Goal: Navigation & Orientation: Find specific page/section

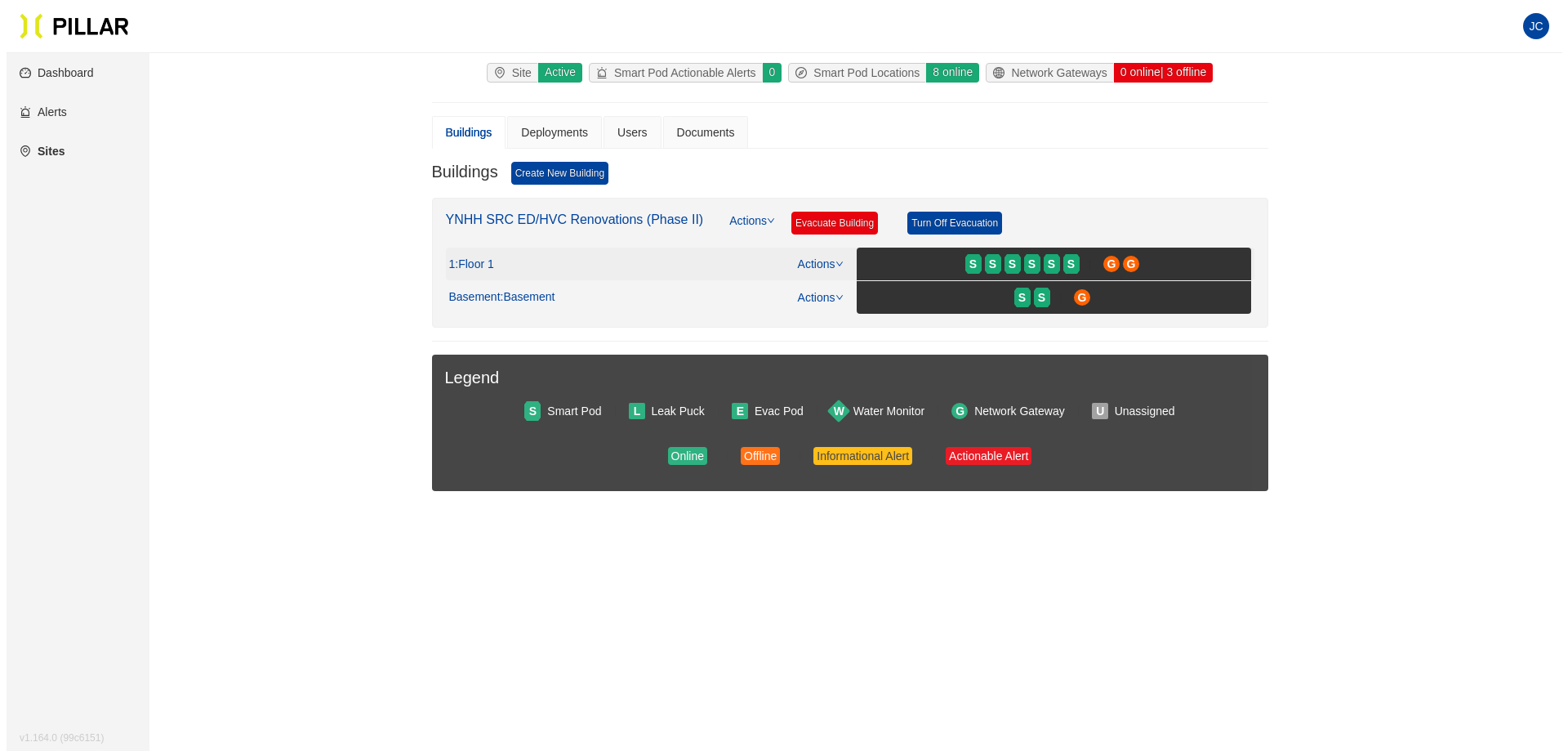
scroll to position [91, 0]
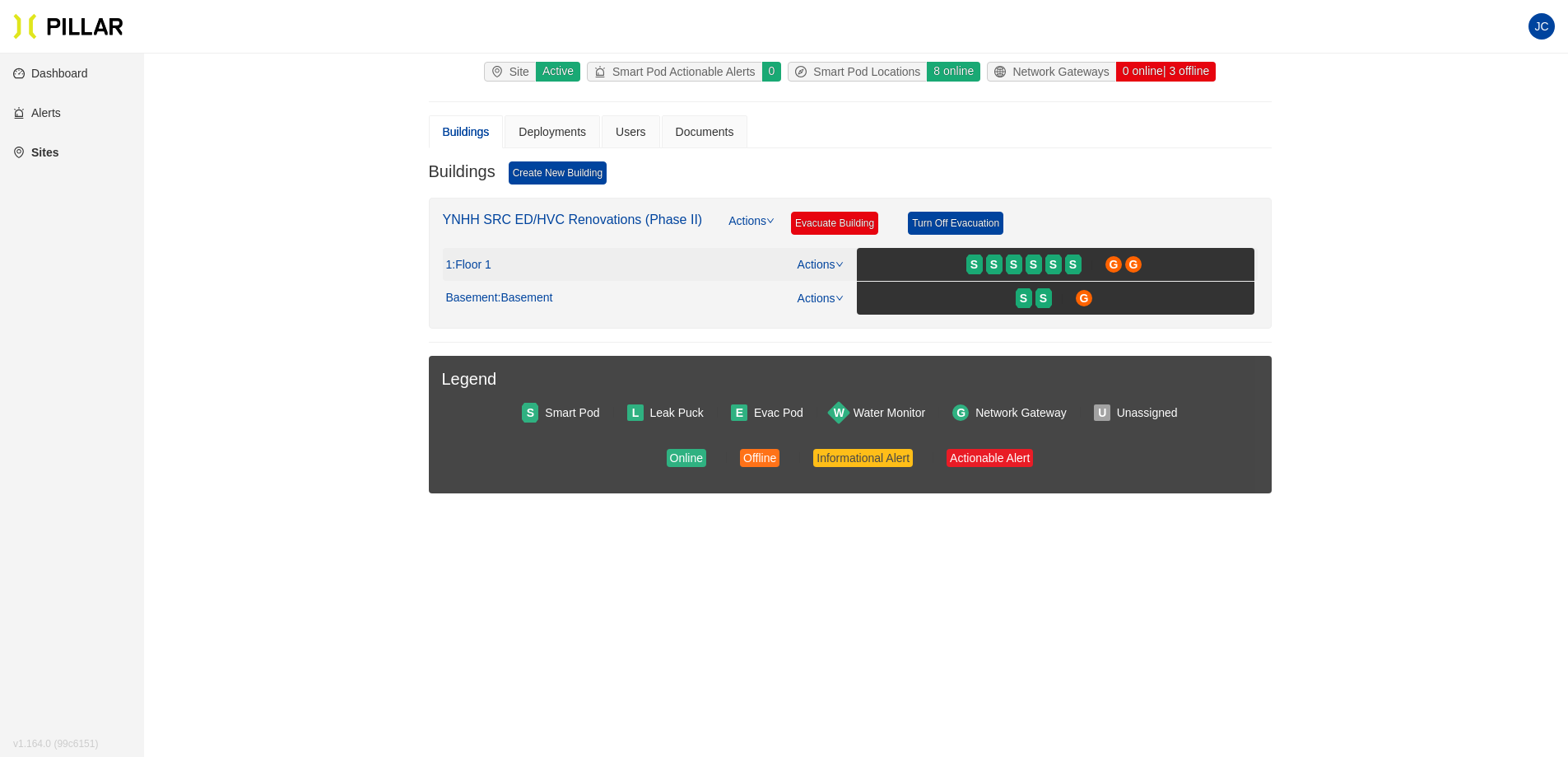
click at [486, 264] on span ": Floor 1" at bounding box center [471, 265] width 39 height 15
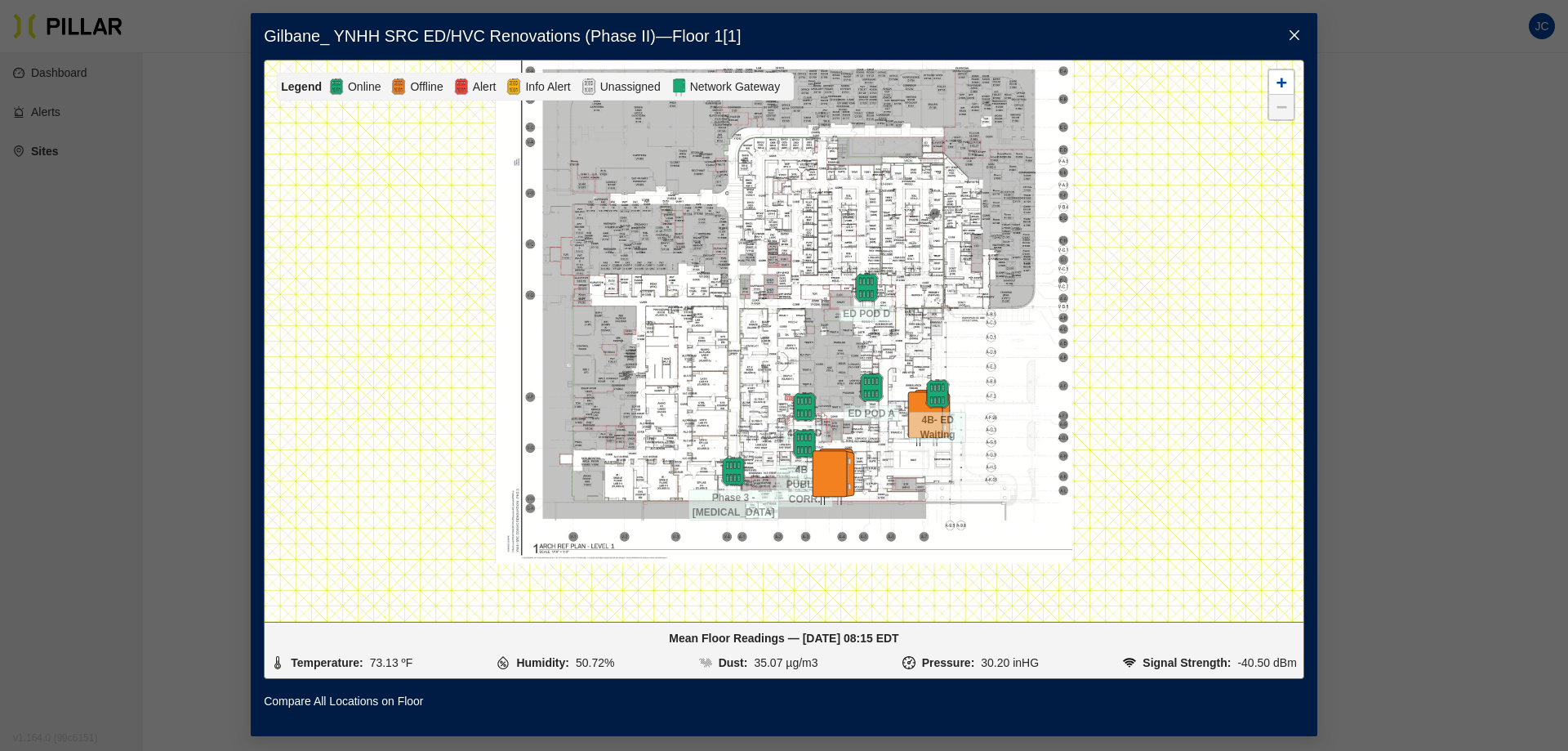
click at [1285, 30] on span "Close" at bounding box center [1294, 36] width 45 height 45
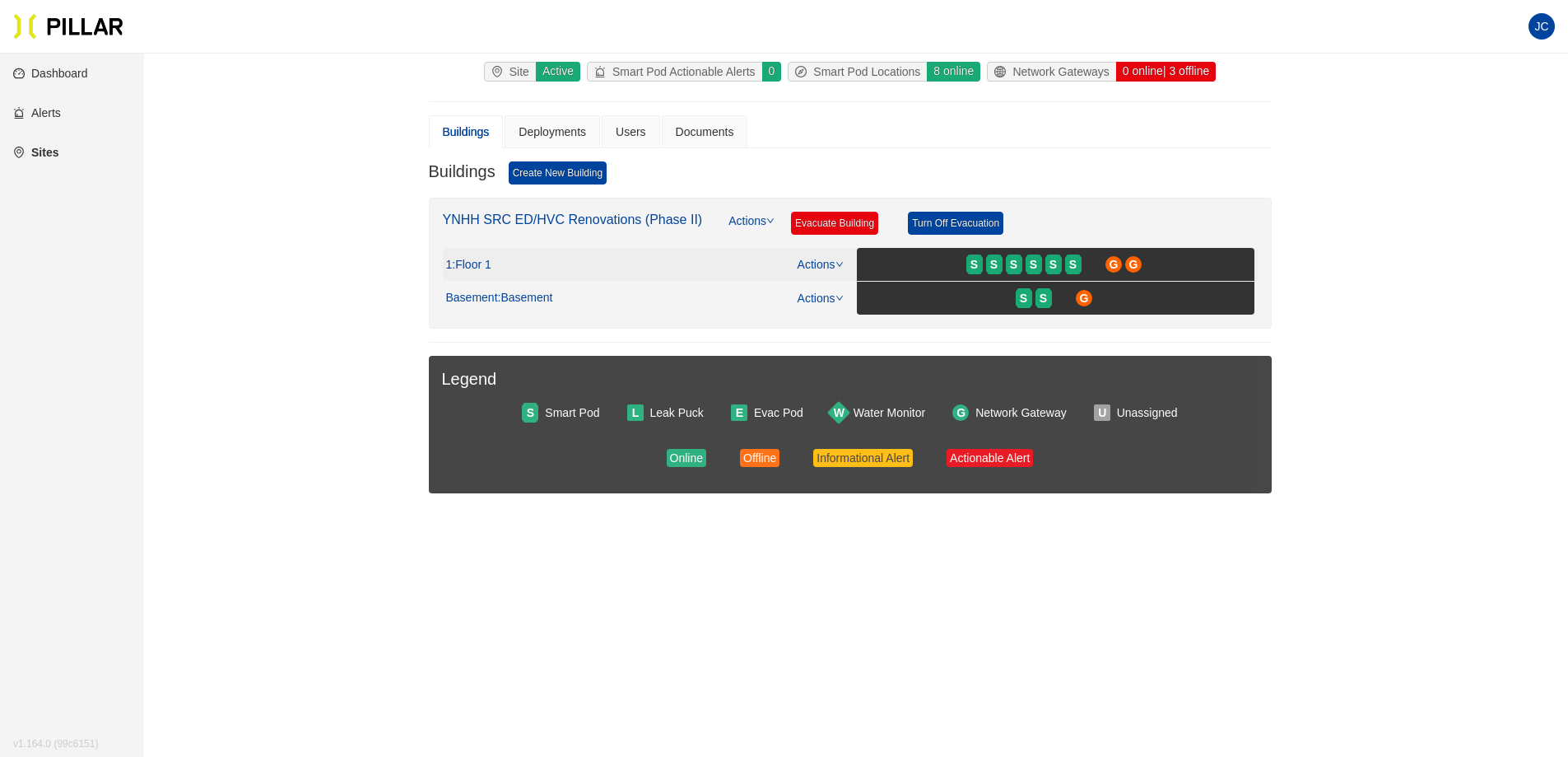
click at [462, 263] on span ": Floor 1" at bounding box center [471, 265] width 39 height 15
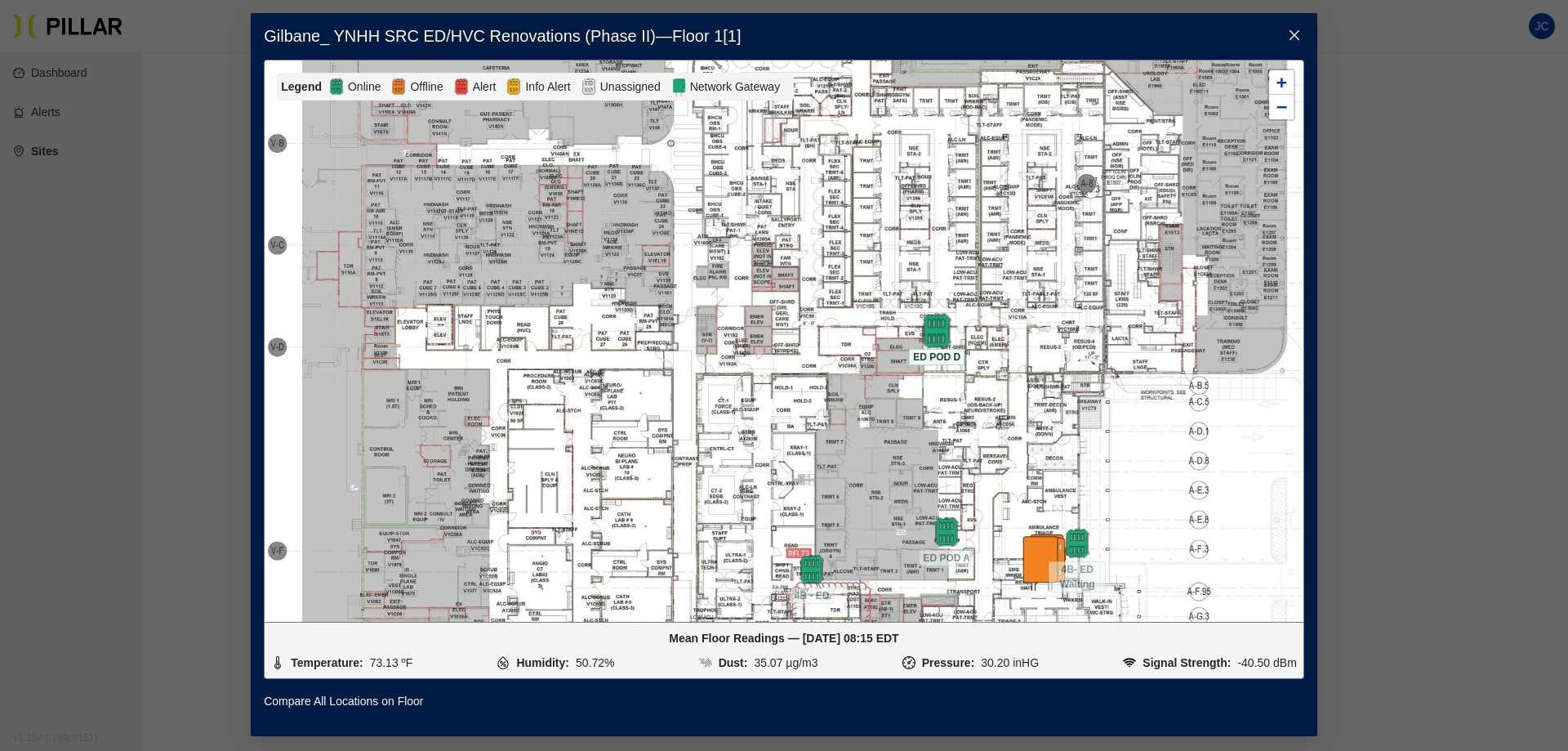
click at [937, 325] on img at bounding box center [937, 331] width 35 height 35
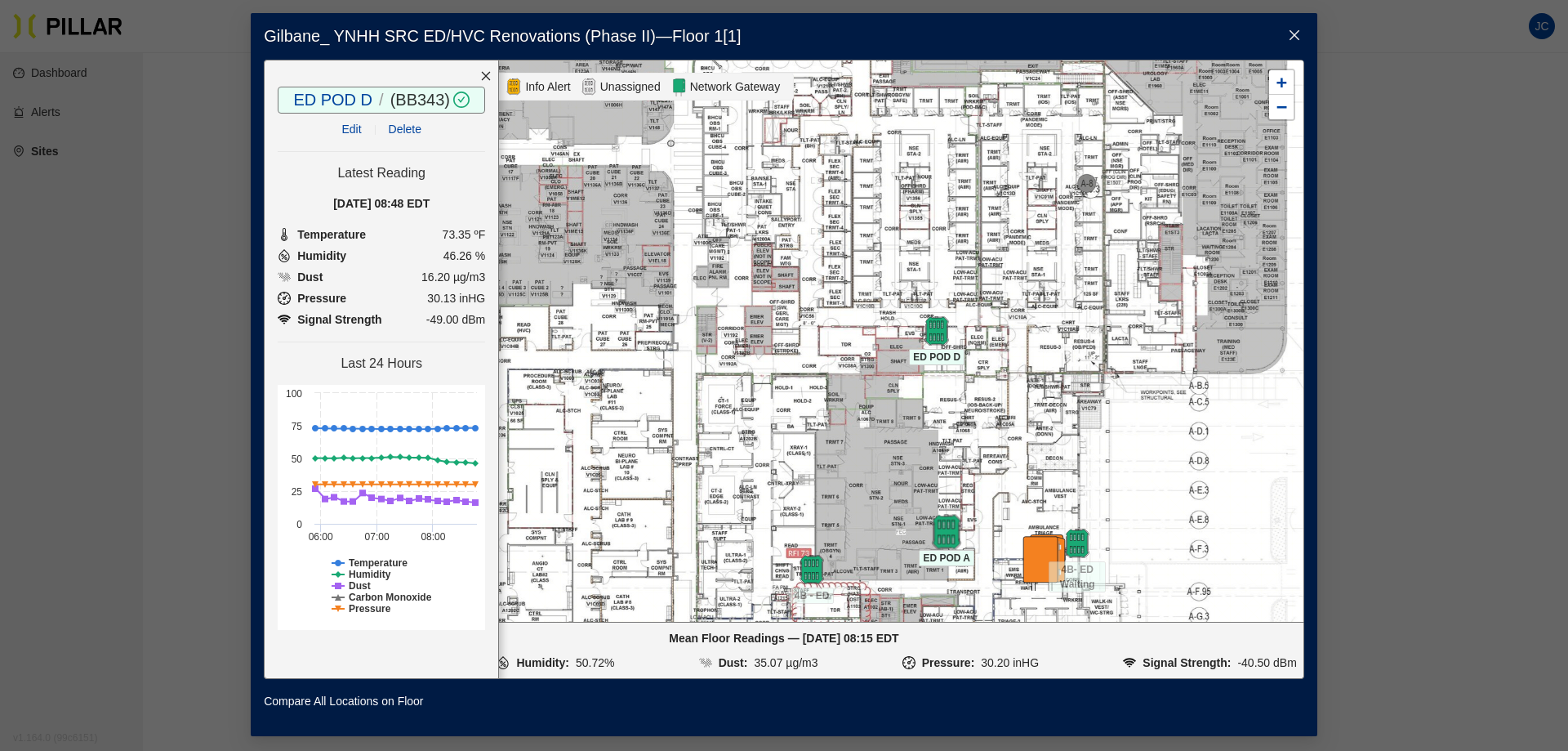
click at [938, 519] on img at bounding box center [947, 532] width 35 height 35
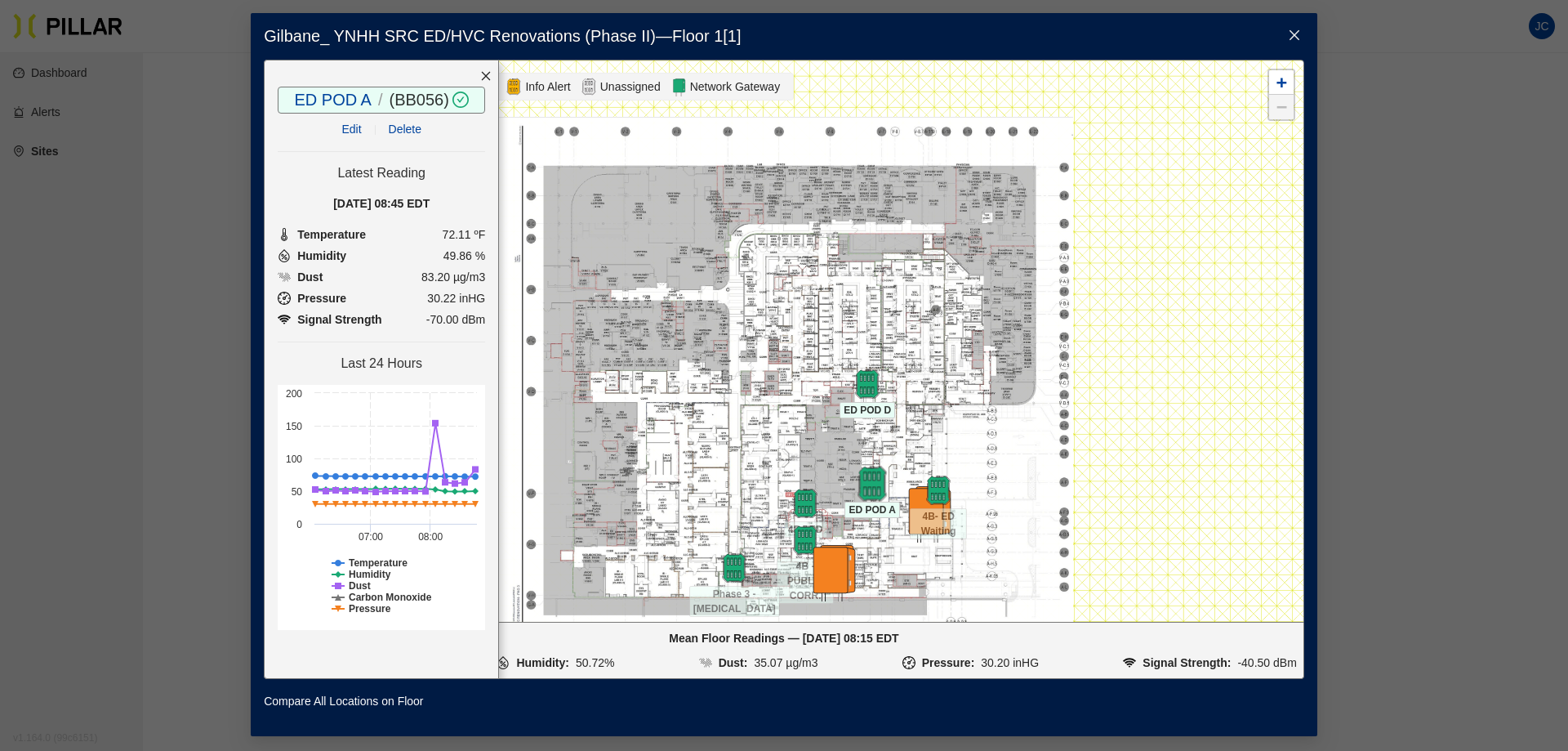
click at [876, 488] on img at bounding box center [872, 483] width 35 height 35
click at [802, 504] on img at bounding box center [806, 503] width 35 height 35
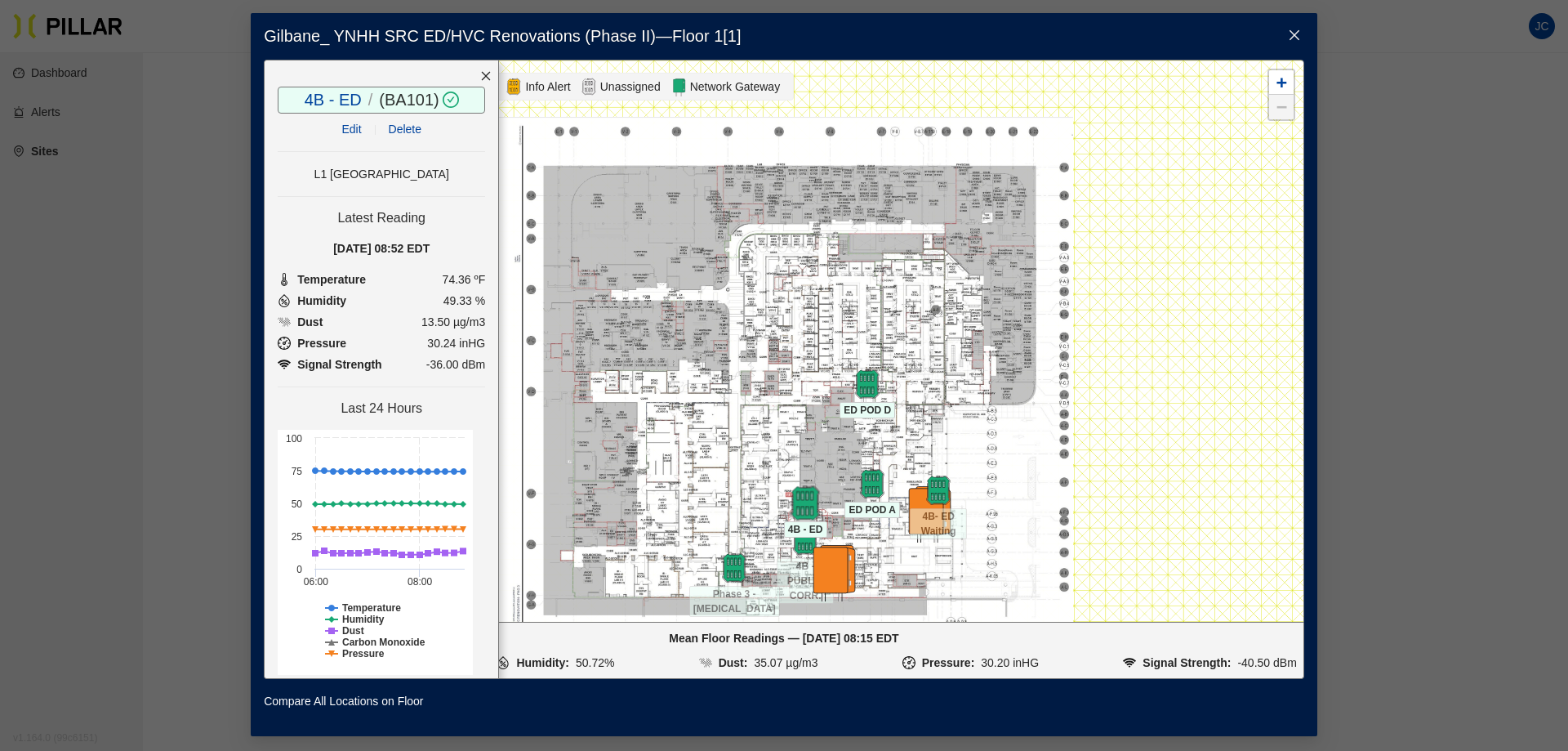
click at [806, 499] on img at bounding box center [806, 503] width 35 height 35
click at [744, 564] on img at bounding box center [734, 567] width 35 height 35
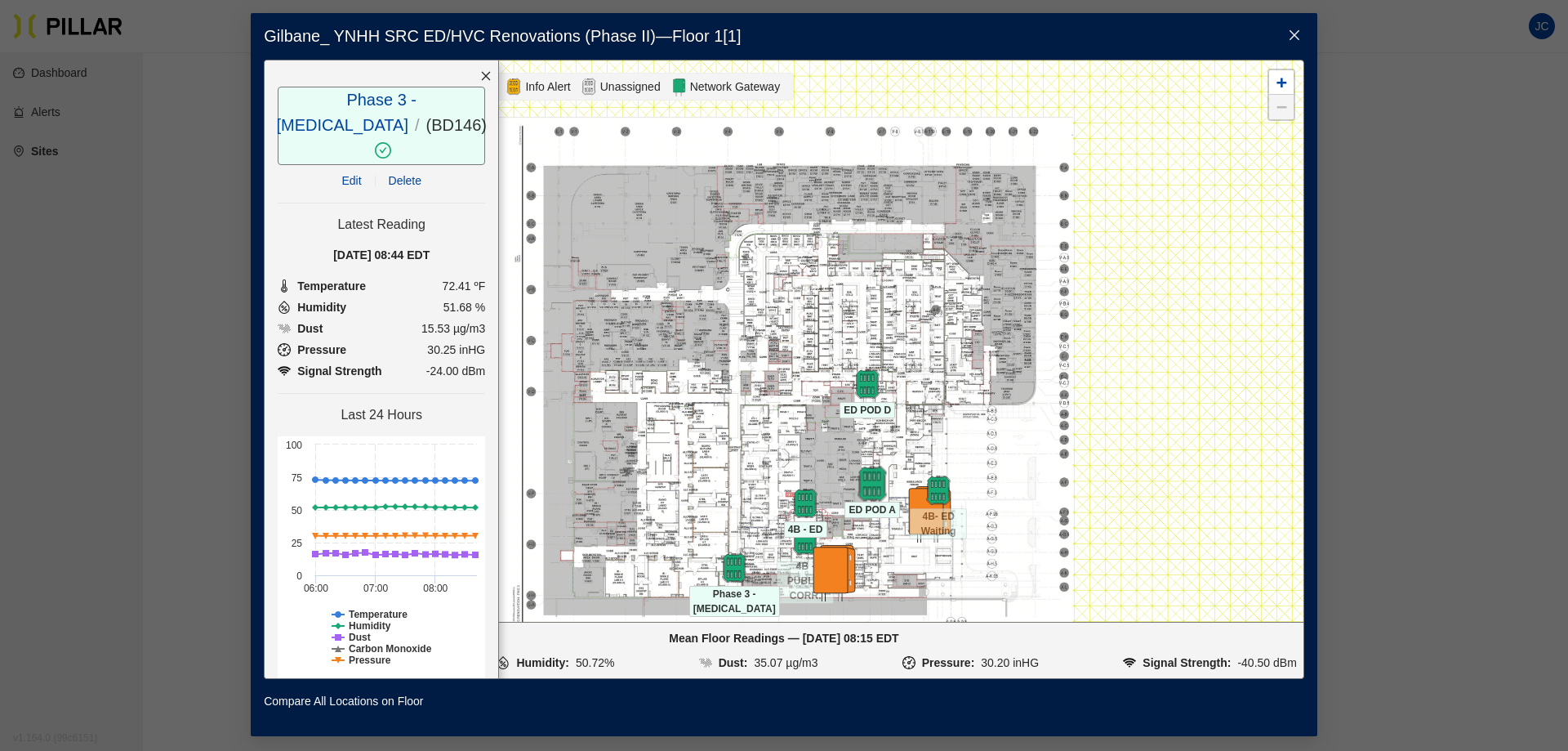
click at [881, 480] on img at bounding box center [872, 483] width 35 height 35
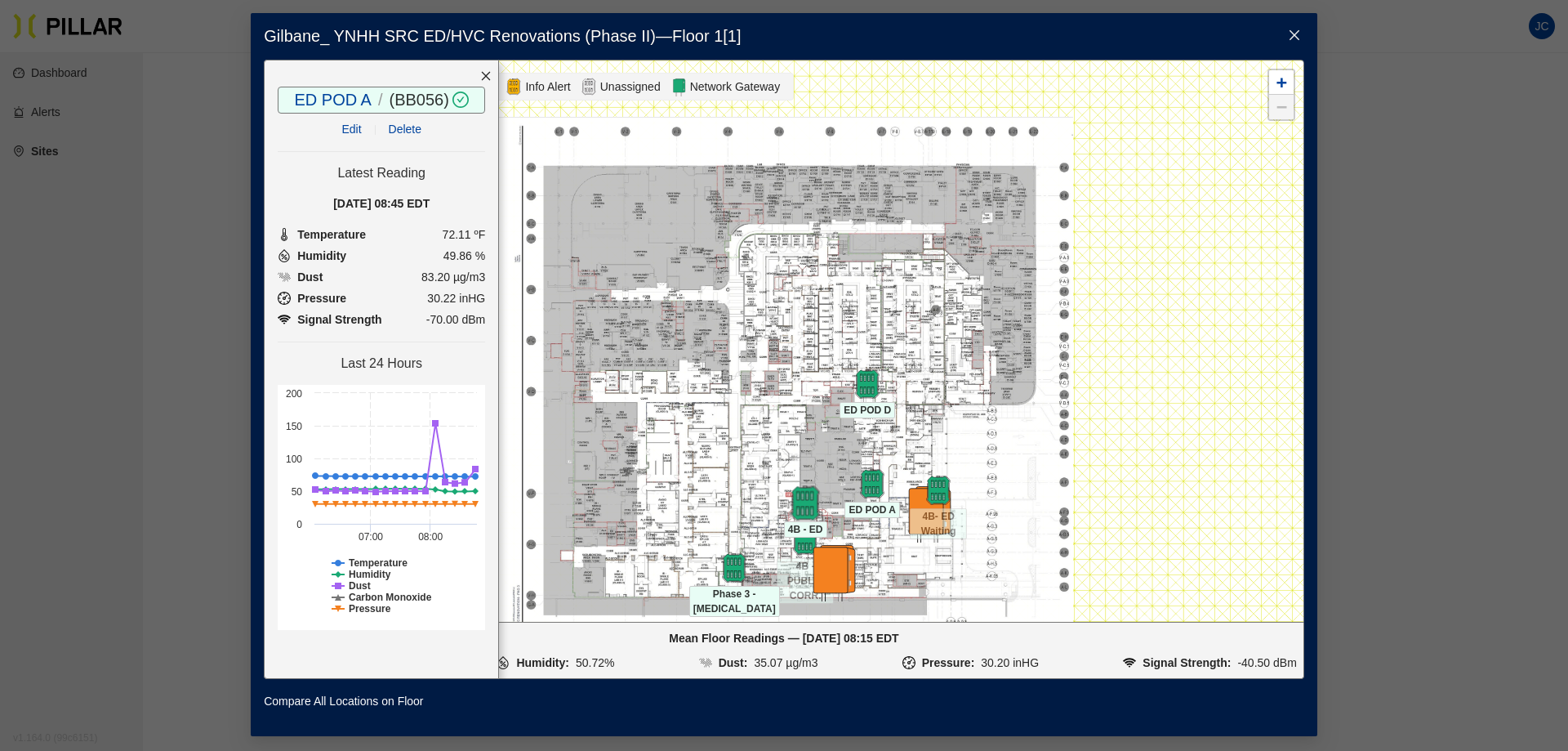
click at [798, 494] on img at bounding box center [806, 503] width 35 height 35
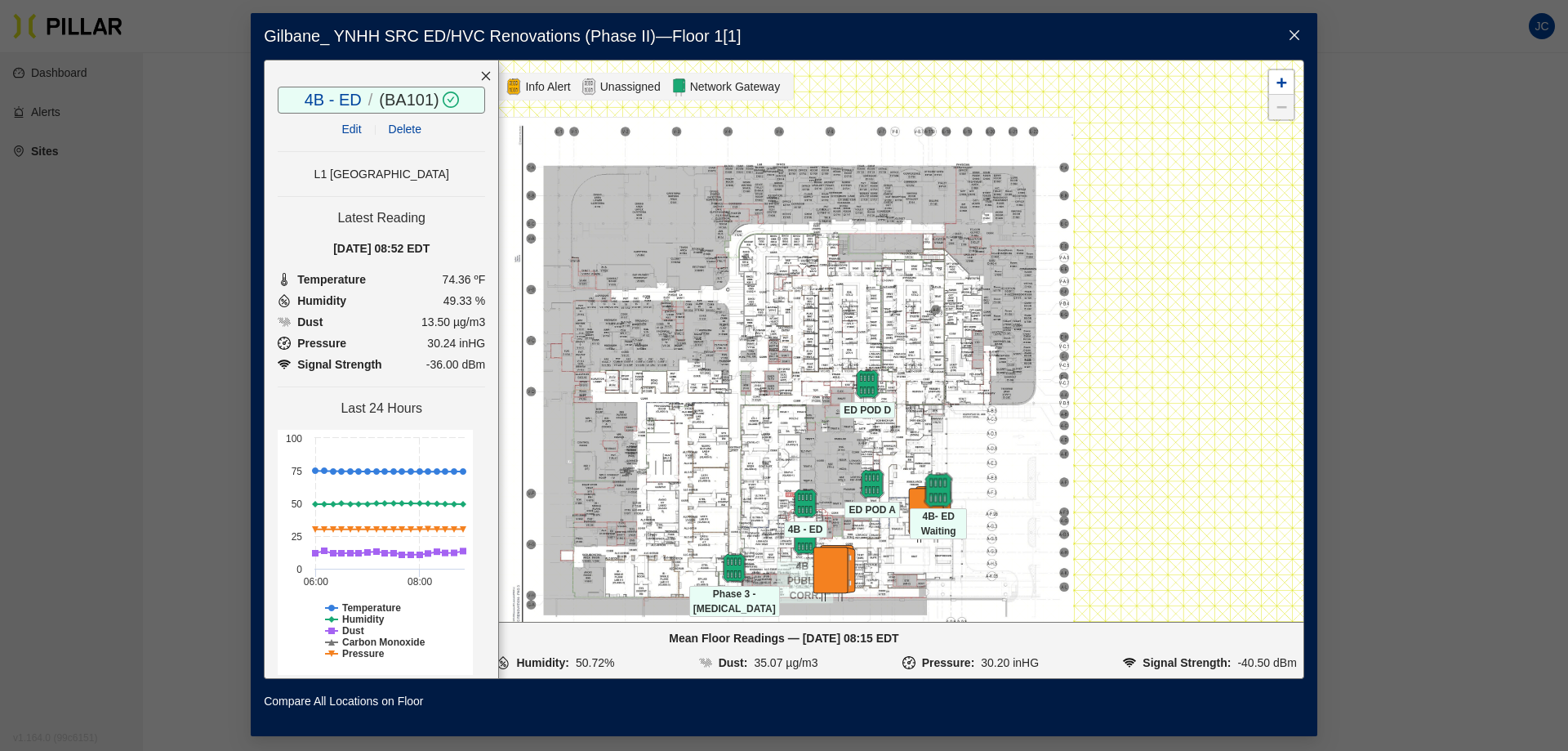
click at [940, 476] on img at bounding box center [938, 489] width 35 height 35
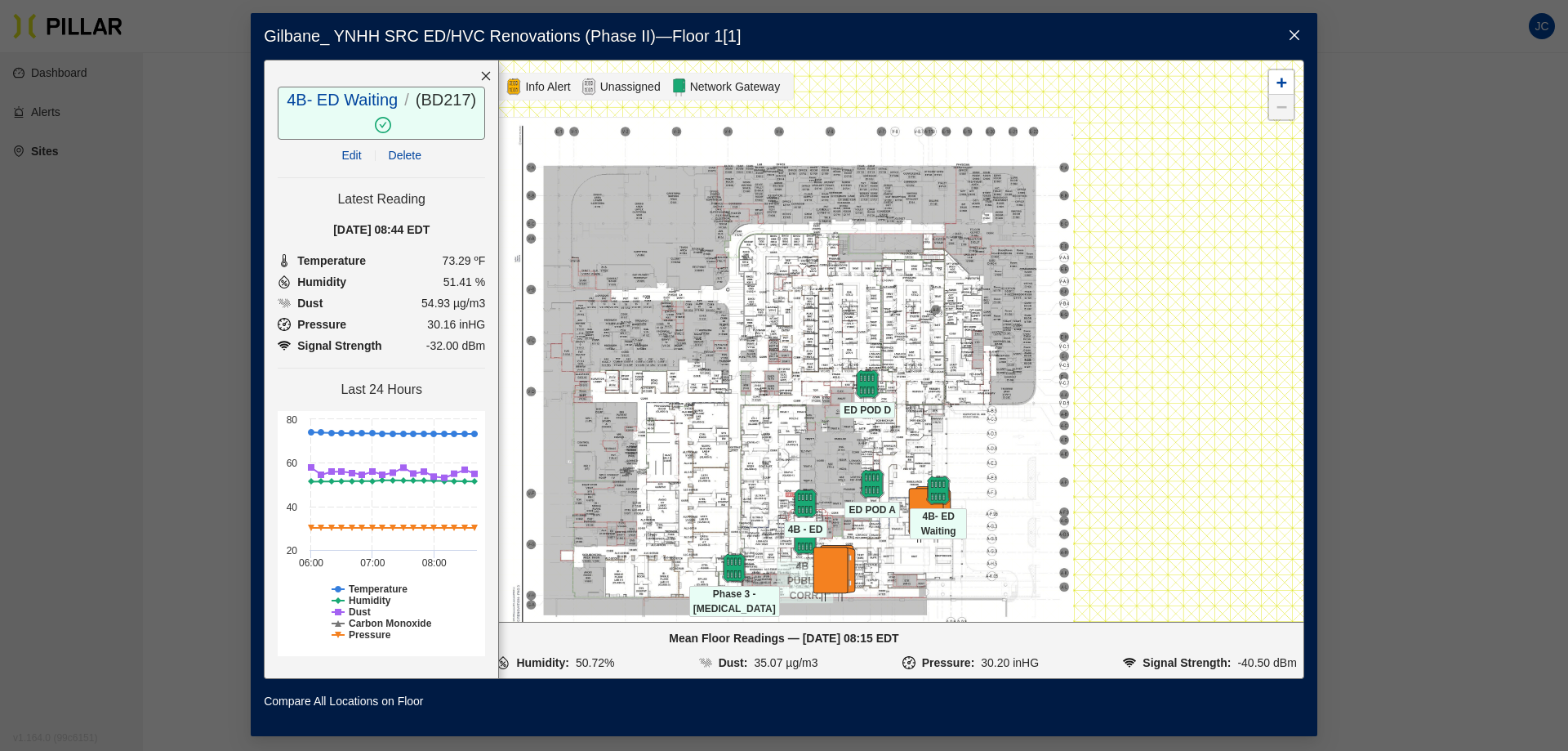
click at [1289, 29] on icon "close" at bounding box center [1295, 36] width 14 height 14
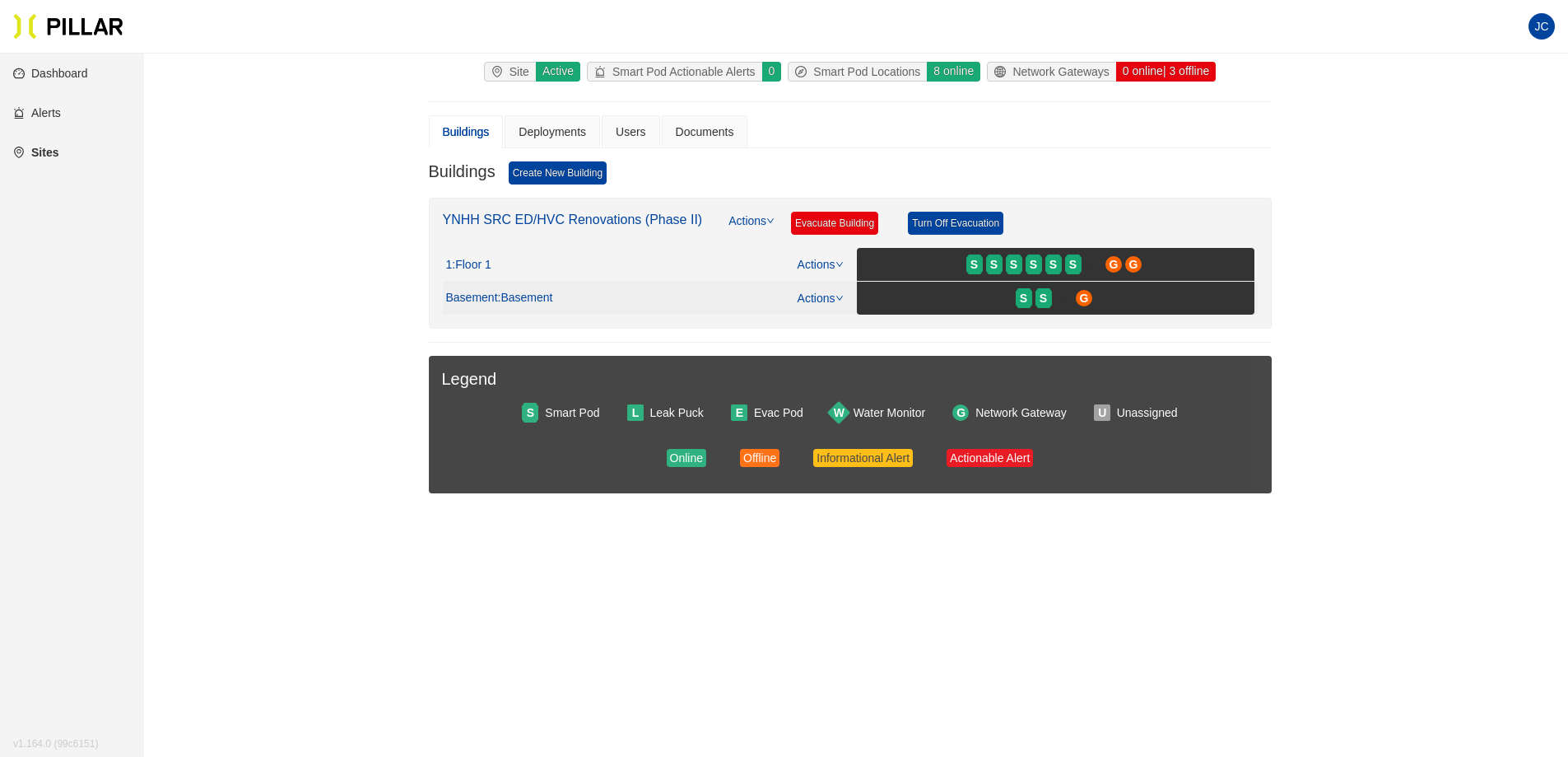
click at [521, 295] on span ": Basement" at bounding box center [525, 297] width 56 height 15
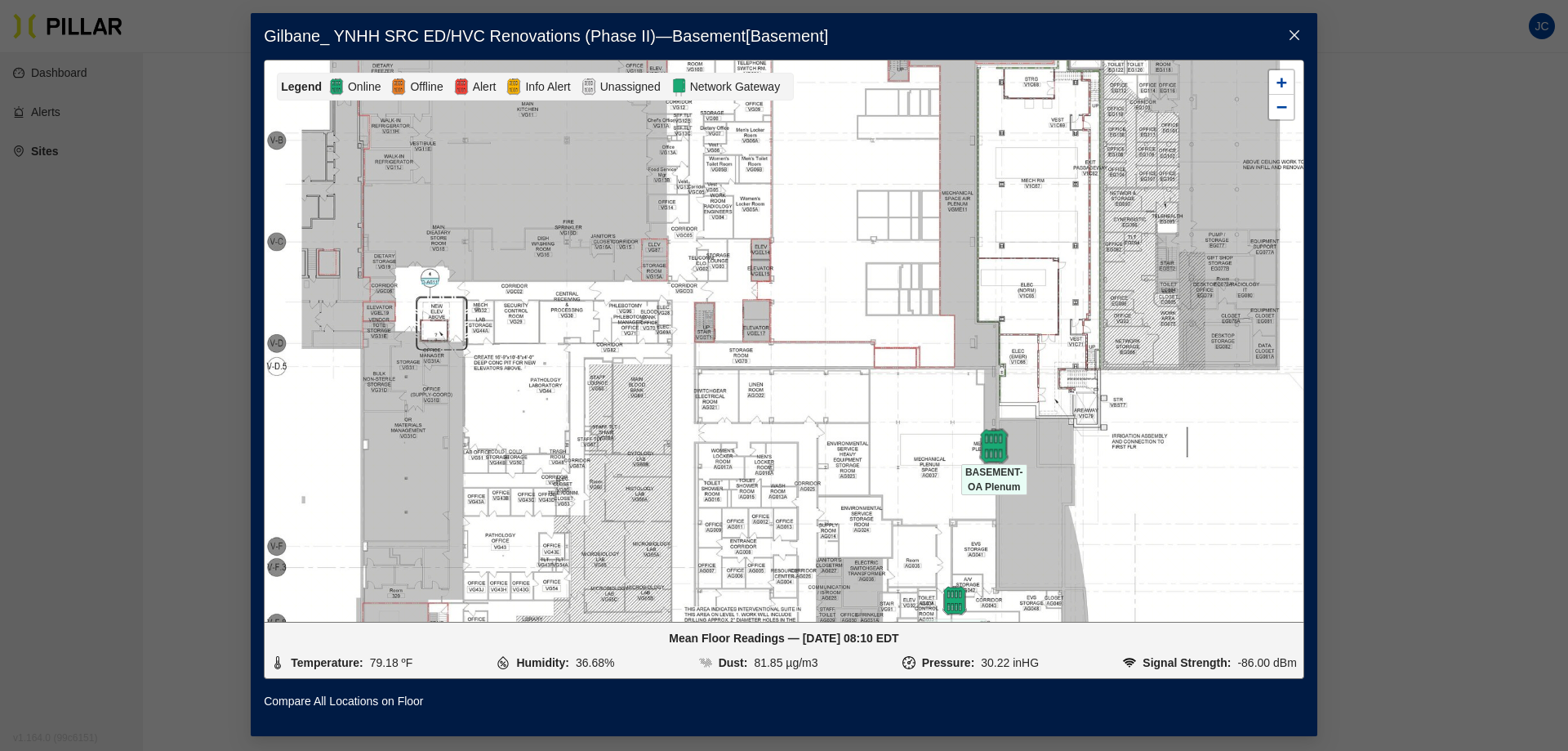
click at [995, 448] on img at bounding box center [994, 446] width 35 height 35
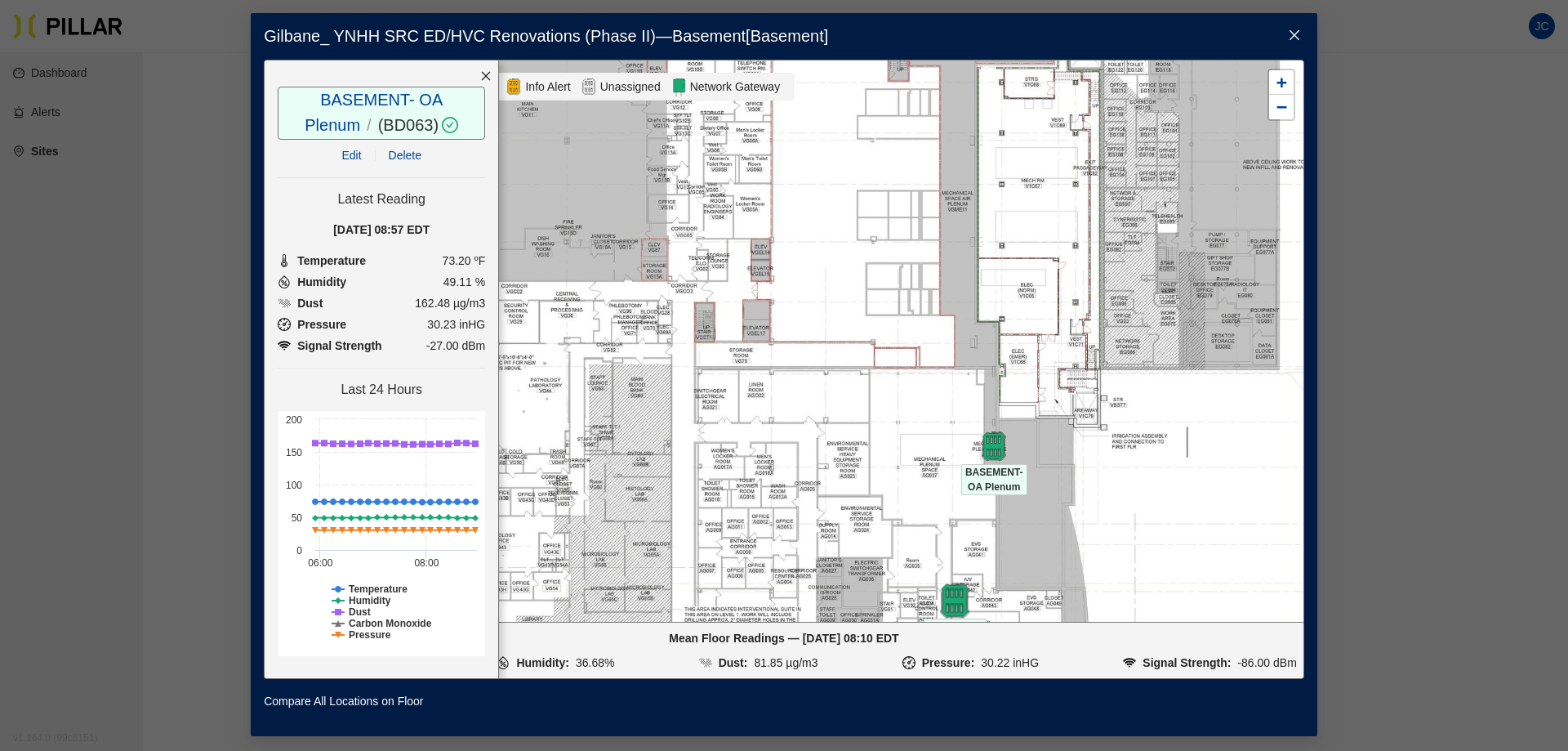
click at [956, 593] on img at bounding box center [955, 600] width 35 height 35
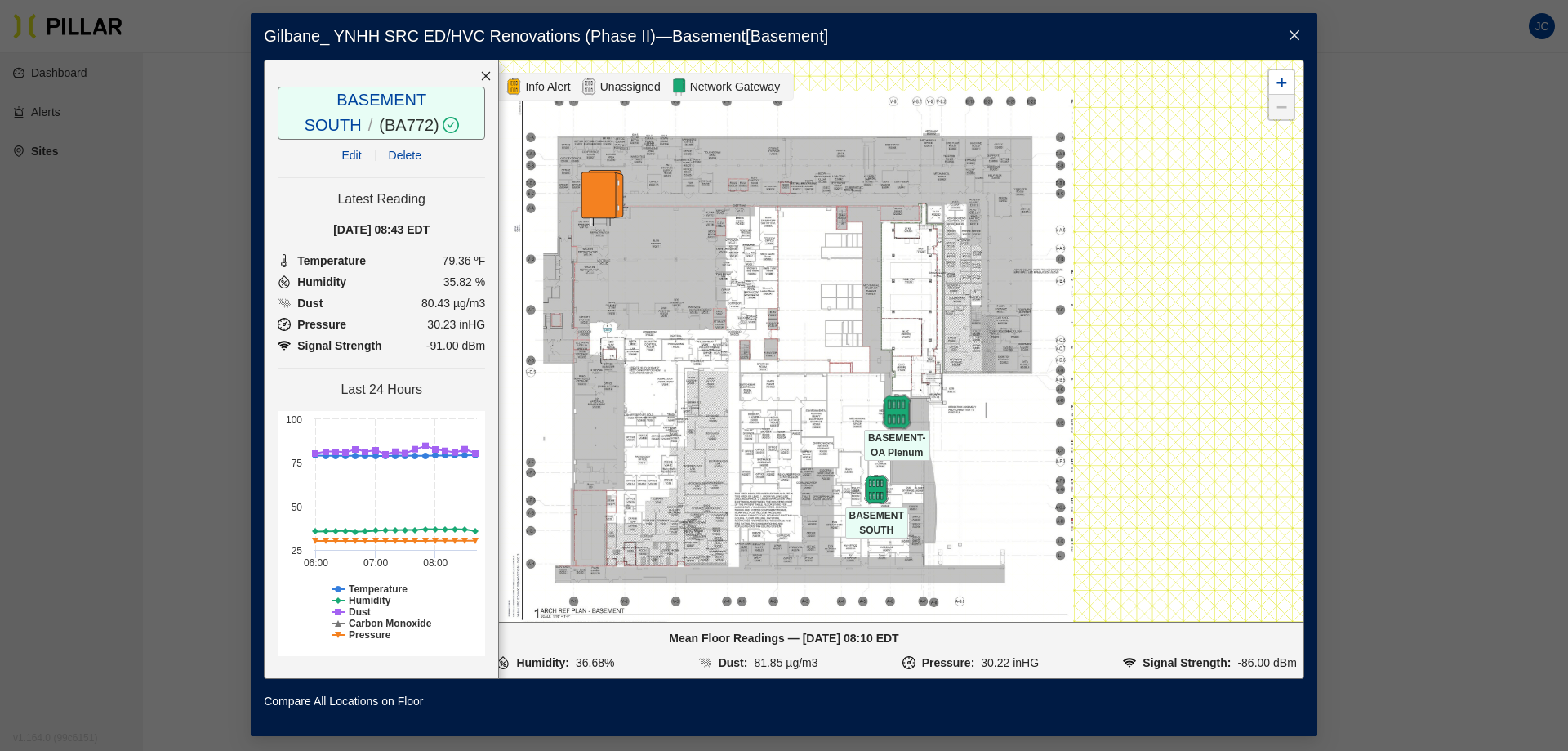
click at [890, 408] on img at bounding box center [897, 411] width 35 height 35
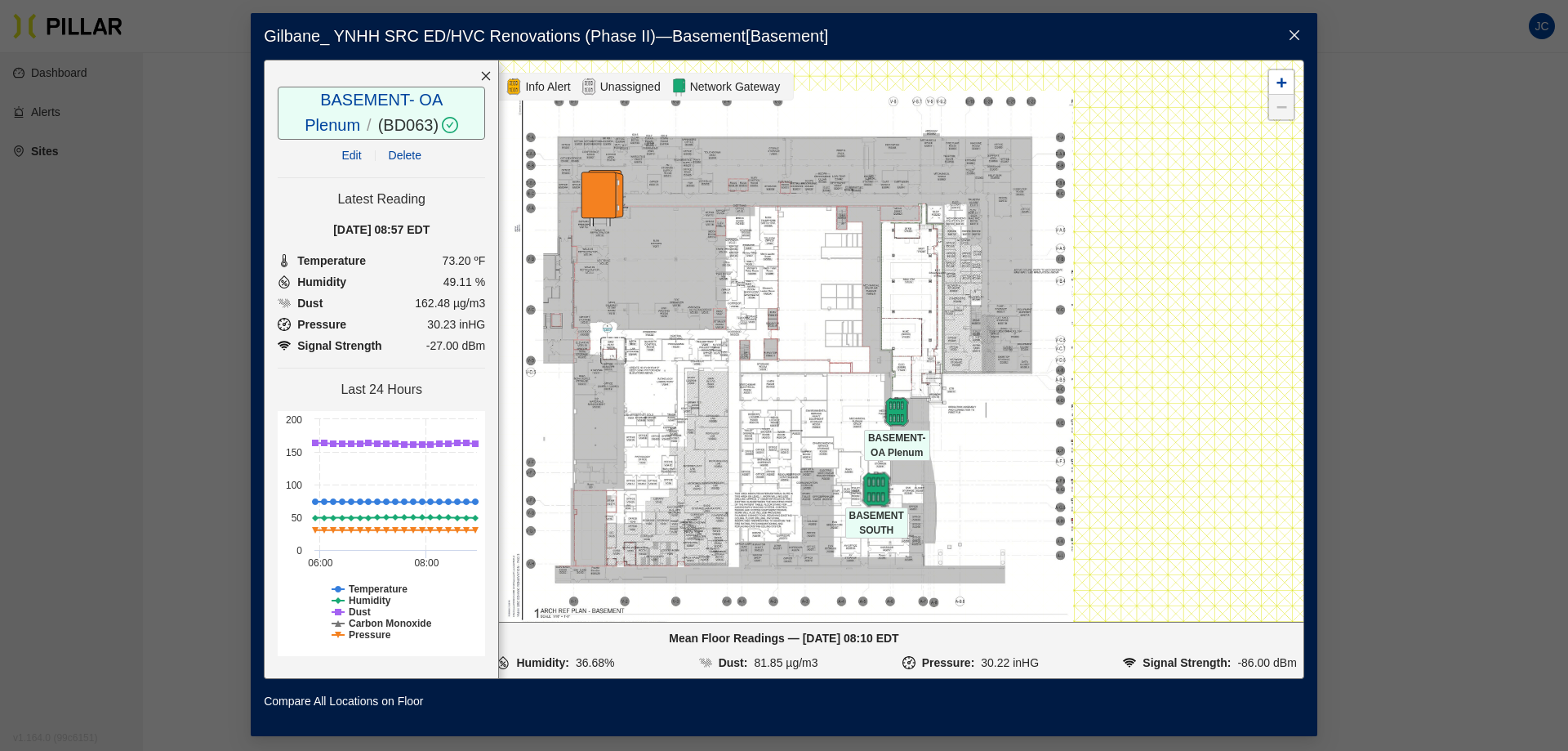
click at [874, 483] on img at bounding box center [876, 489] width 35 height 35
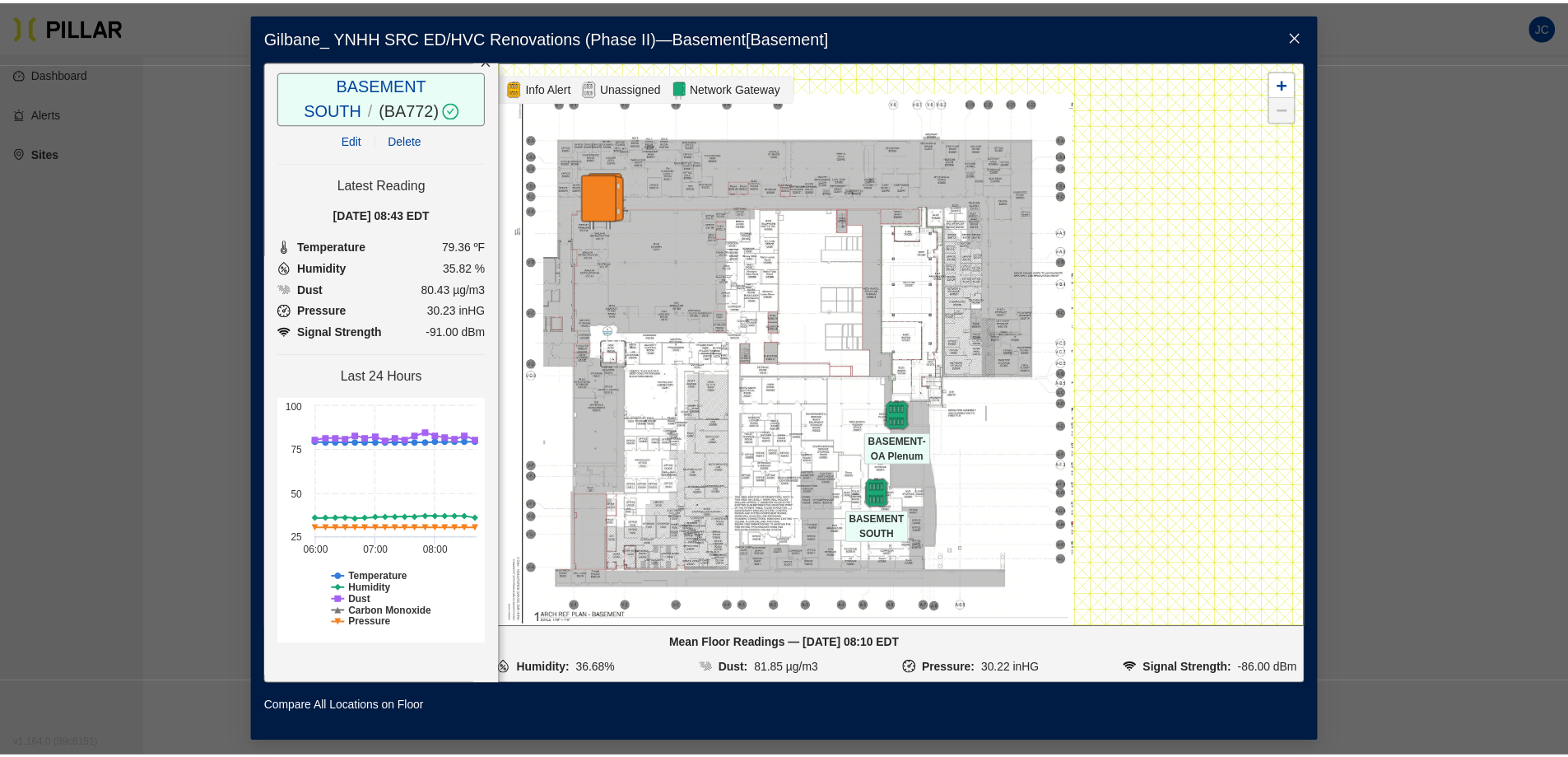
scroll to position [0, 0]
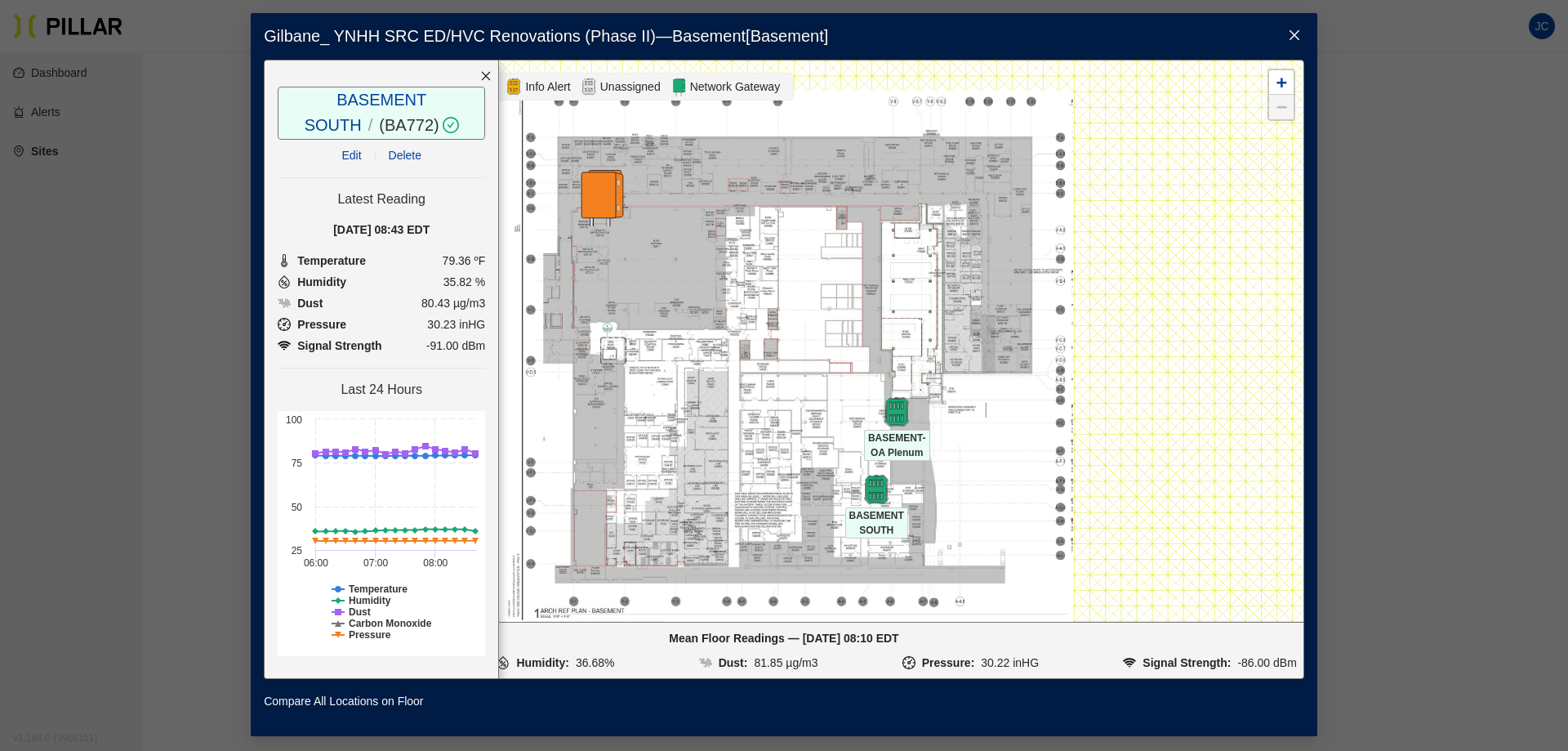
click at [1291, 34] on icon "close" at bounding box center [1295, 36] width 14 height 14
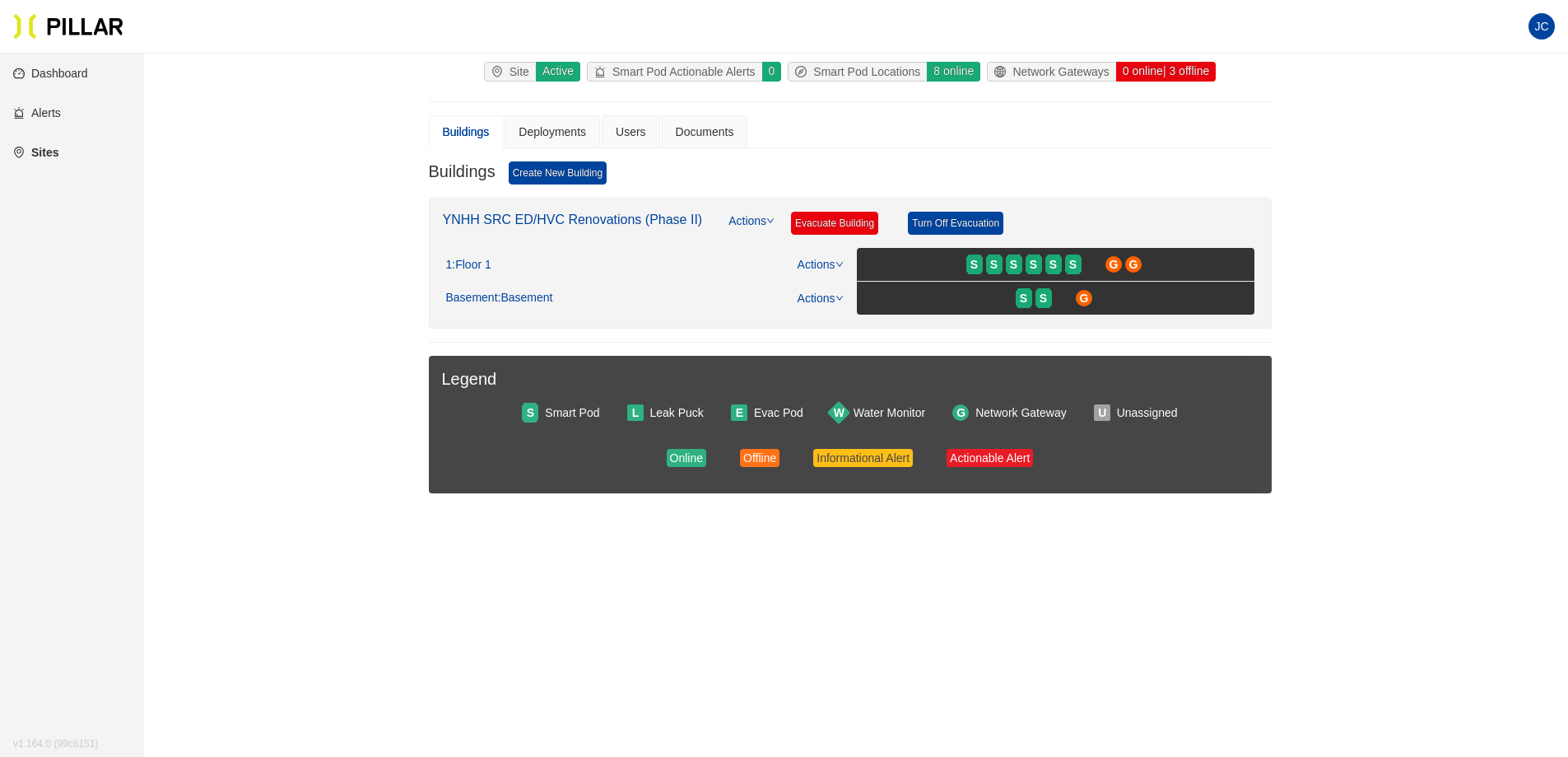
click at [40, 107] on link "Alerts" at bounding box center [37, 113] width 48 height 14
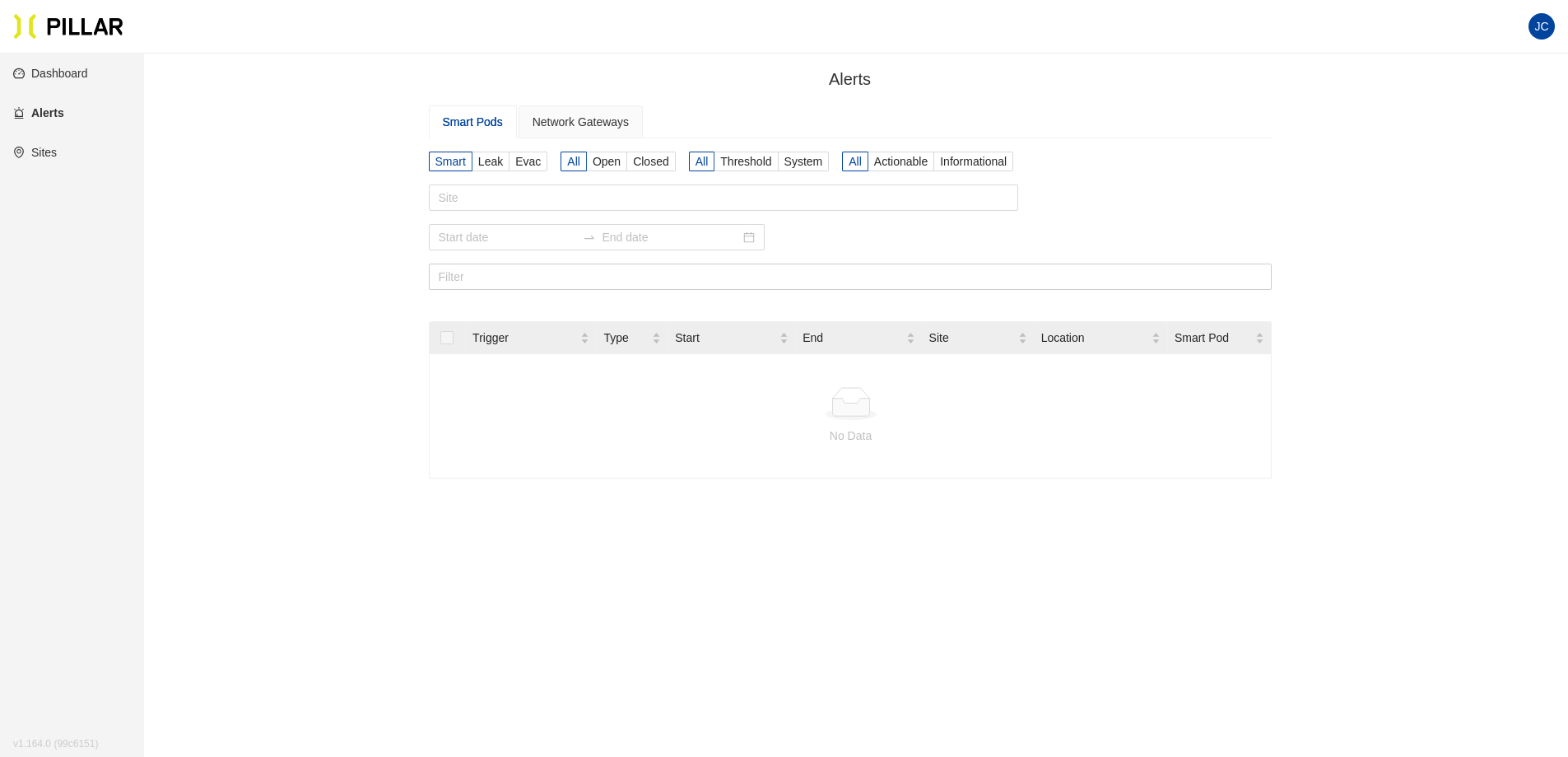
click at [52, 72] on link "Dashboard" at bounding box center [51, 73] width 75 height 14
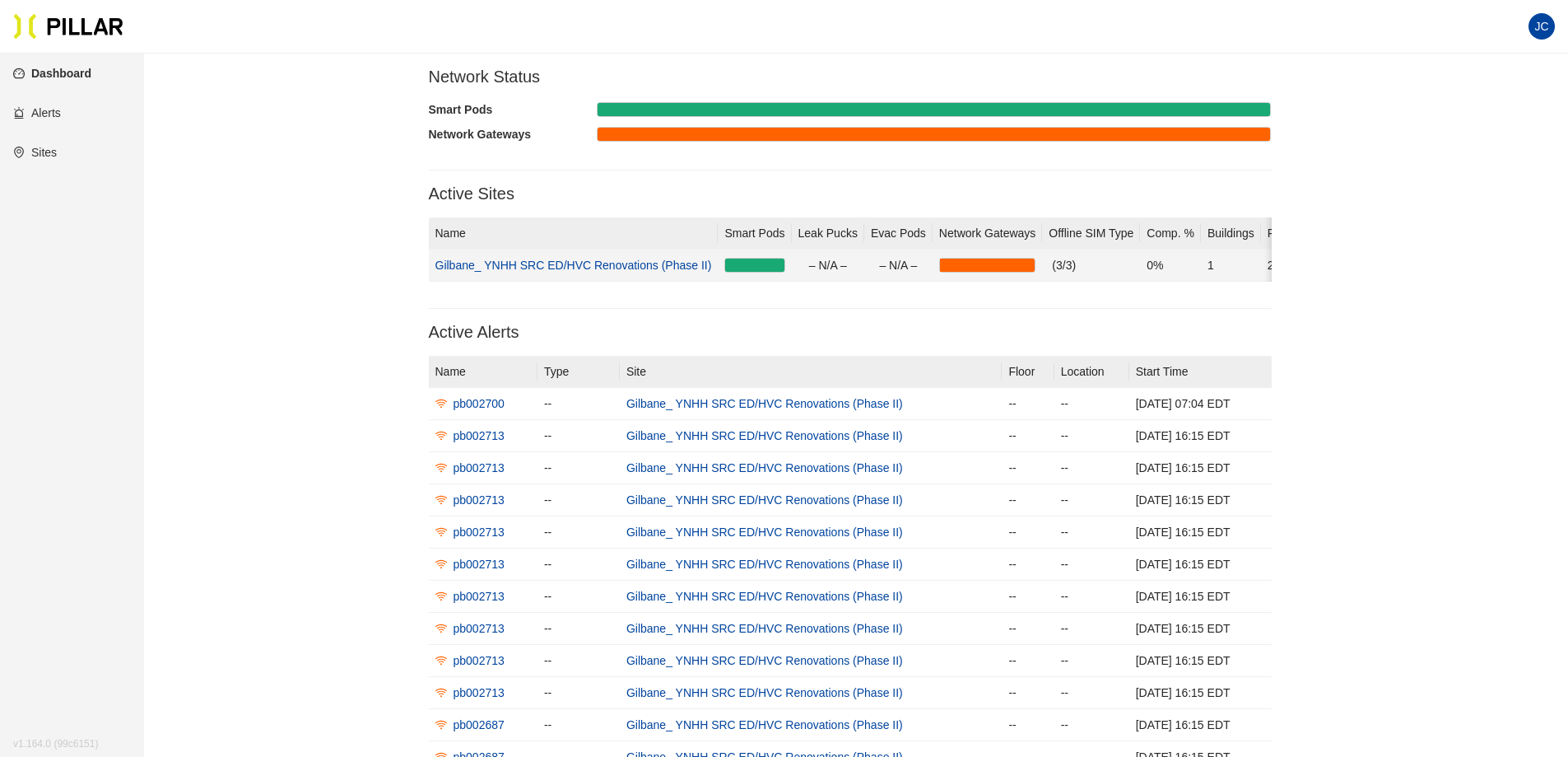
click at [691, 269] on link "Gilbane_ YNHH SRC ED/HVC Renovations (Phase II)" at bounding box center [574, 265] width 277 height 14
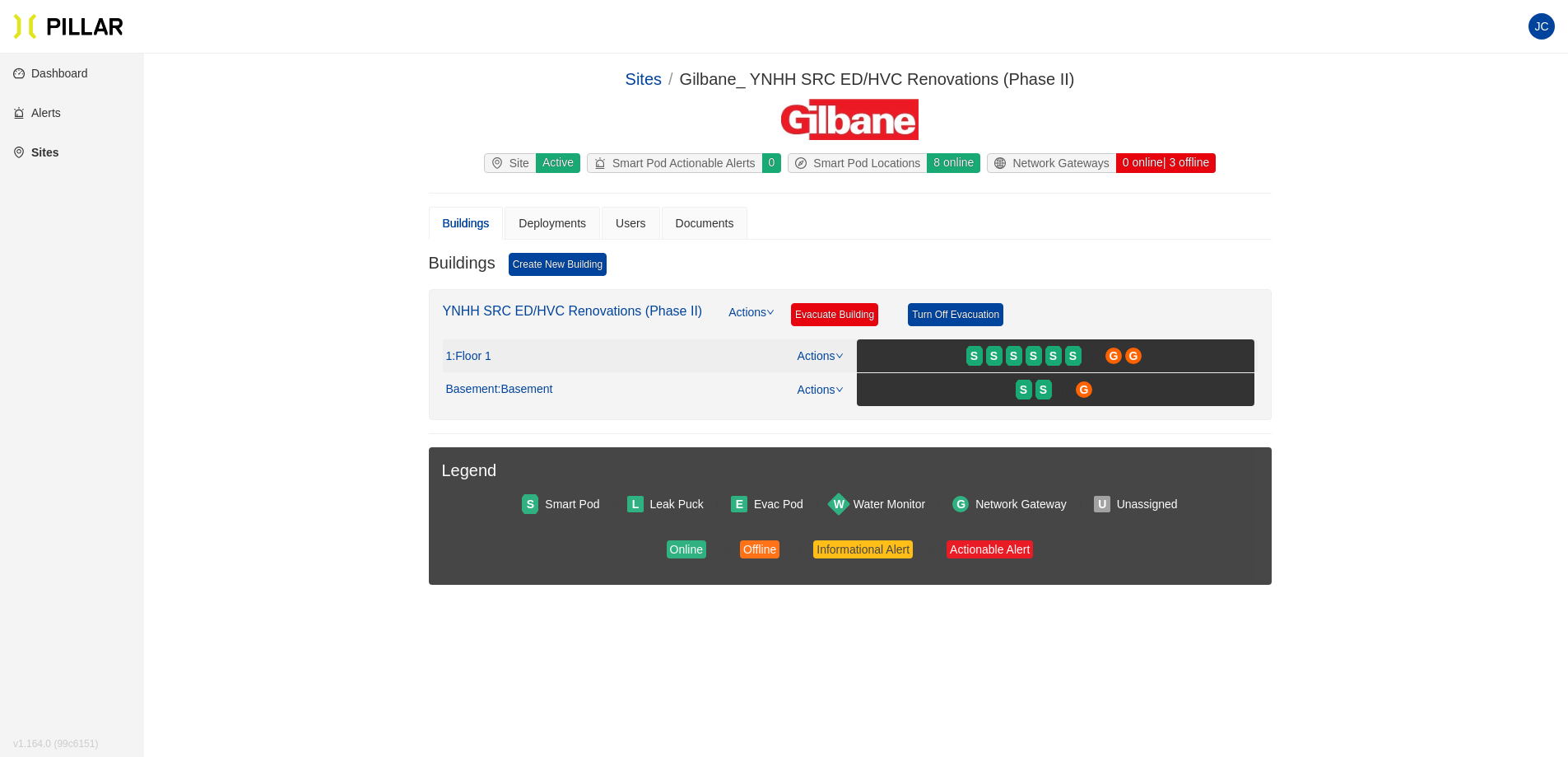
click at [839, 359] on icon "down" at bounding box center [840, 356] width 8 height 8
click at [747, 309] on link "Actions" at bounding box center [751, 321] width 46 height 36
click at [684, 335] on div "YNHH SRC ED/HVC Renovations (Phase II) Actions Evacuate Building Turn Off Evacu…" at bounding box center [850, 321] width 815 height 36
click at [471, 359] on span ": Floor 1" at bounding box center [471, 356] width 39 height 15
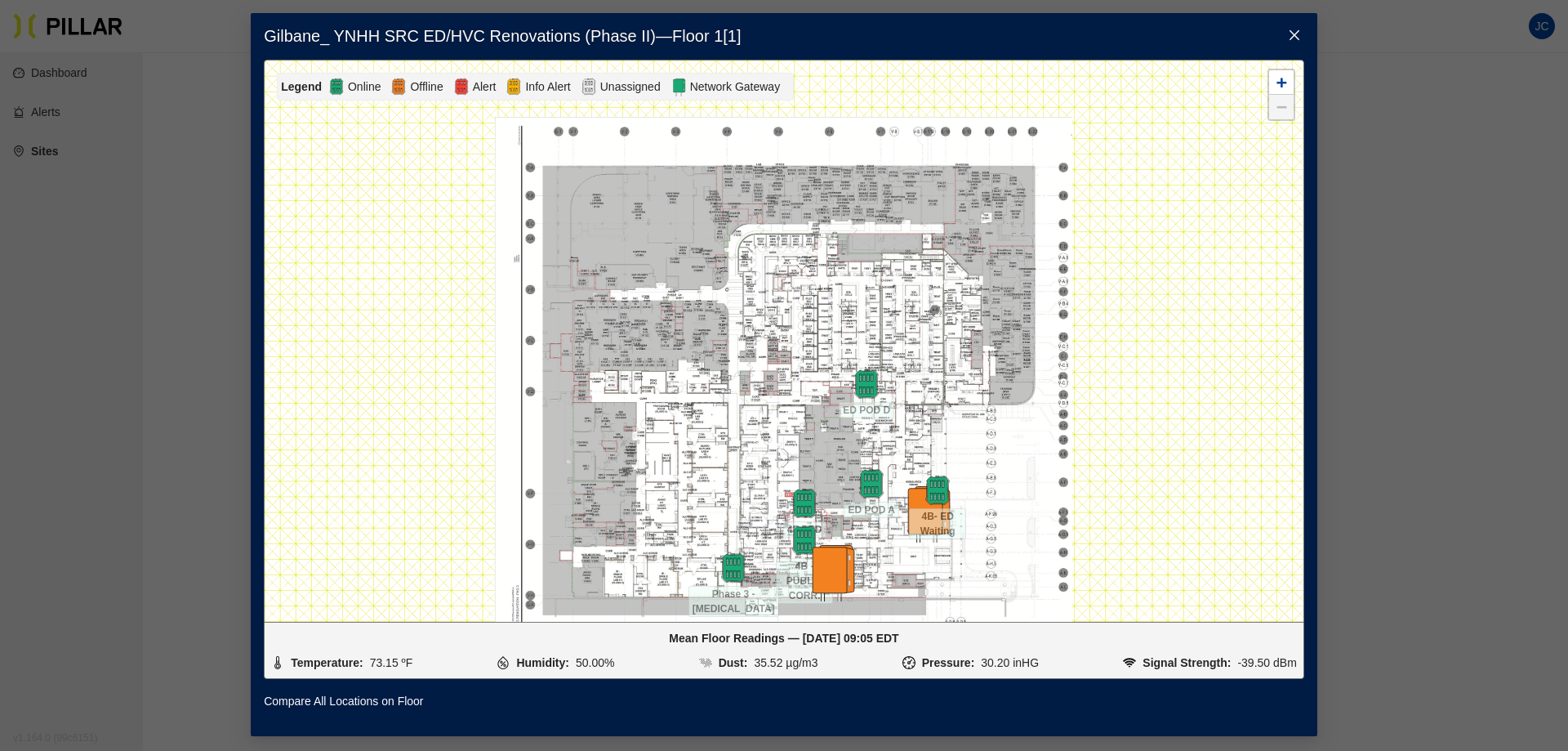
click at [1293, 35] on icon "close" at bounding box center [1295, 36] width 14 height 14
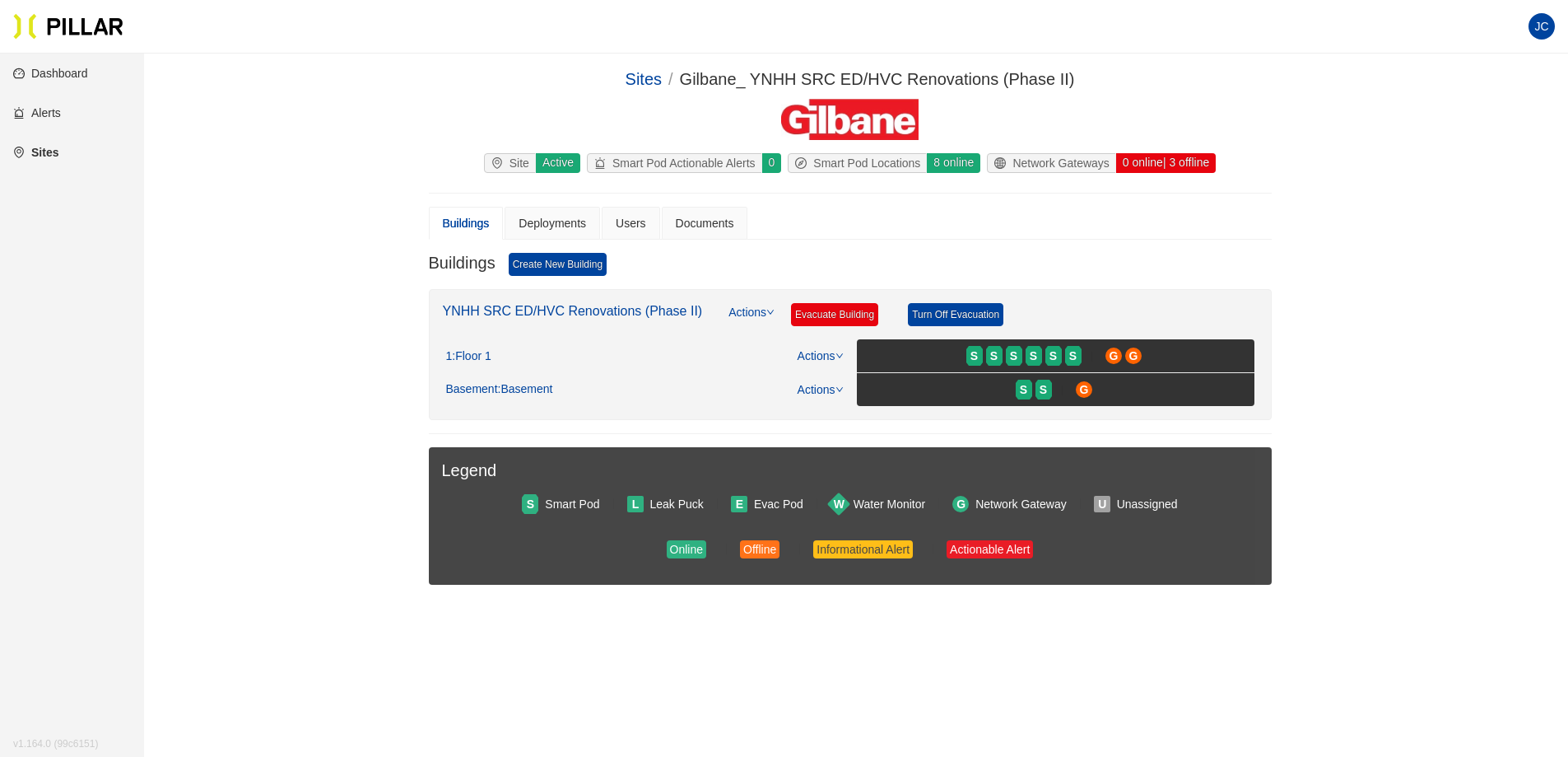
click at [1531, 18] on span "JC" at bounding box center [1541, 26] width 26 height 26
click at [1476, 87] on link "Settings" at bounding box center [1457, 86] width 60 height 19
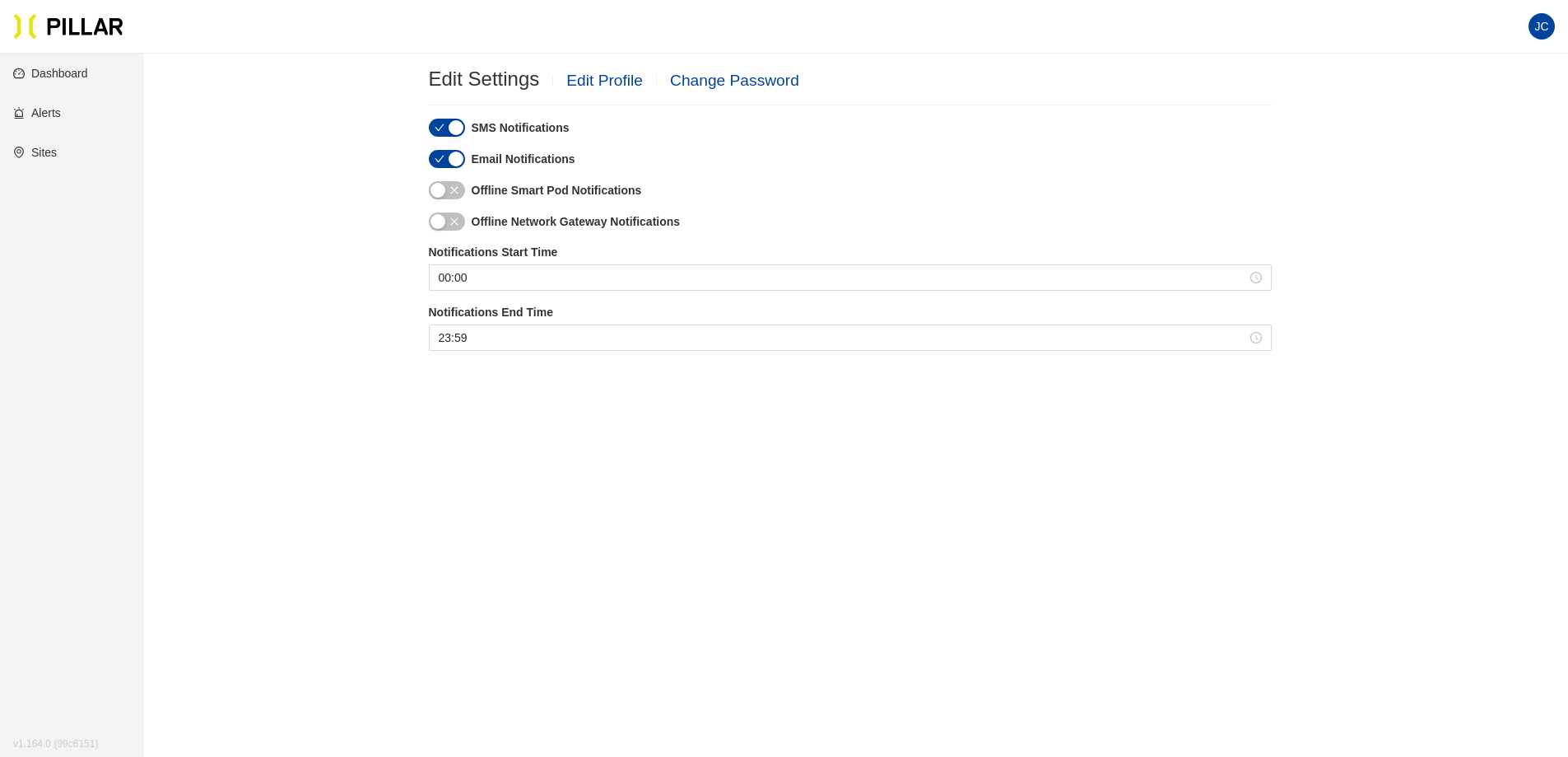
click at [51, 112] on link "Alerts" at bounding box center [37, 113] width 48 height 14
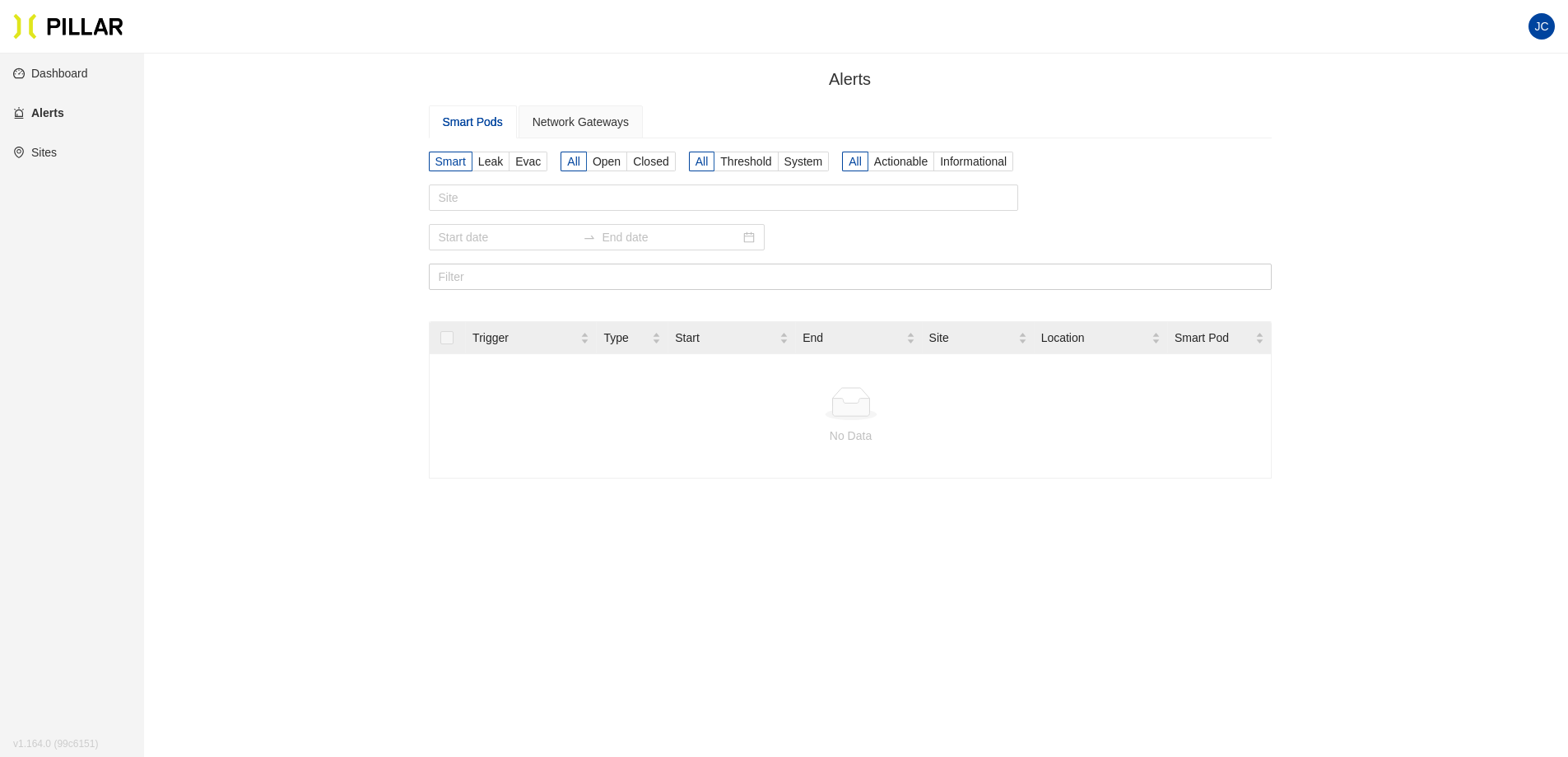
drag, startPoint x: 906, startPoint y: 215, endPoint x: 79, endPoint y: 75, distance: 838.8
click at [79, 75] on link "Dashboard" at bounding box center [51, 73] width 75 height 14
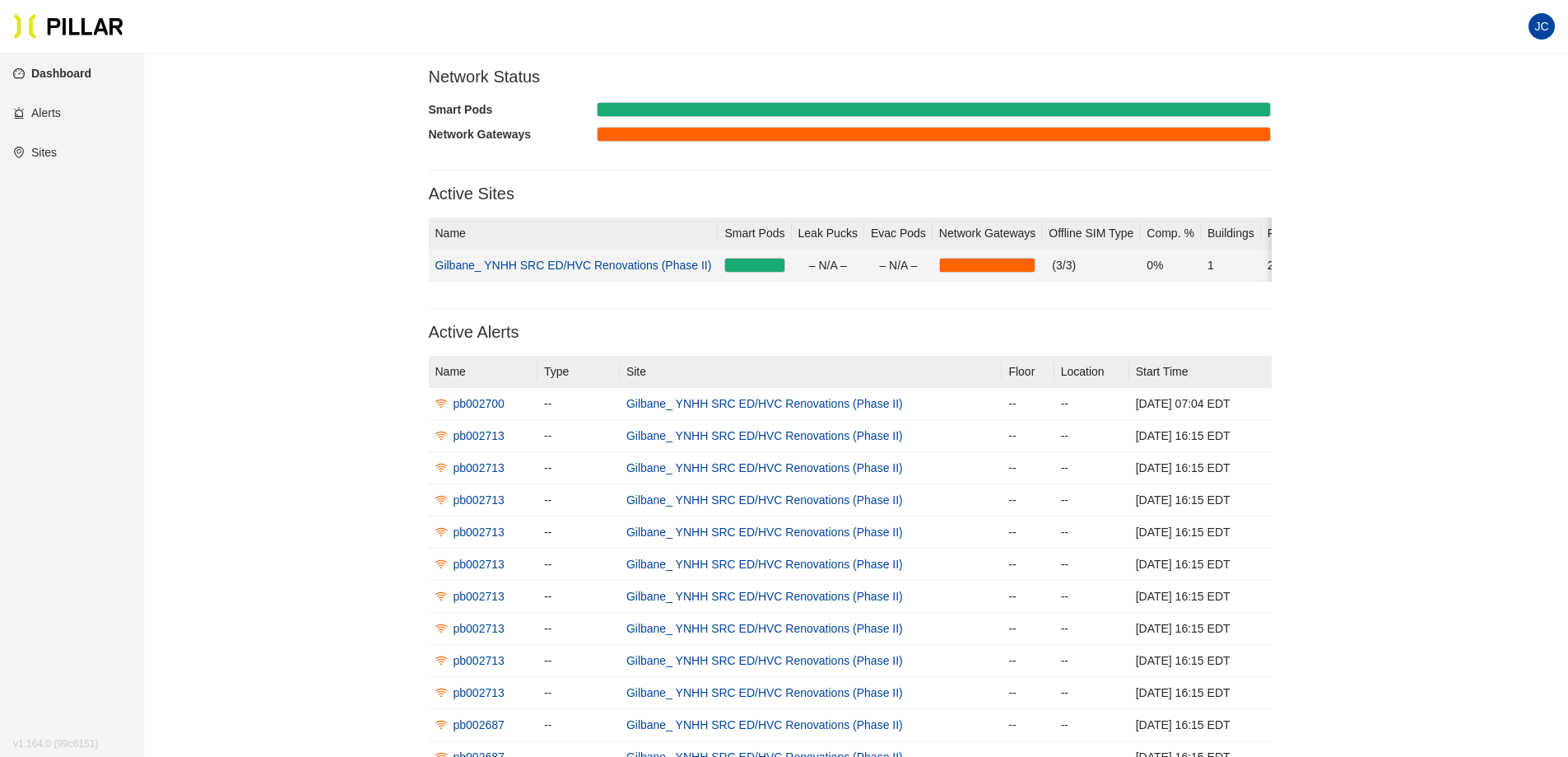
click at [621, 267] on link "Gilbane_ YNHH SRC ED/HVC Renovations (Phase II)" at bounding box center [574, 265] width 277 height 14
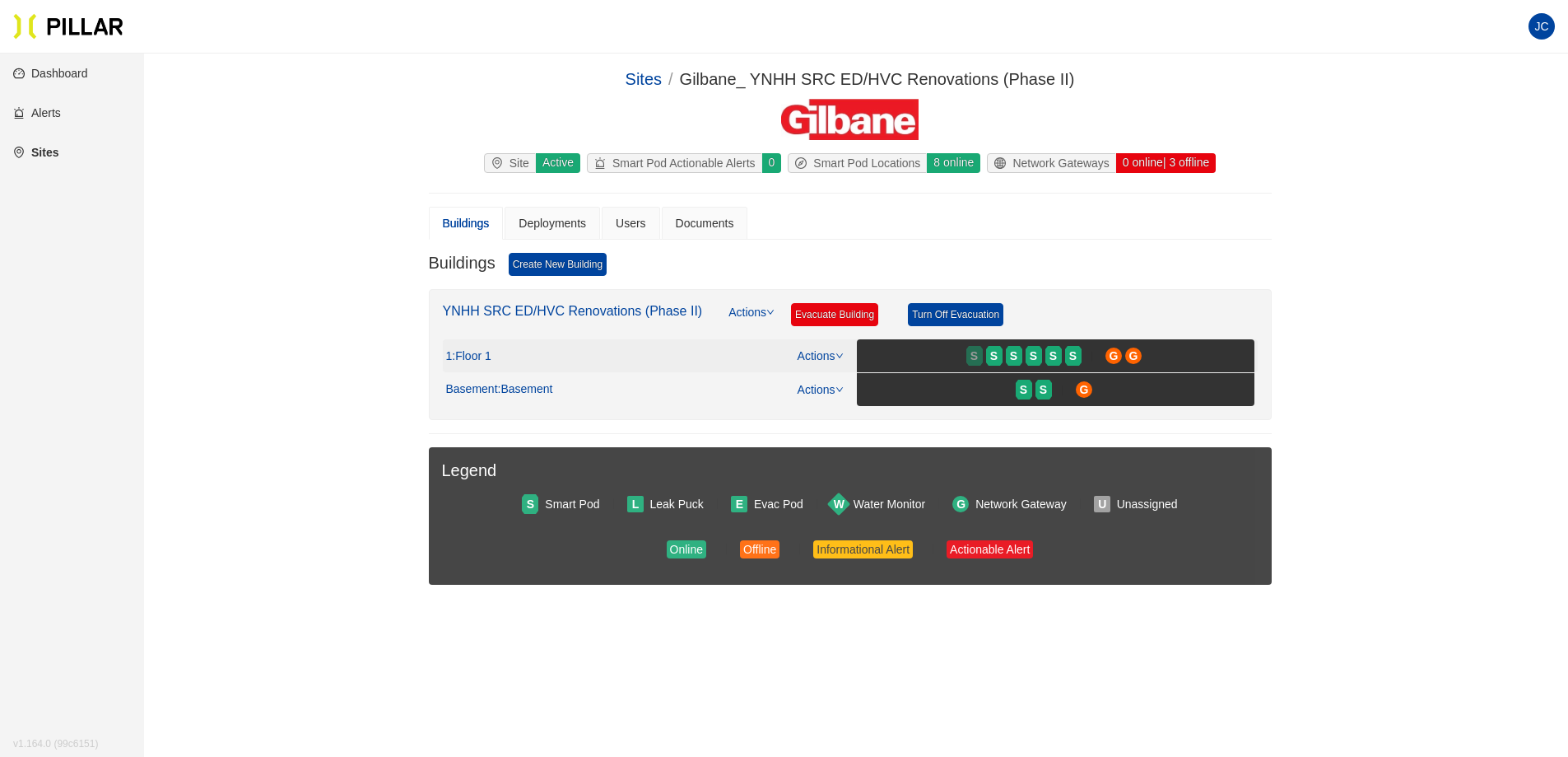
click at [971, 359] on span "S" at bounding box center [974, 356] width 8 height 19
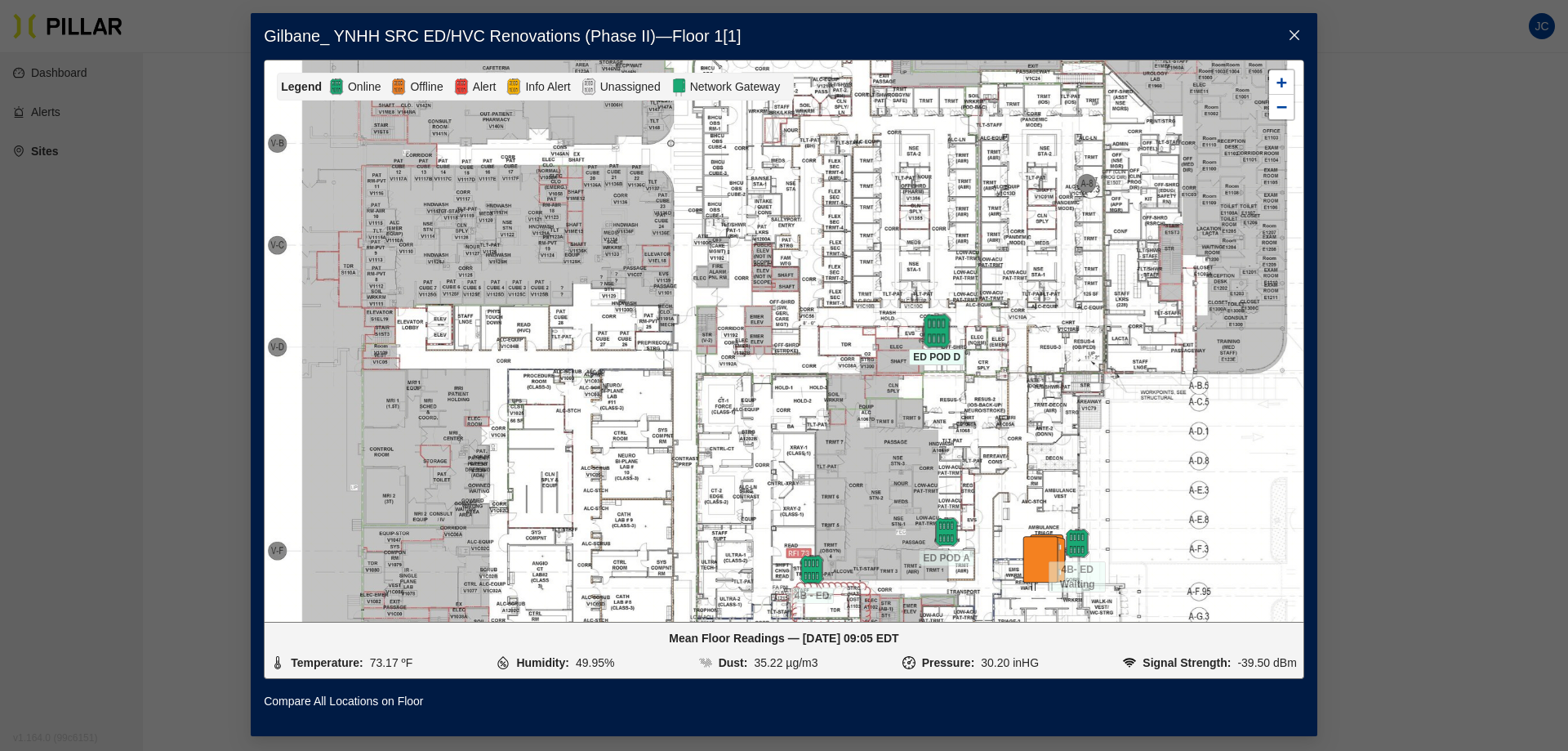
click at [936, 339] on img at bounding box center [937, 331] width 35 height 35
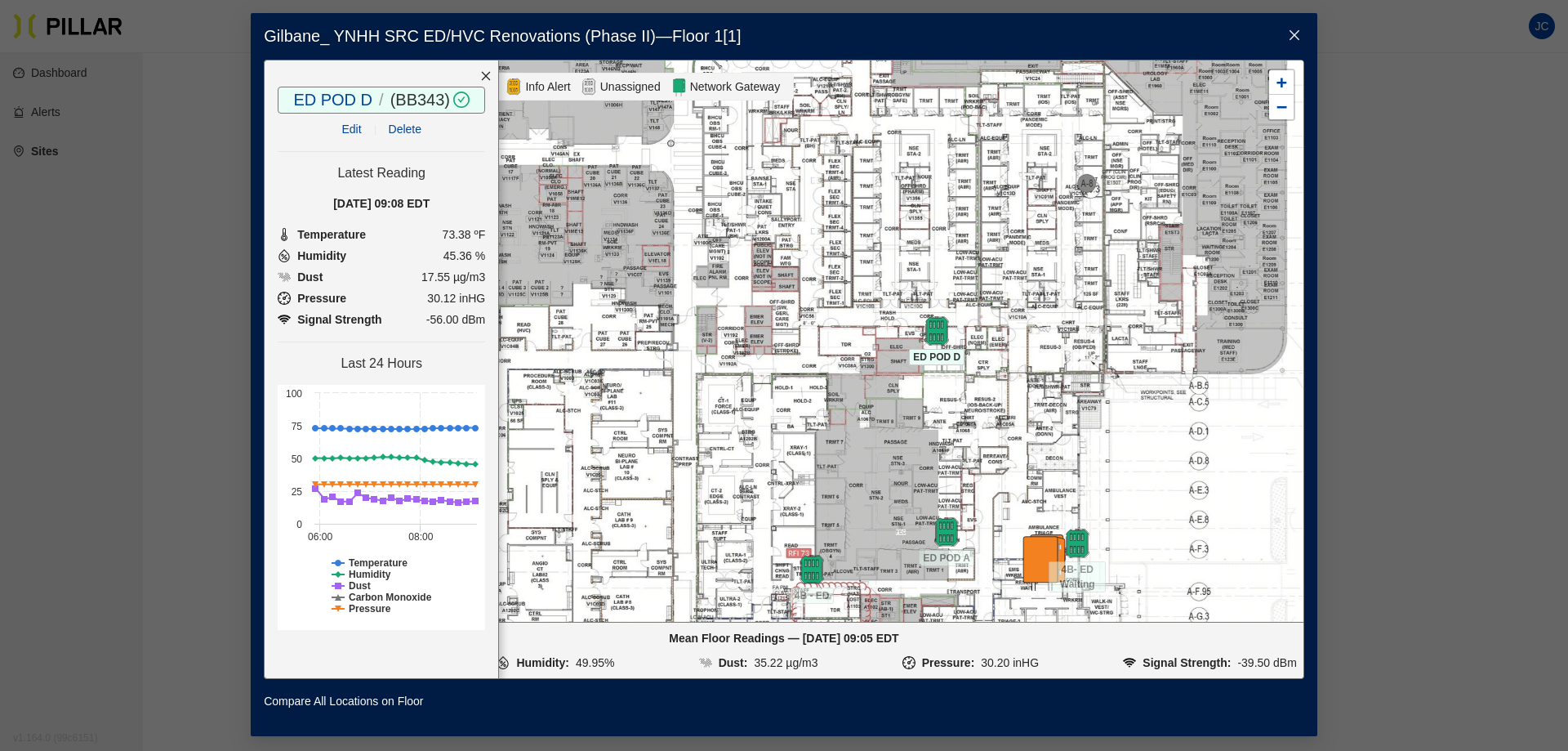
click at [354, 130] on link "Edit" at bounding box center [351, 130] width 19 height 14
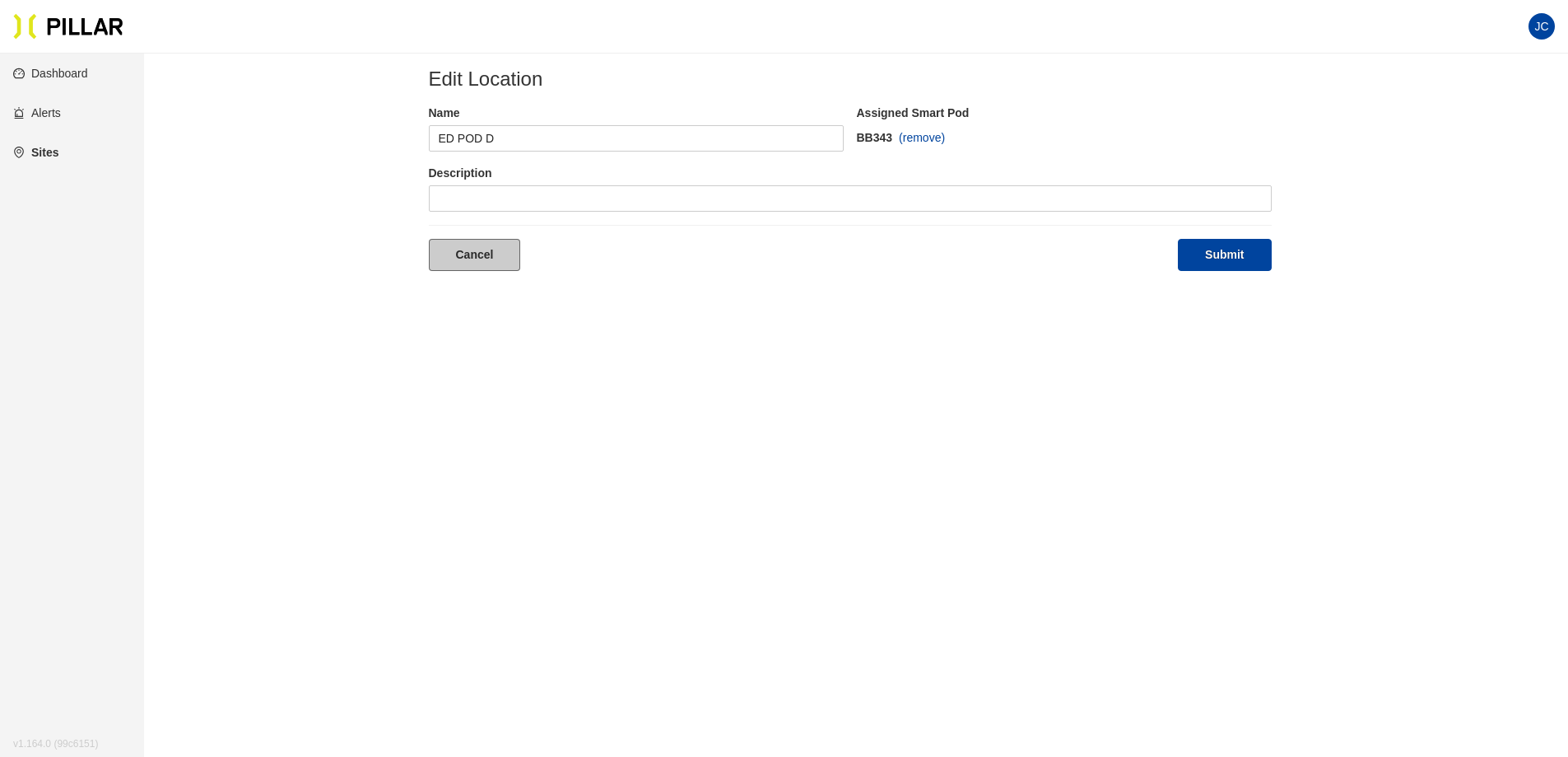
click at [481, 258] on link "Cancel" at bounding box center [474, 254] width 93 height 32
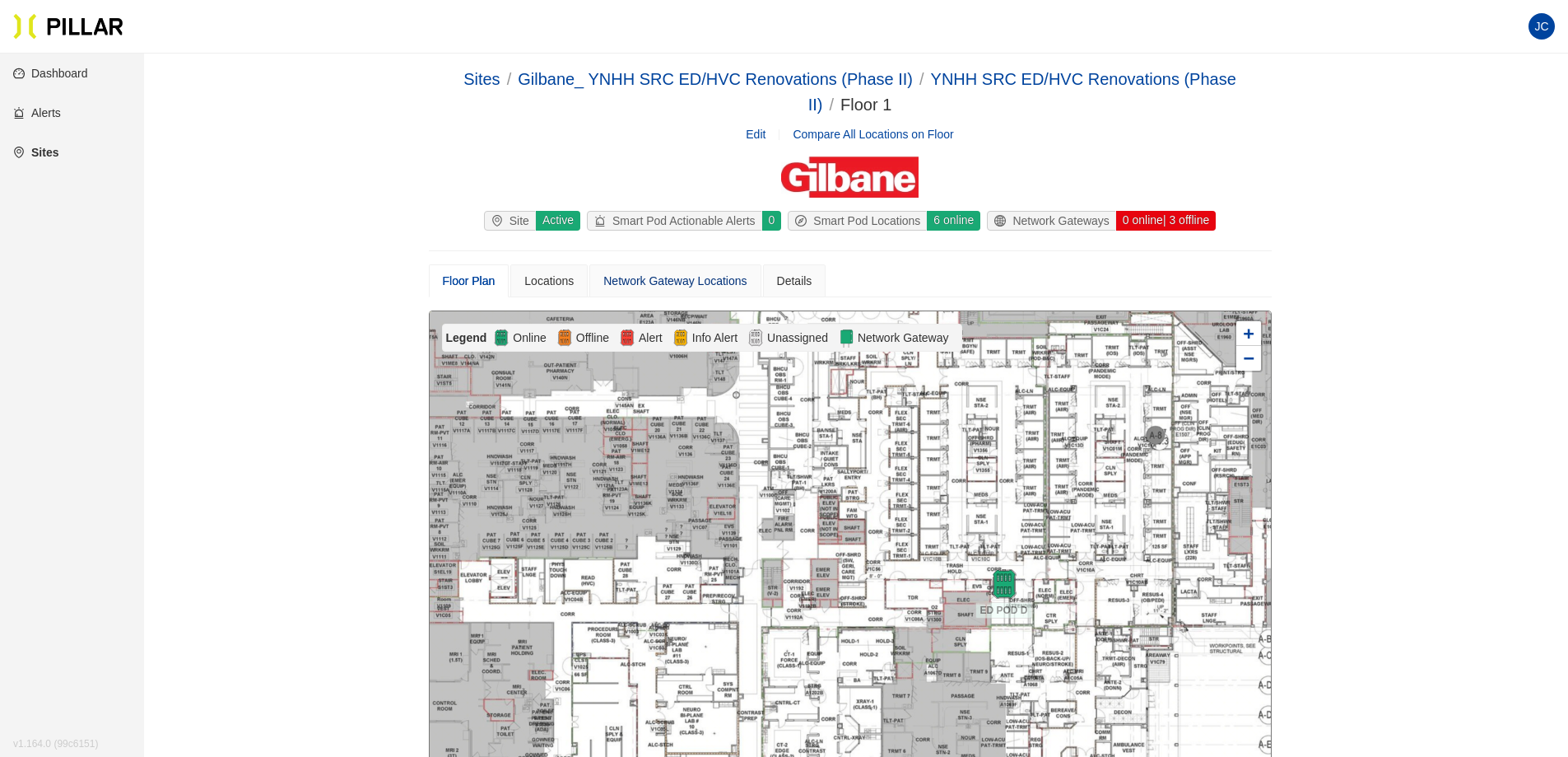
drag, startPoint x: 687, startPoint y: 284, endPoint x: 640, endPoint y: 278, distance: 47.4
click at [685, 284] on div "Network Gateway Locations" at bounding box center [674, 281] width 143 height 19
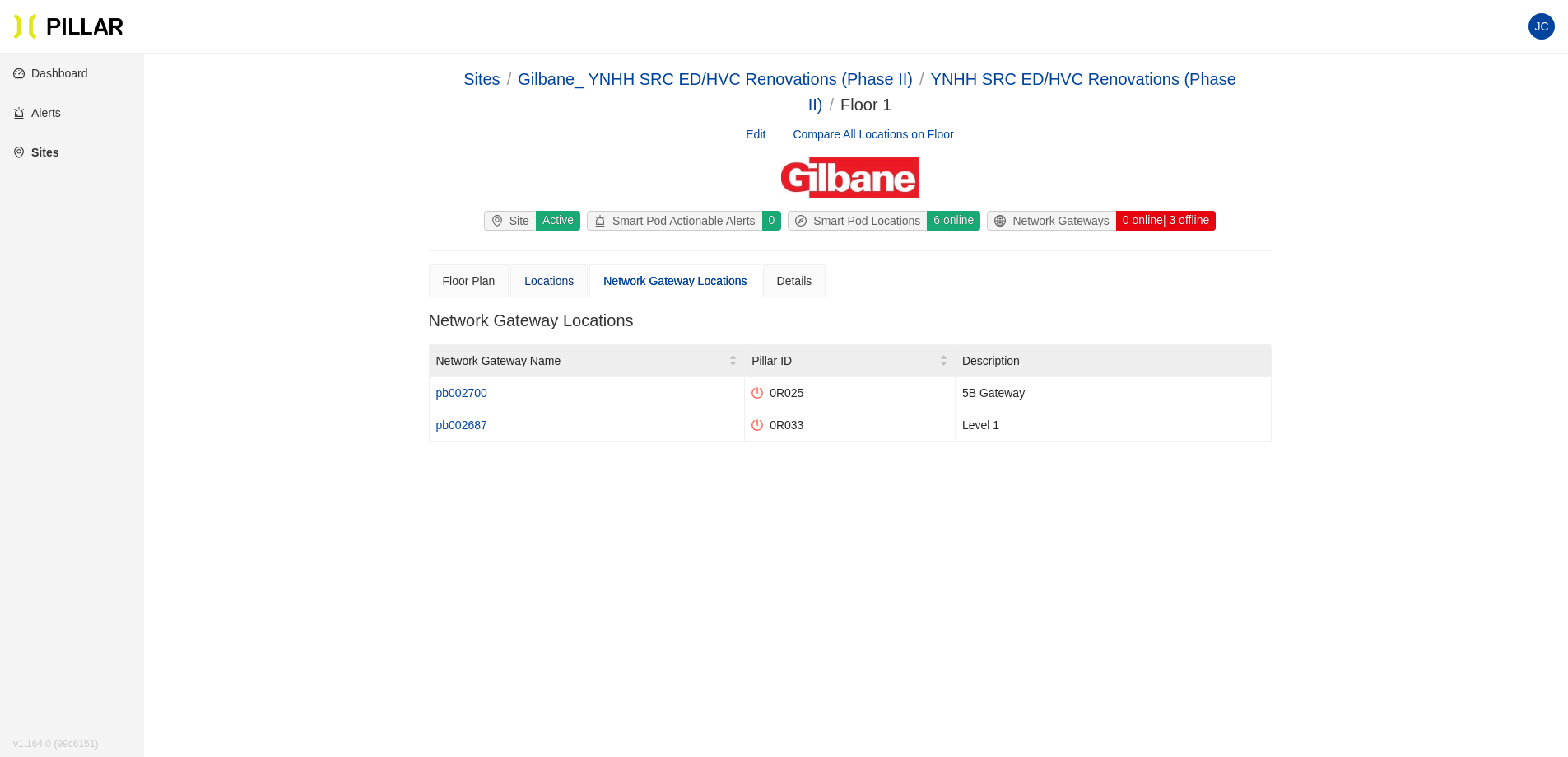
click at [565, 274] on div "Locations" at bounding box center [548, 281] width 50 height 19
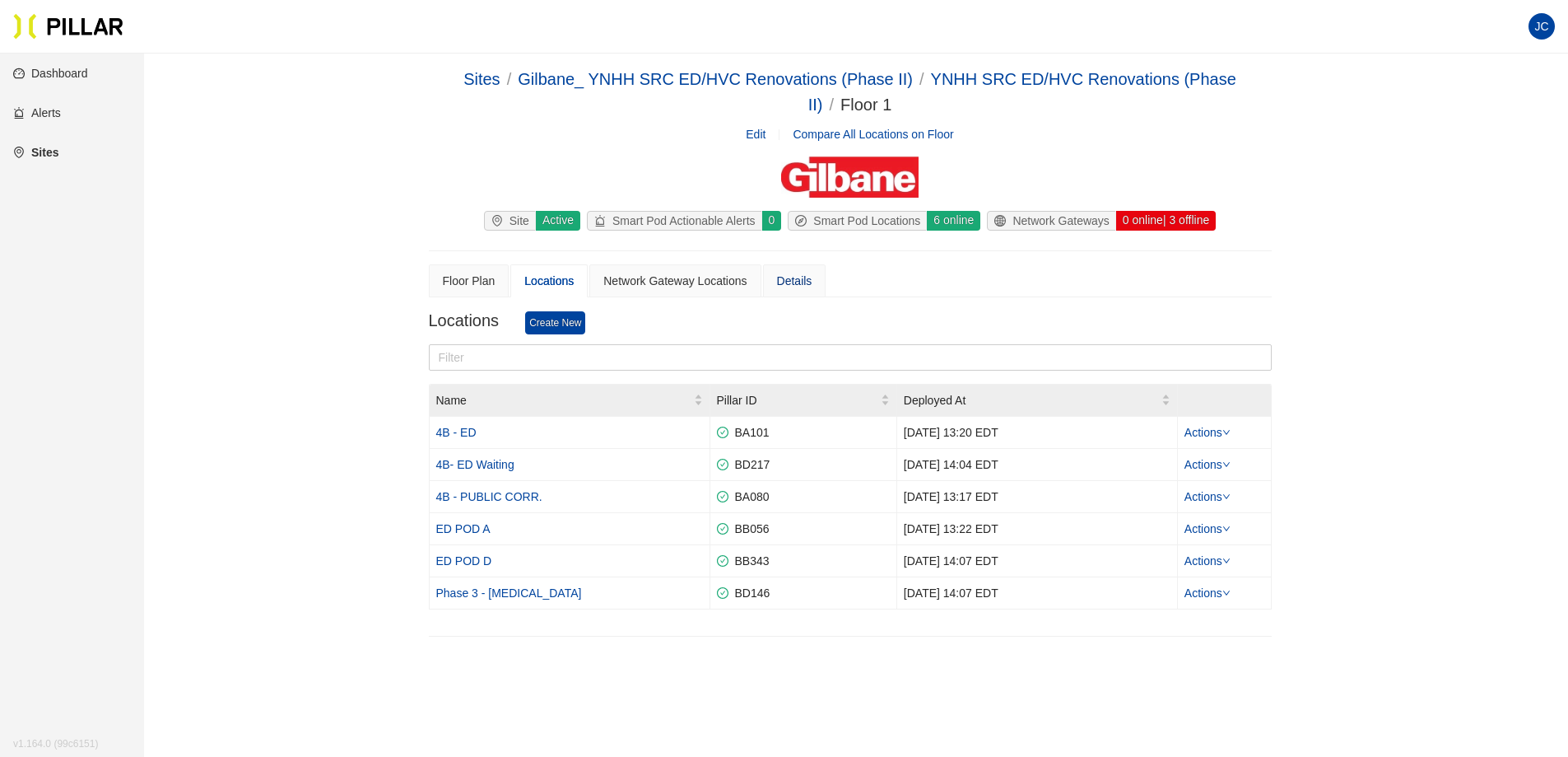
click at [810, 278] on div "Details" at bounding box center [795, 281] width 35 height 19
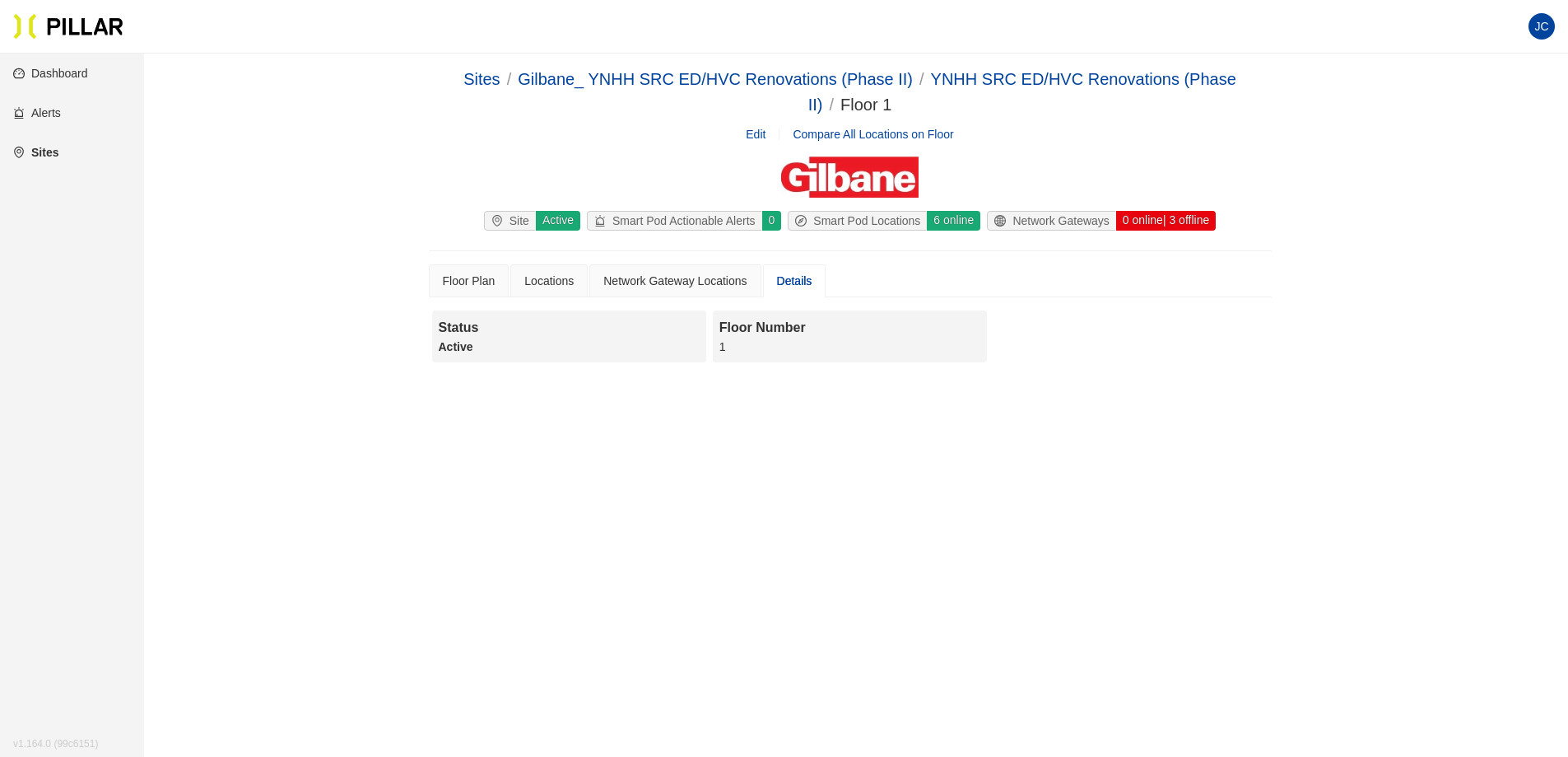
click at [60, 70] on link "Dashboard" at bounding box center [51, 73] width 75 height 14
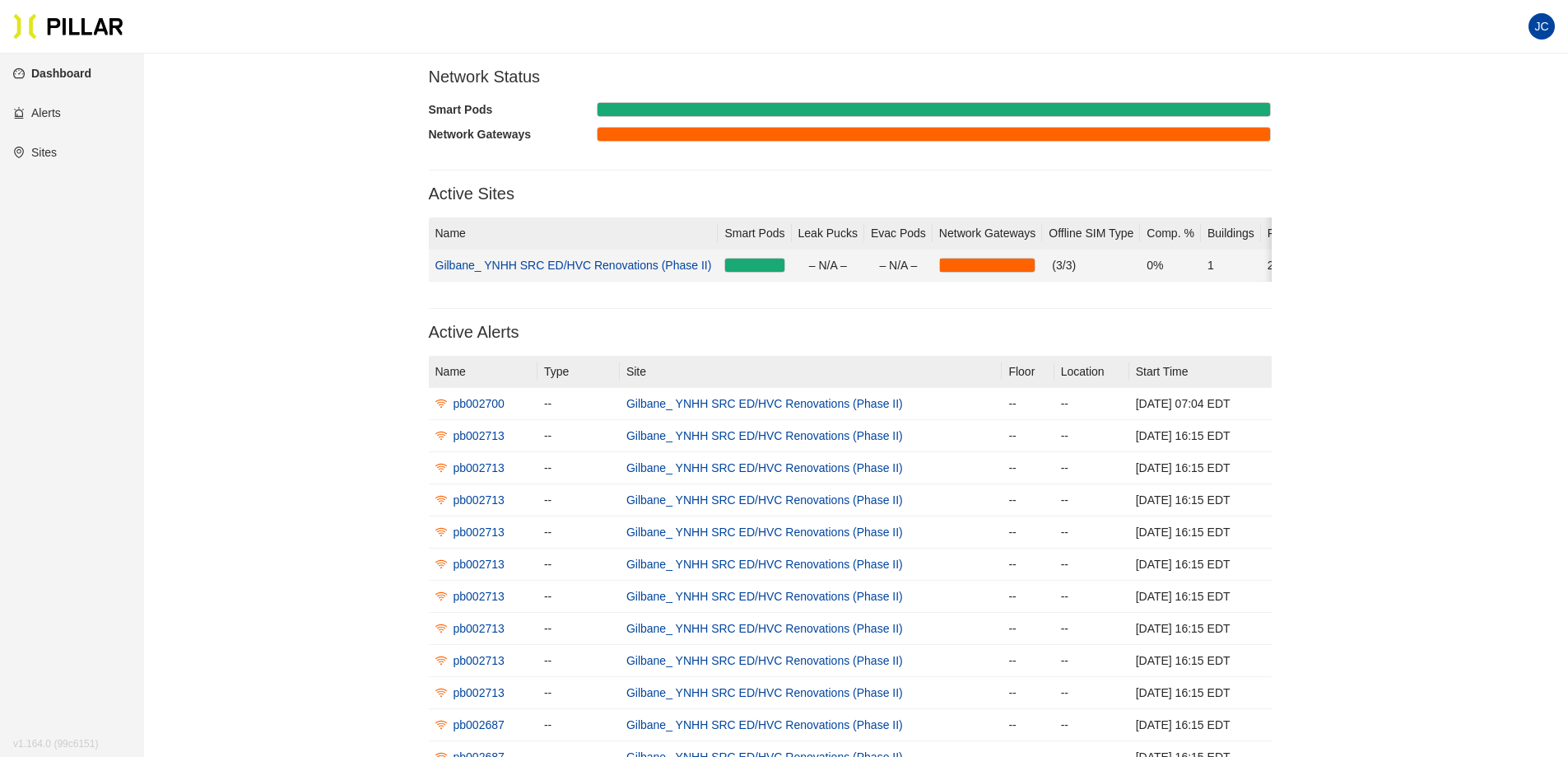
click at [598, 260] on link "Gilbane_ YNHH SRC ED/HVC Renovations (Phase II)" at bounding box center [574, 265] width 277 height 14
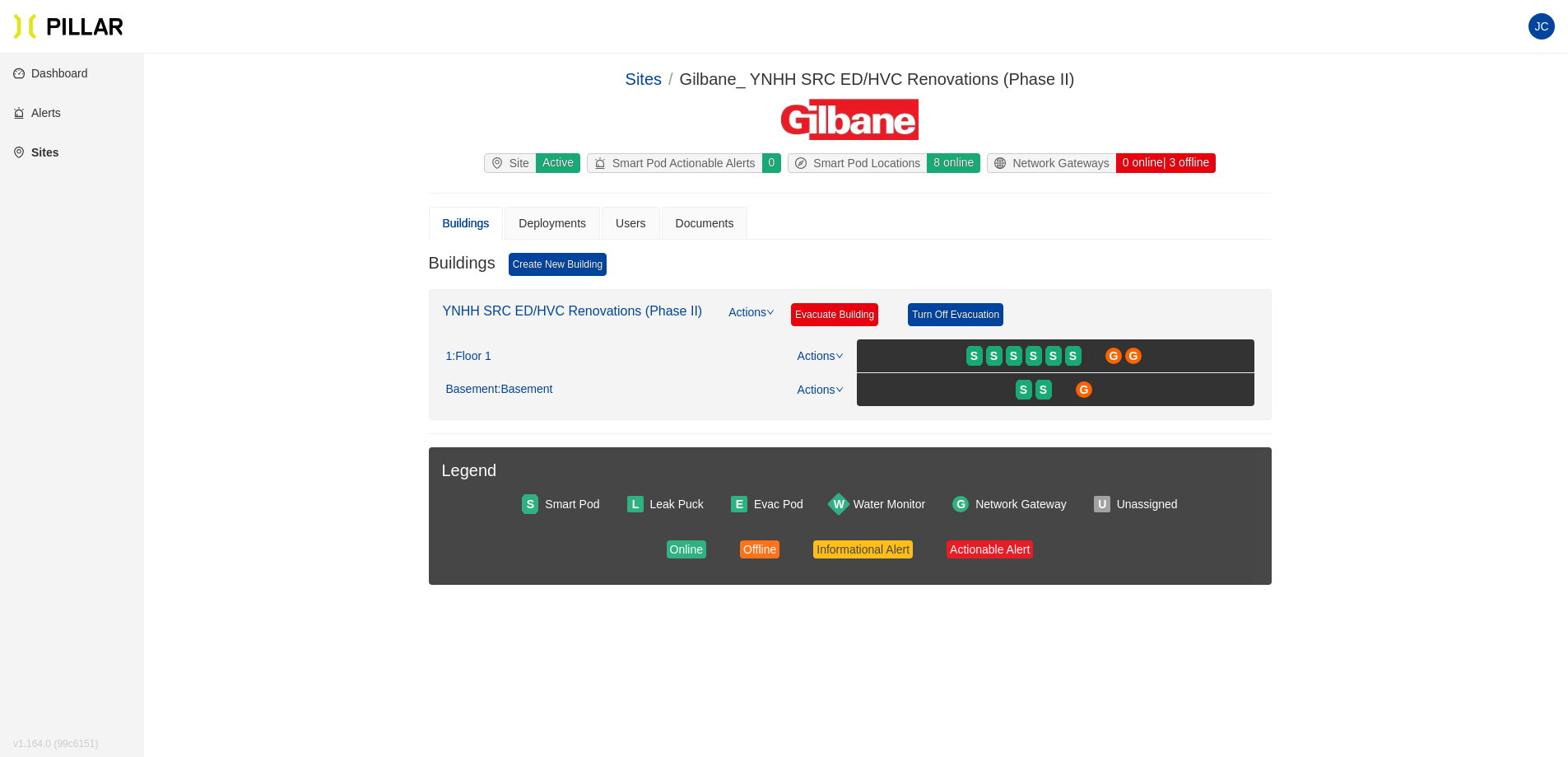
click at [1546, 29] on span "JC" at bounding box center [1541, 26] width 26 height 26
click at [1484, 83] on link "Settings" at bounding box center [1457, 86] width 60 height 19
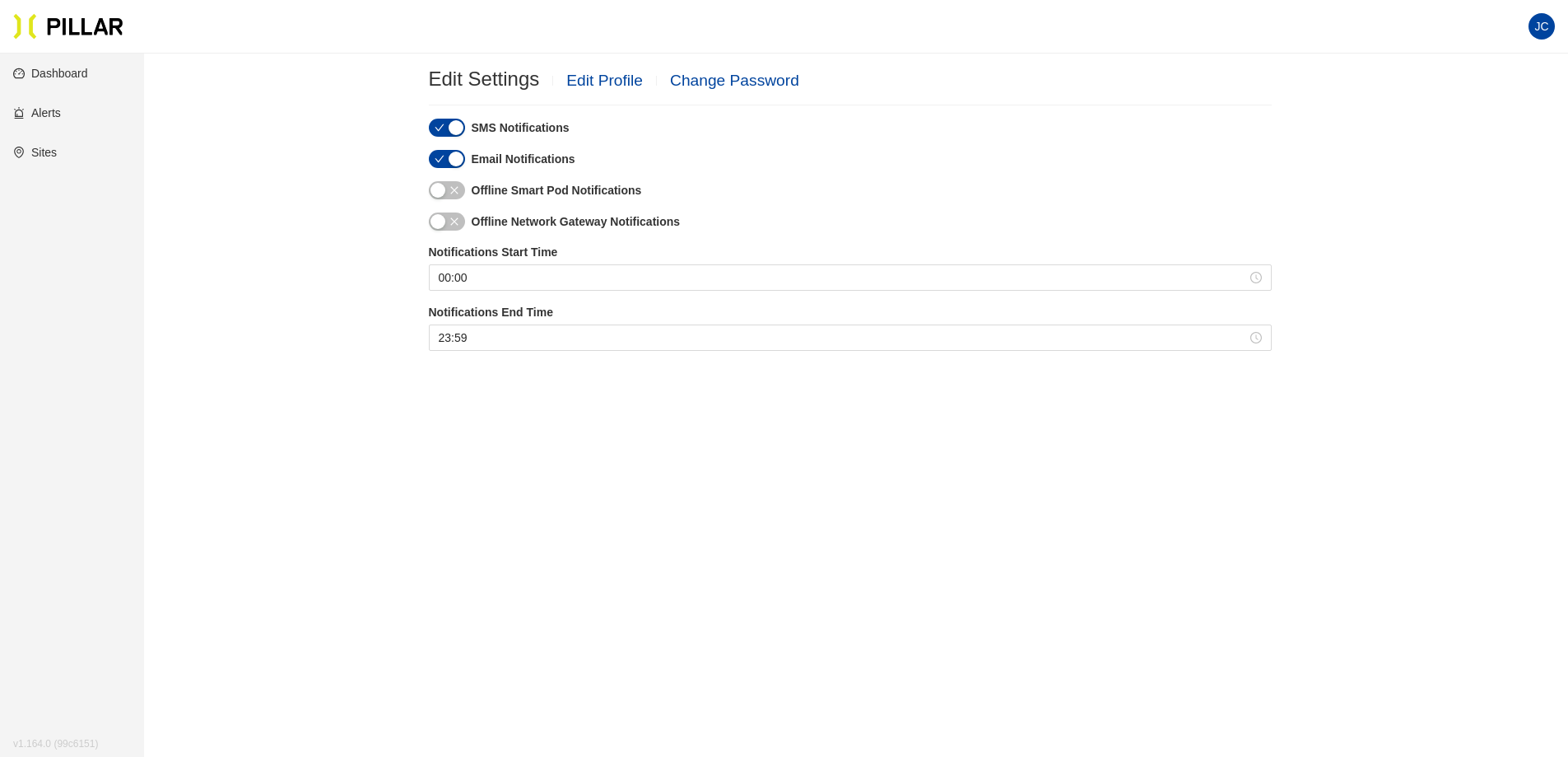
click at [73, 66] on link "Dashboard" at bounding box center [51, 73] width 75 height 14
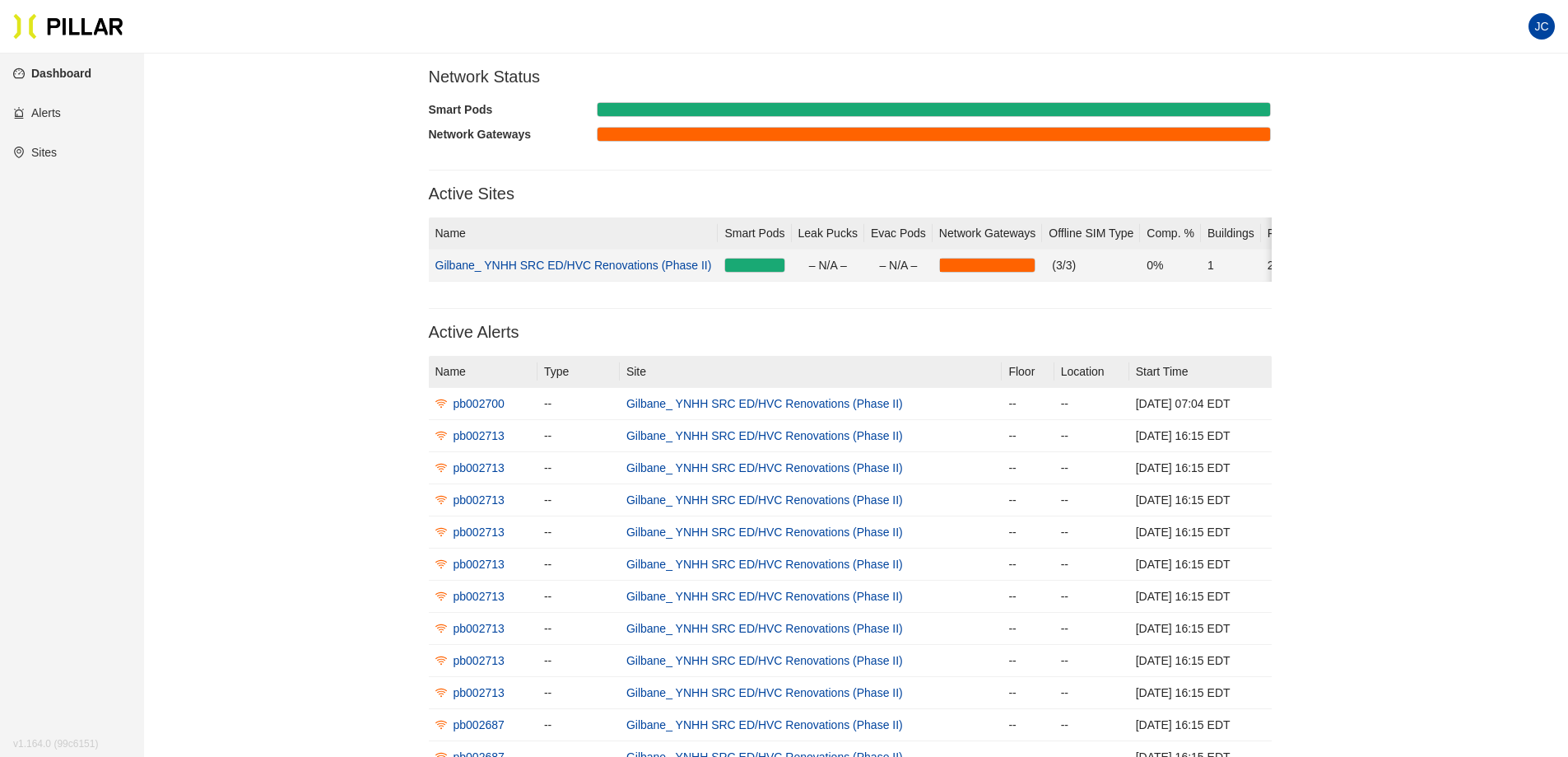
click at [481, 263] on link "Gilbane_ YNHH SRC ED/HVC Renovations (Phase II)" at bounding box center [574, 265] width 277 height 14
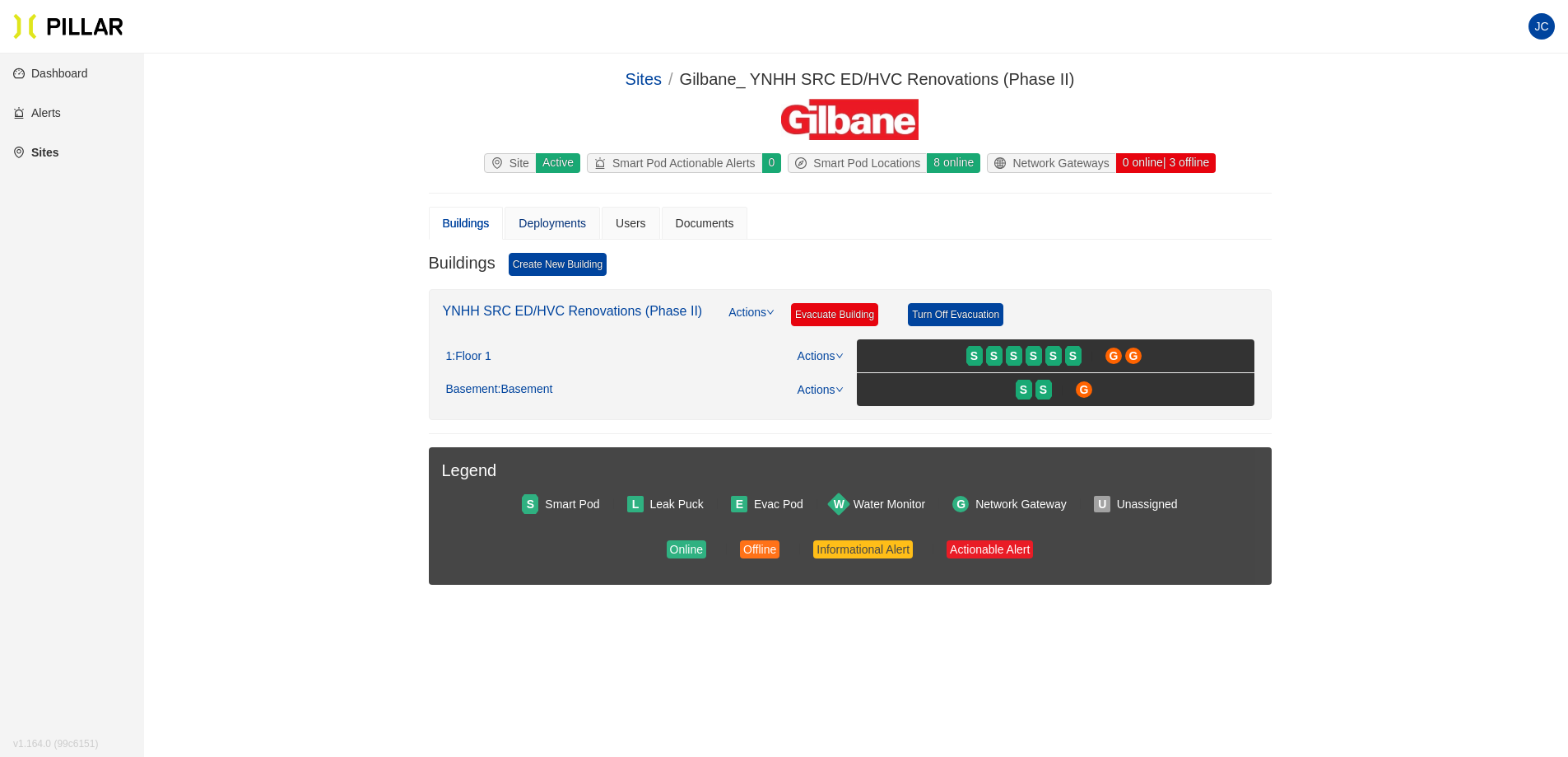
click at [558, 218] on div "Deployments" at bounding box center [551, 223] width 67 height 19
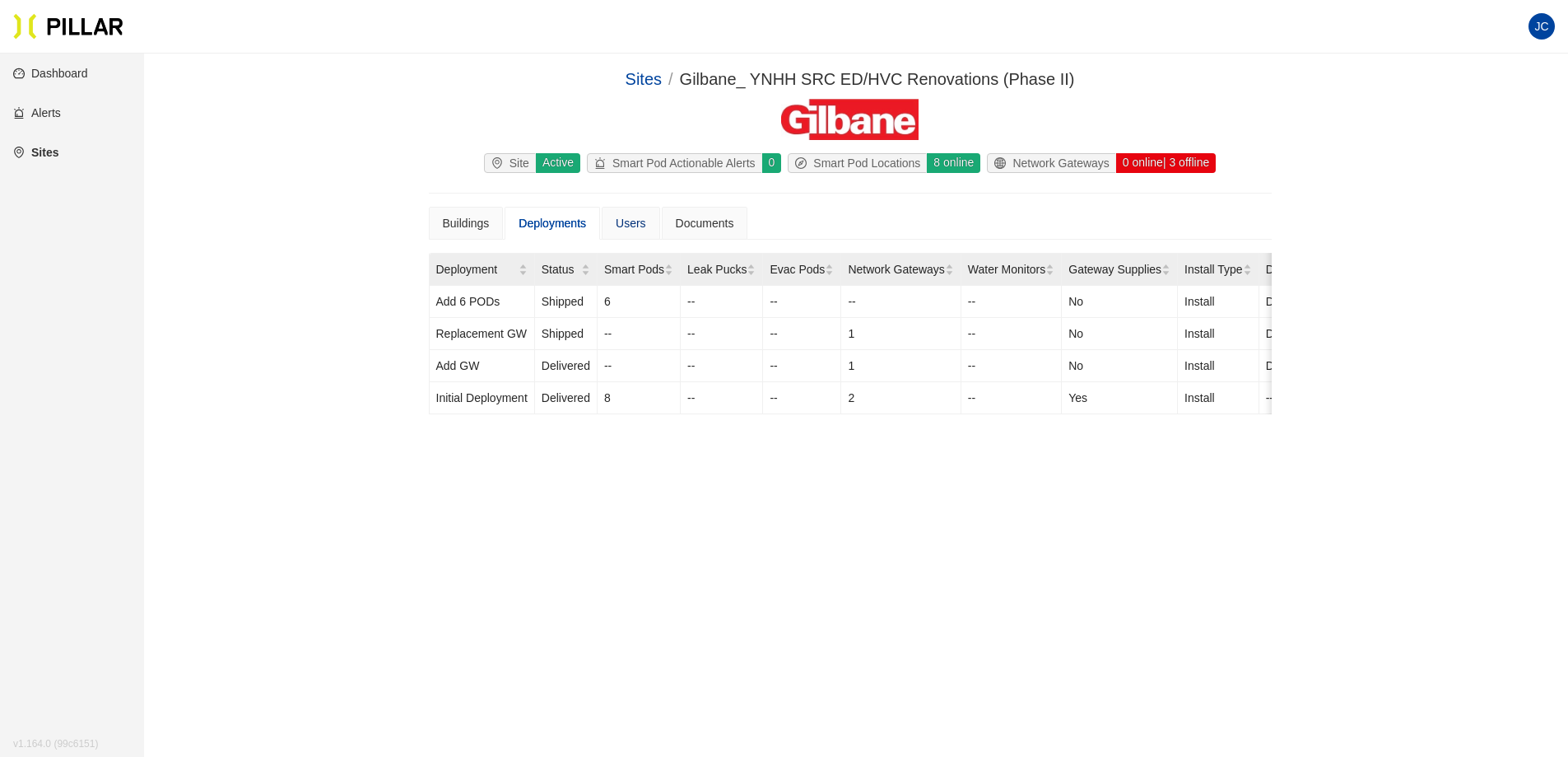
click at [641, 221] on div "Users" at bounding box center [630, 223] width 30 height 19
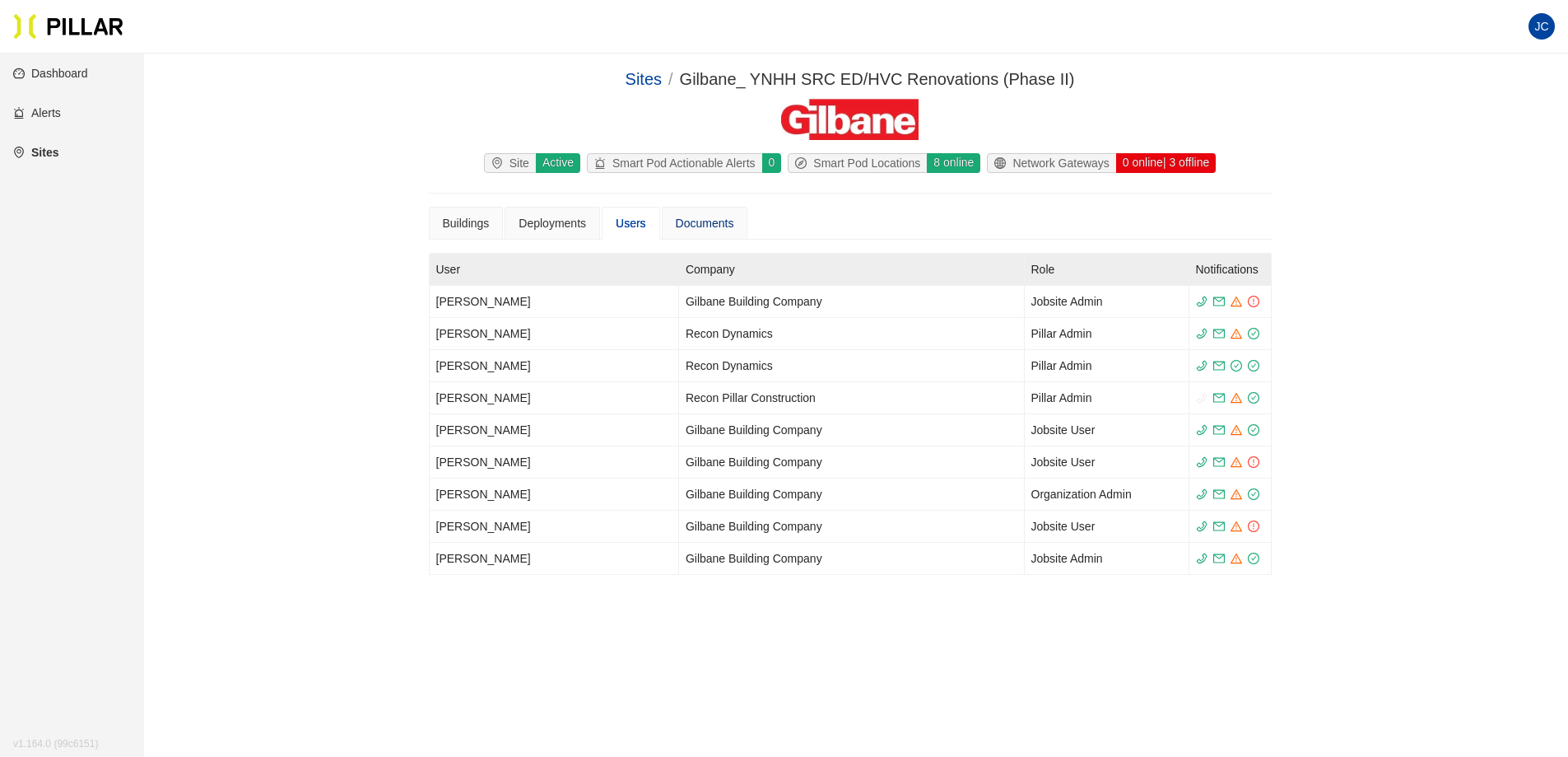
click at [710, 221] on div "Documents" at bounding box center [705, 223] width 58 height 19
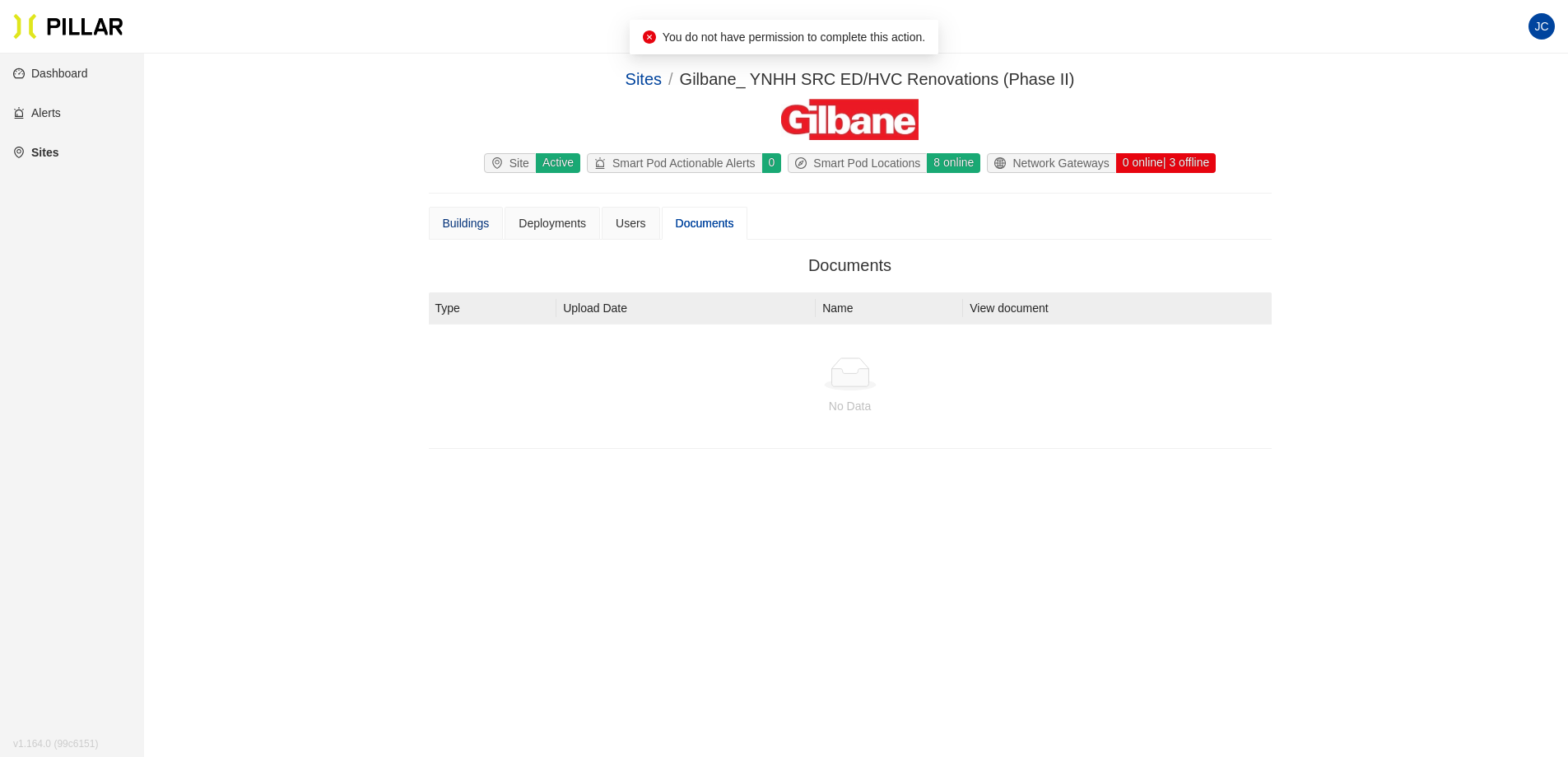
click at [465, 224] on div "Buildings" at bounding box center [467, 223] width 47 height 19
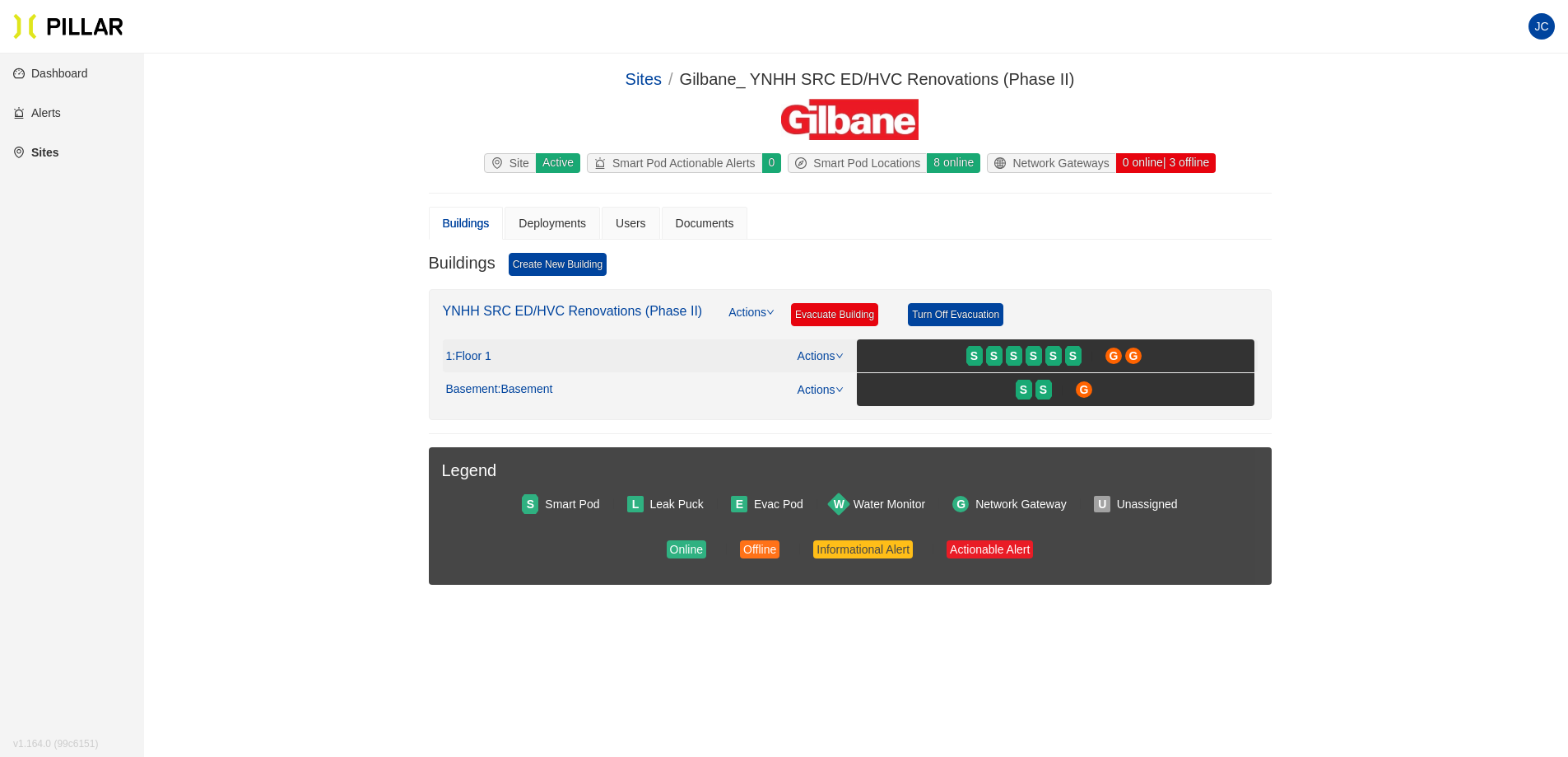
click at [836, 356] on icon "down" at bounding box center [840, 356] width 8 height 8
click at [548, 349] on div "1 : Floor 1 Actions" at bounding box center [645, 356] width 397 height 19
click at [470, 354] on span ": Floor 1" at bounding box center [471, 356] width 39 height 15
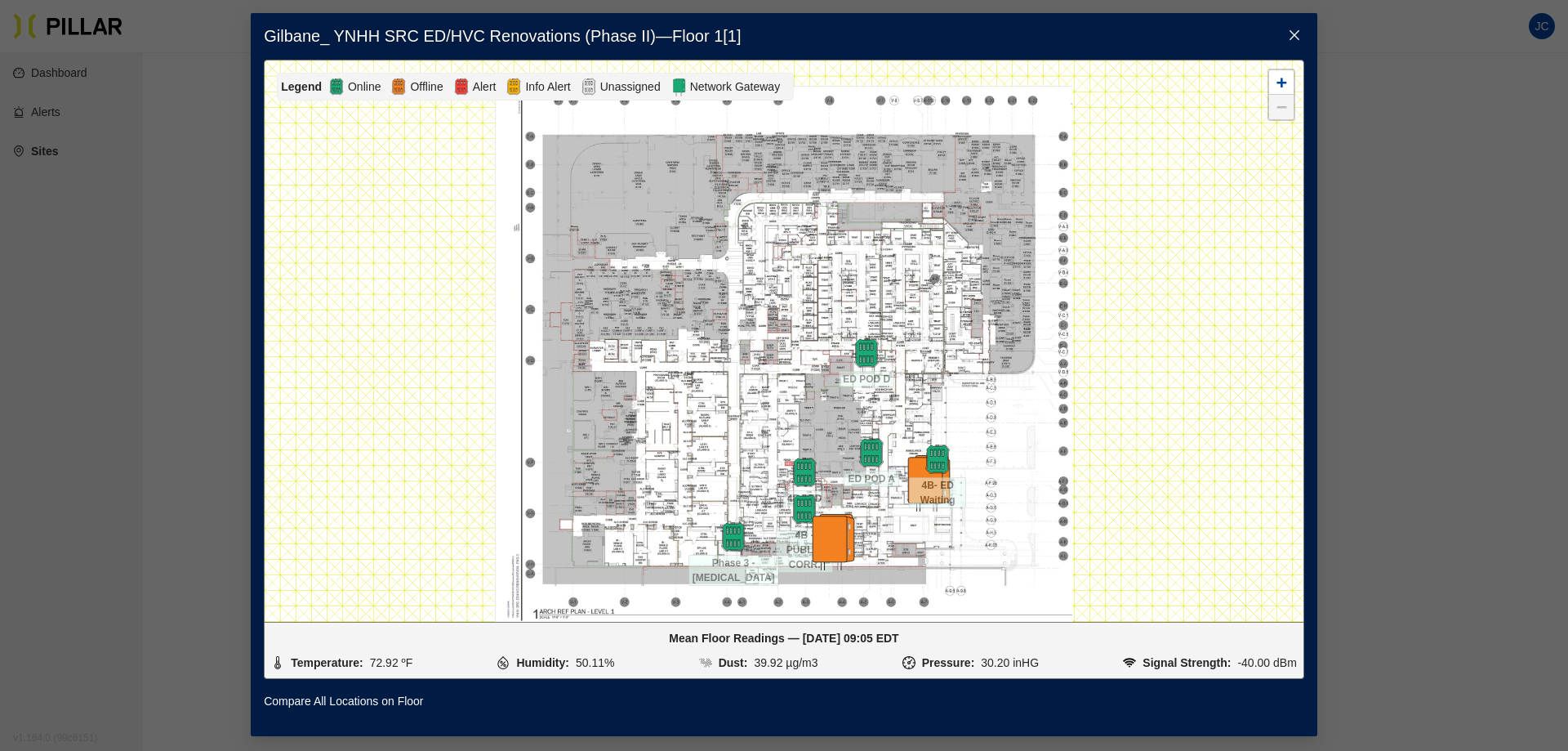
click at [779, 663] on li "Dust: 39.92 µg/m3" at bounding box center [757, 662] width 119 height 18
click at [1297, 35] on icon "close" at bounding box center [1295, 36] width 14 height 14
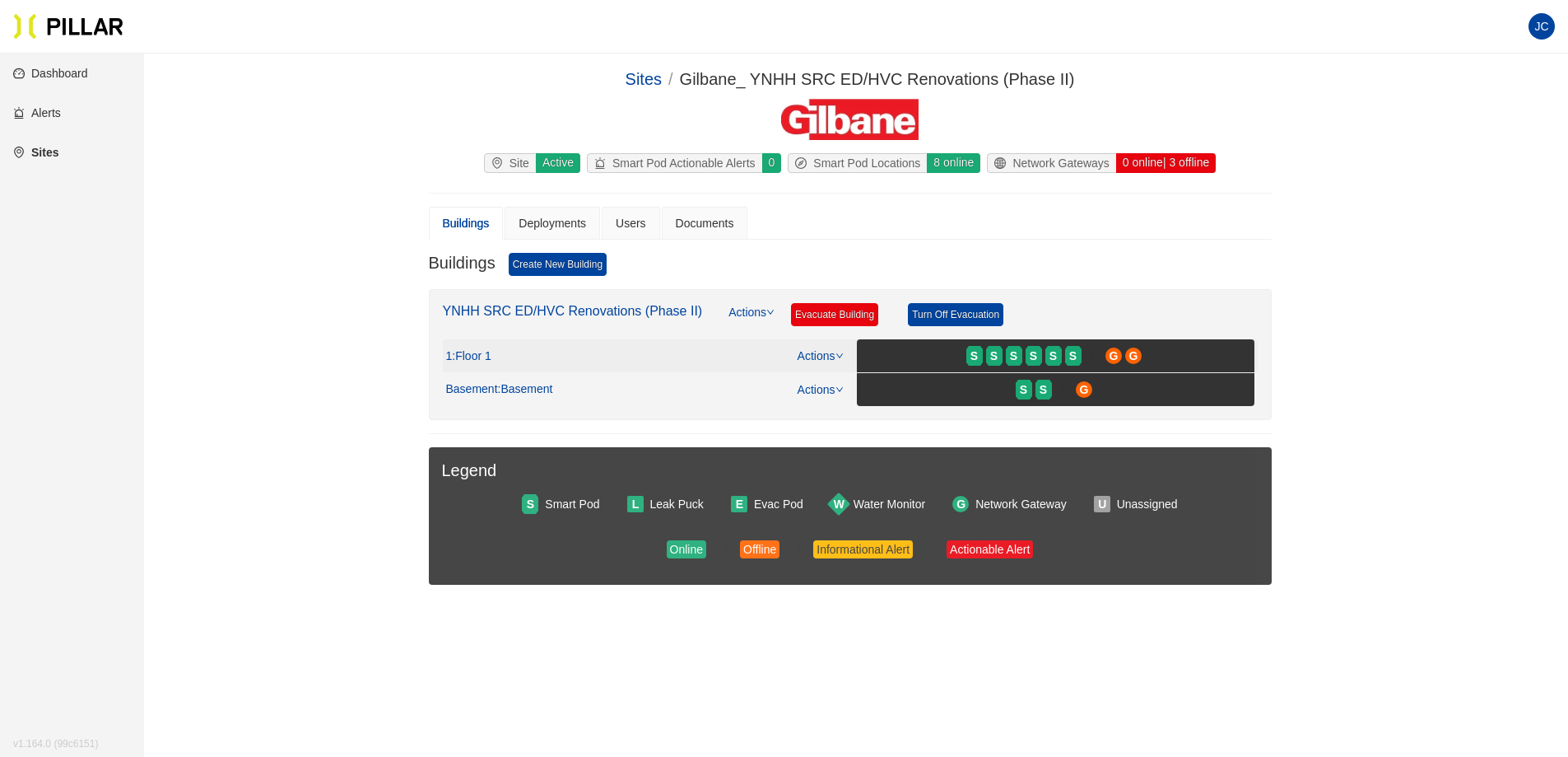
click at [473, 356] on span ": Floor 1" at bounding box center [471, 356] width 39 height 15
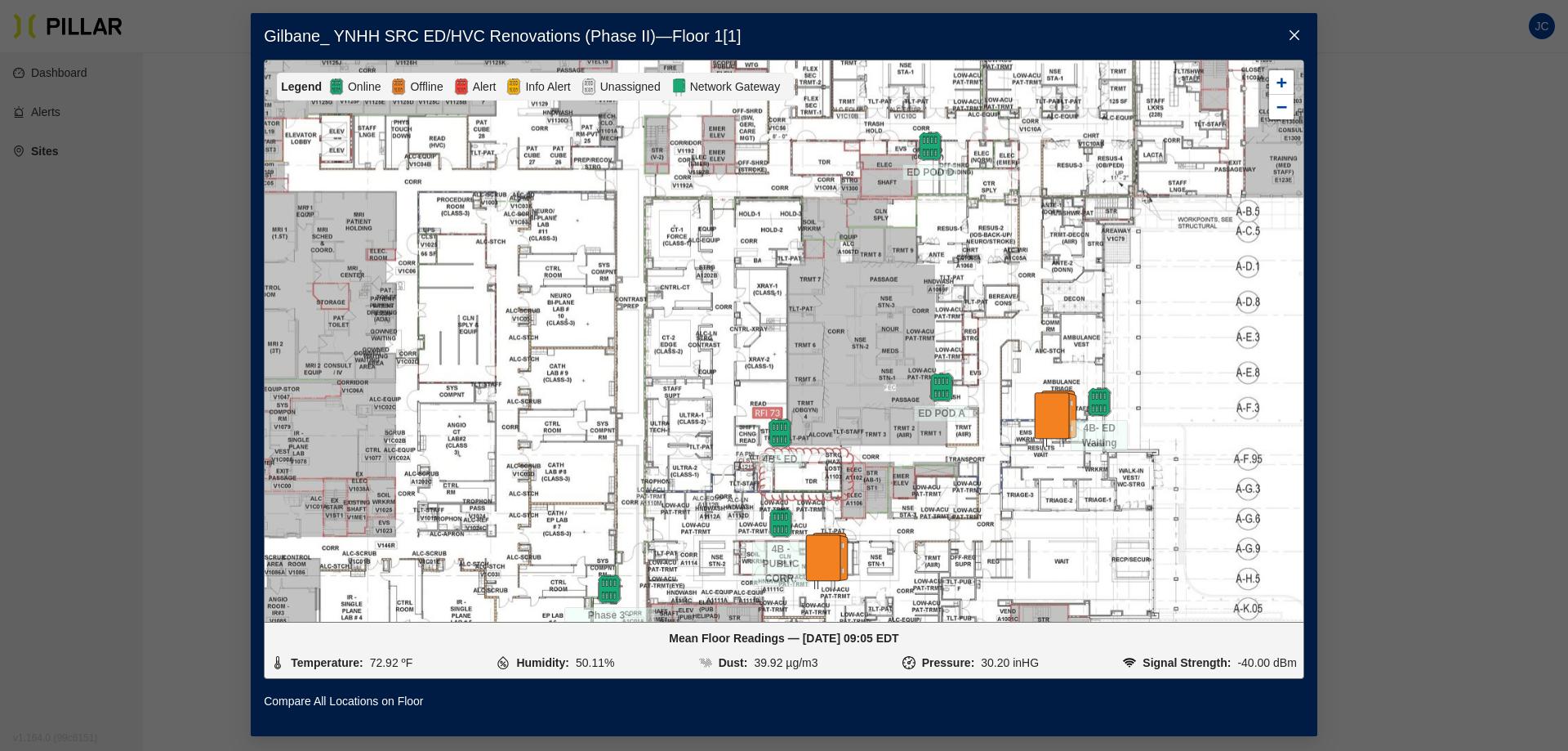
click at [1291, 38] on icon "close" at bounding box center [1294, 35] width 10 height 10
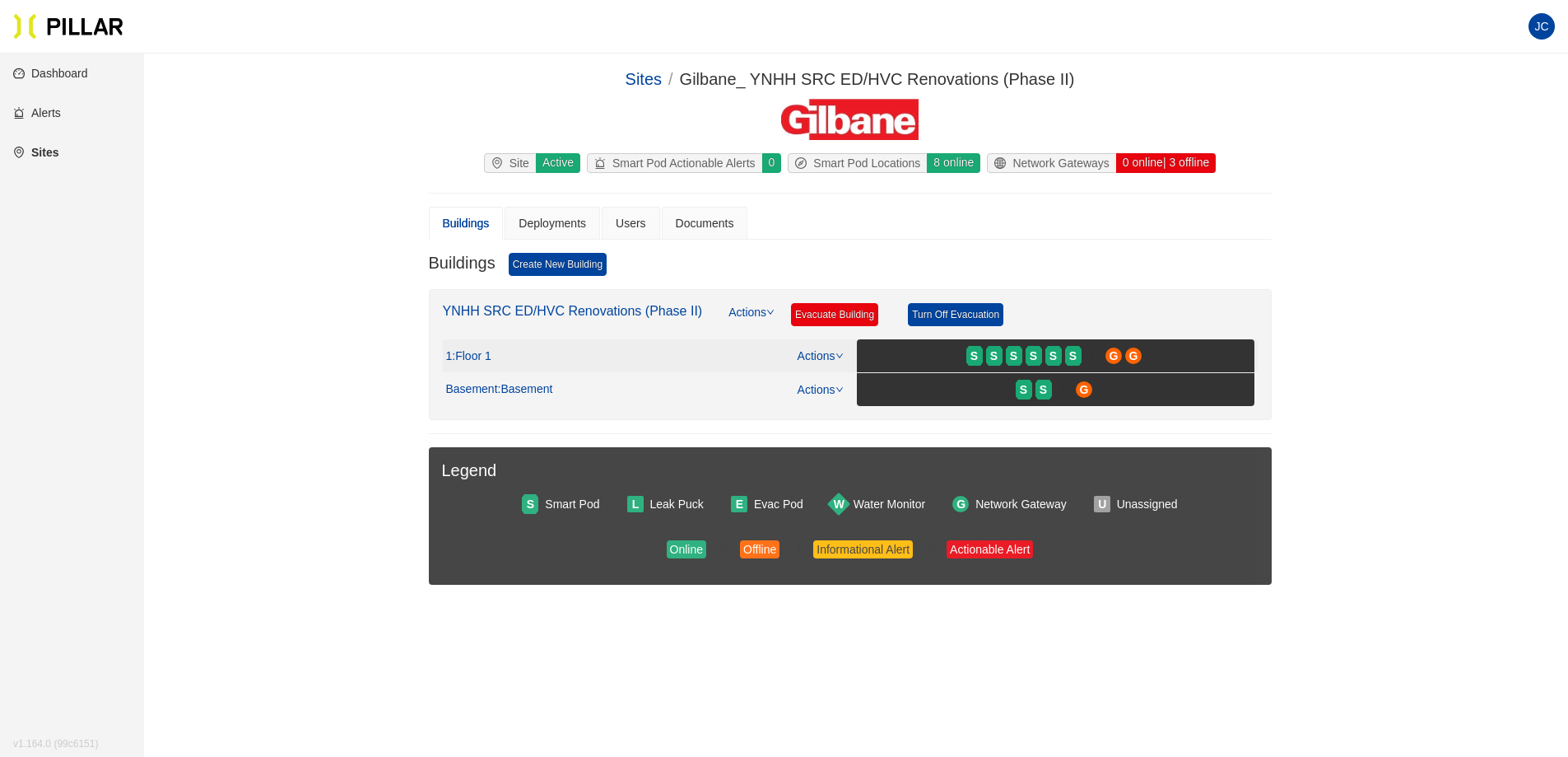
click at [836, 355] on icon "down" at bounding box center [840, 356] width 8 height 8
click at [823, 417] on link "Edit" at bounding box center [813, 408] width 19 height 19
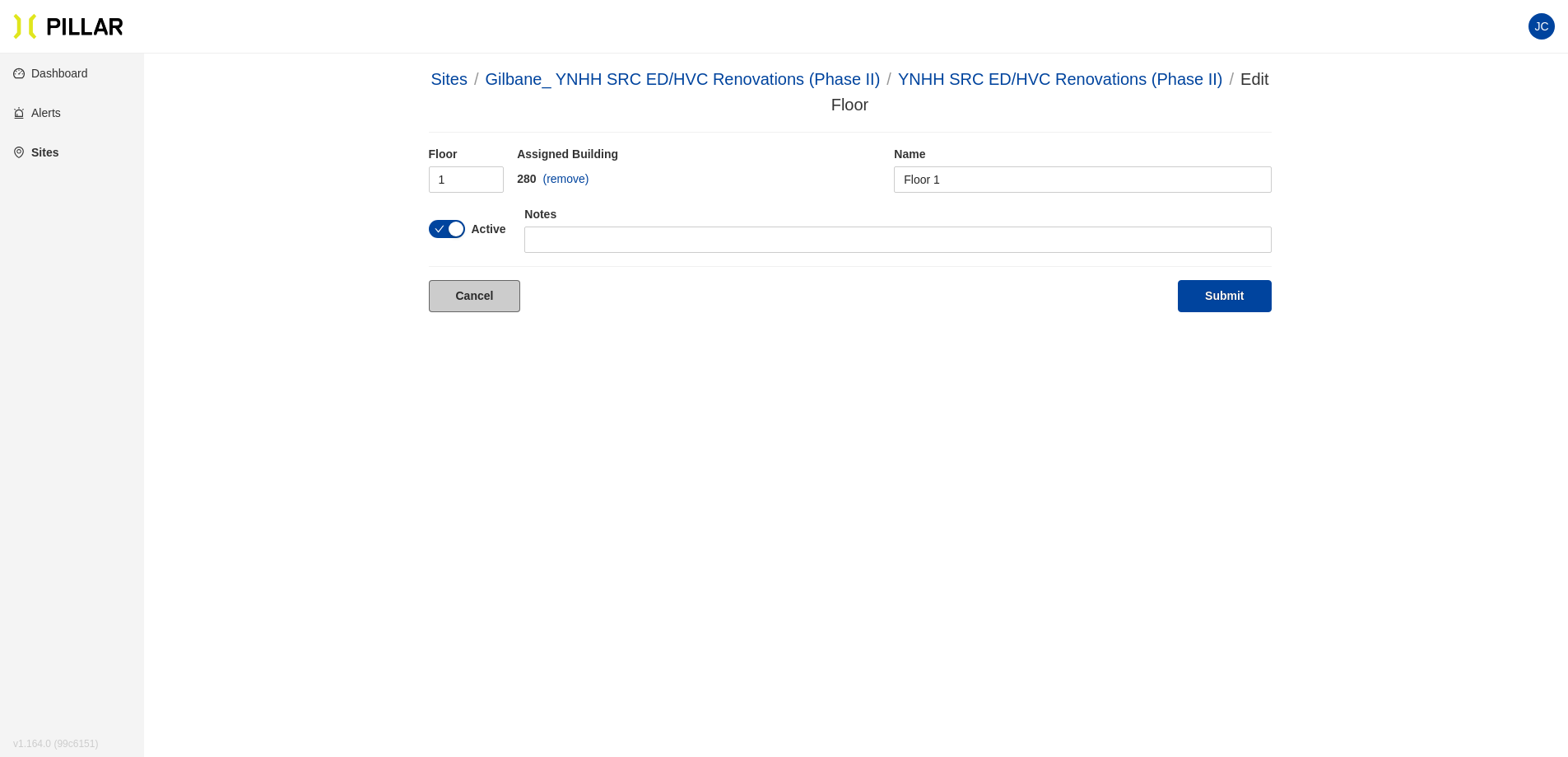
click at [504, 300] on link "Cancel" at bounding box center [474, 295] width 93 height 32
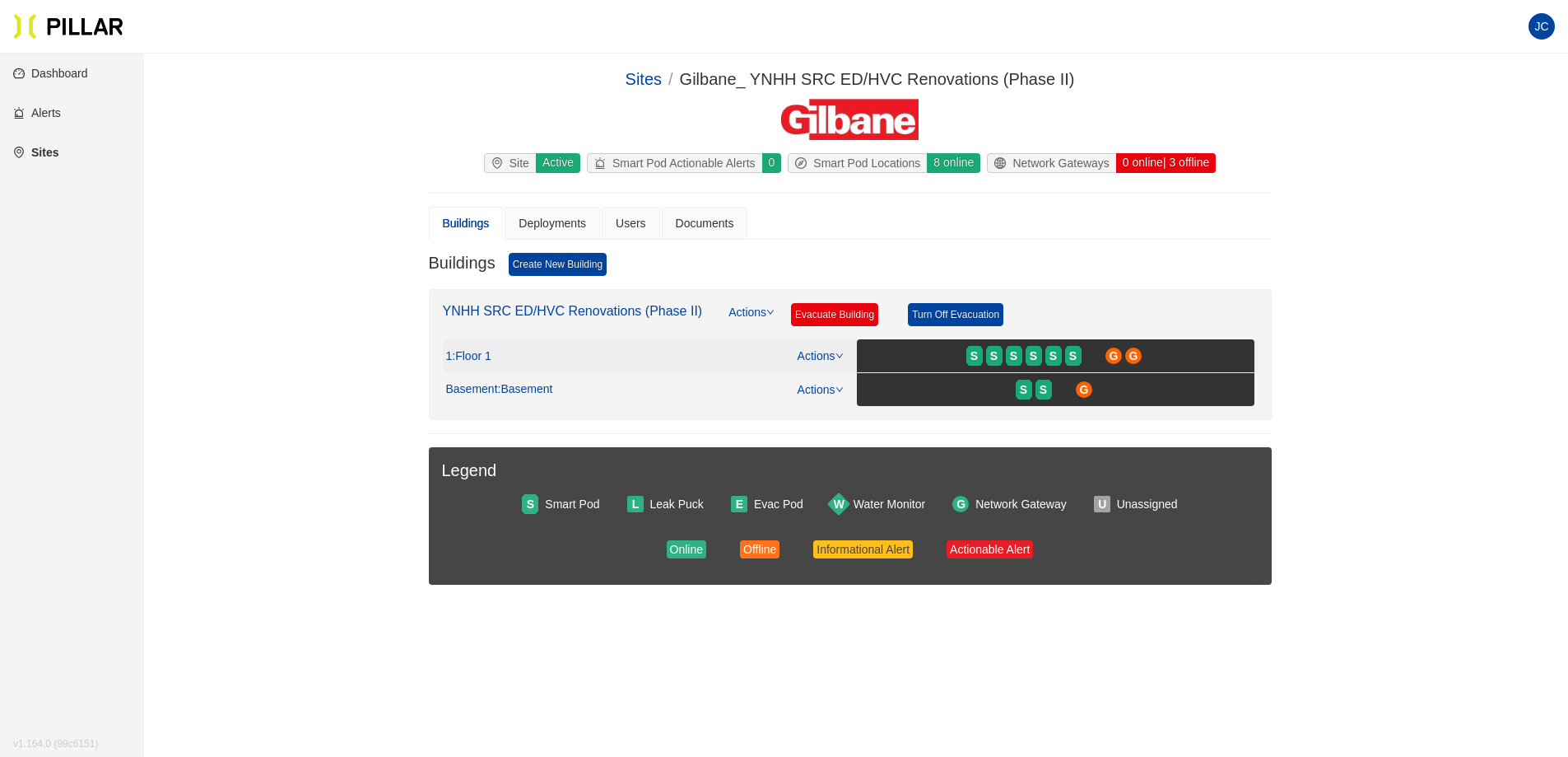
click at [832, 357] on link "Actions" at bounding box center [820, 356] width 46 height 14
click at [828, 382] on link "View/Edit Floor Plan" at bounding box center [855, 382] width 103 height 19
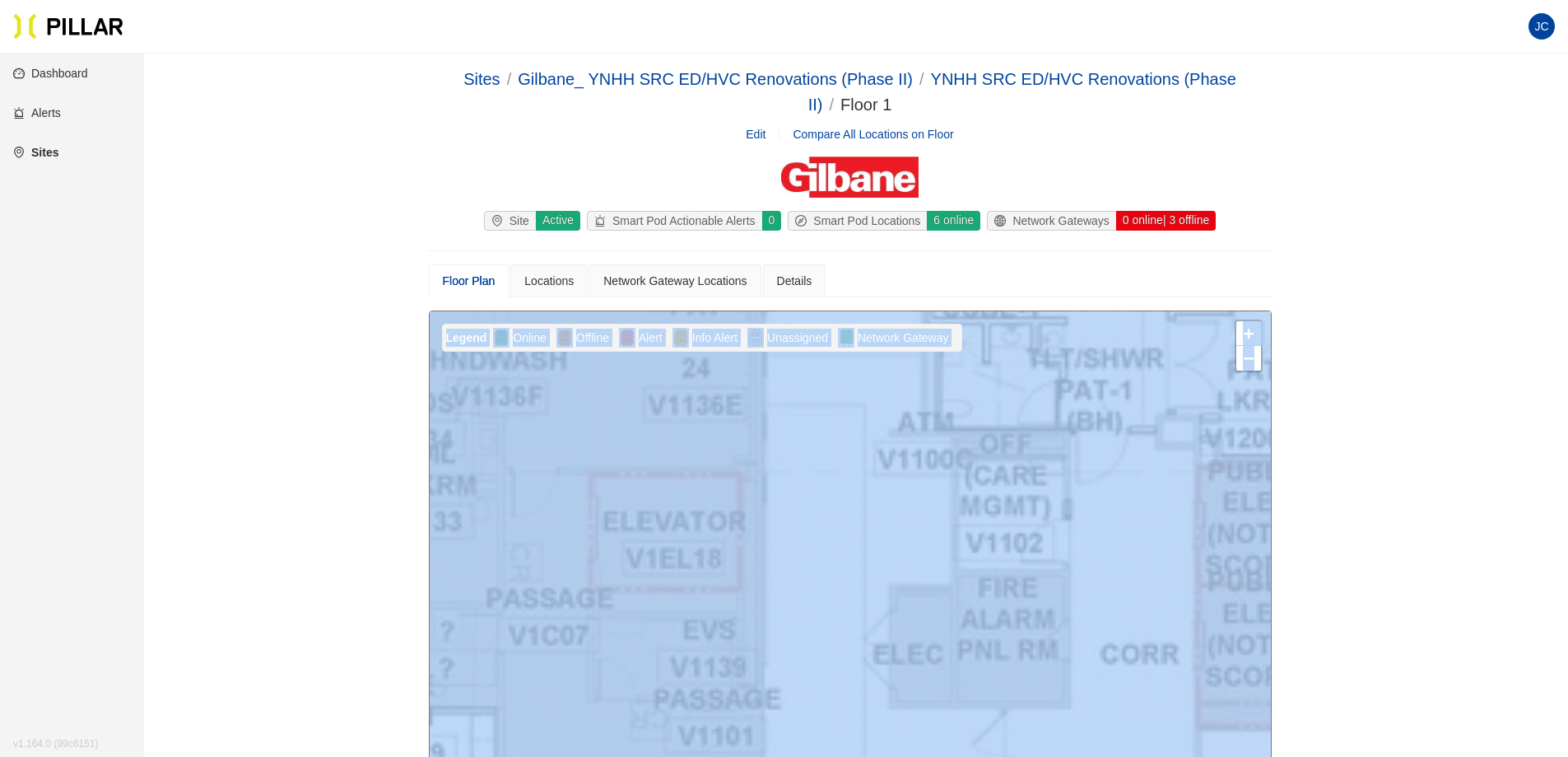
drag, startPoint x: 1365, startPoint y: 379, endPoint x: 1330, endPoint y: 252, distance: 131.7
click at [1330, 252] on div "Sites / Gilbane_ YNHH SRC ED/HVC Renovations (Phase II) / YNHH SRC ED/HVC Renov…" at bounding box center [849, 658] width 1331 height 1183
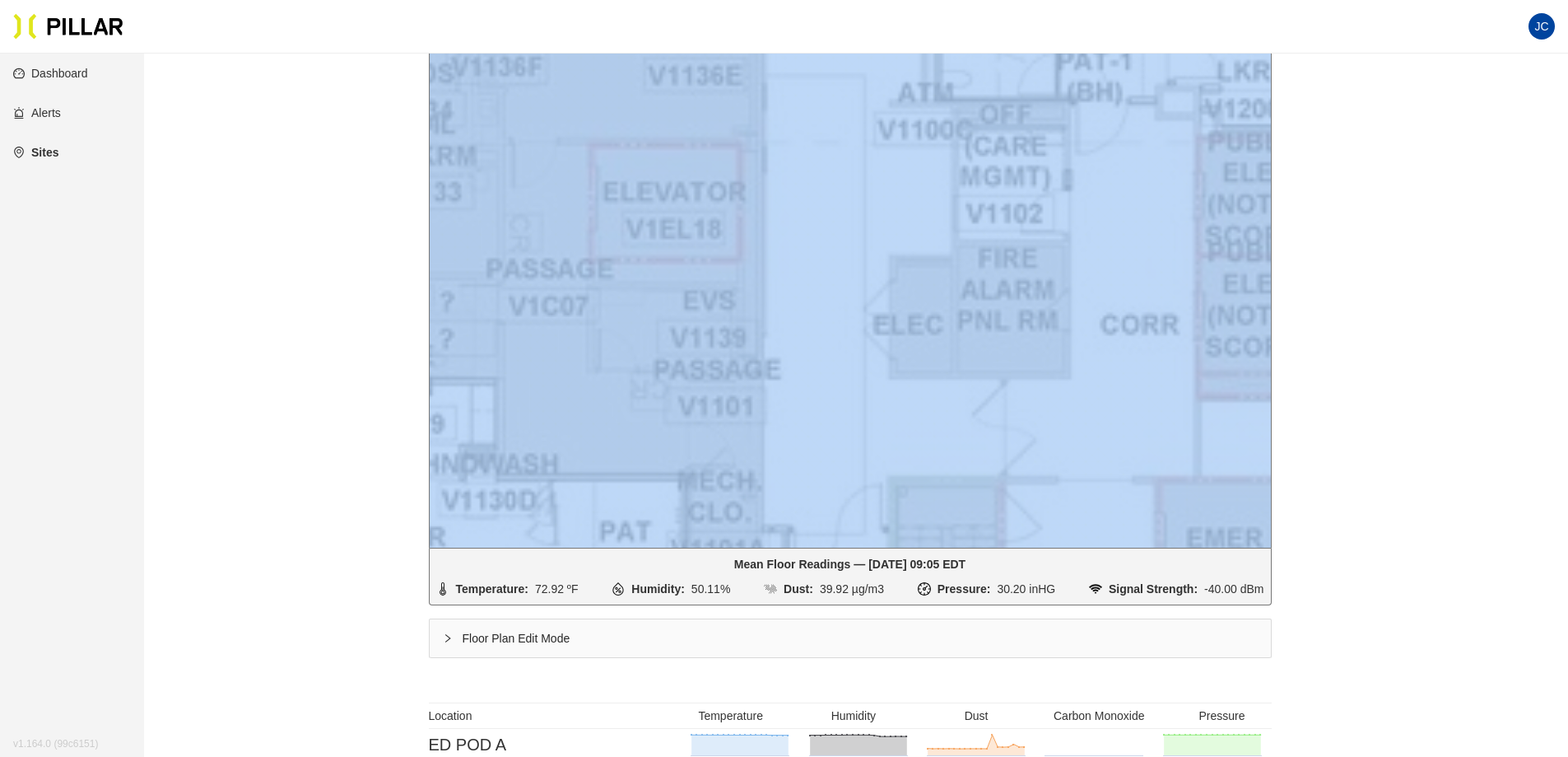
click at [1390, 339] on div "Sites / Gilbane_ YNHH SRC ED/HVC Renovations (Phase II) / YNHH SRC ED/HVC Renov…" at bounding box center [849, 328] width 1331 height 1183
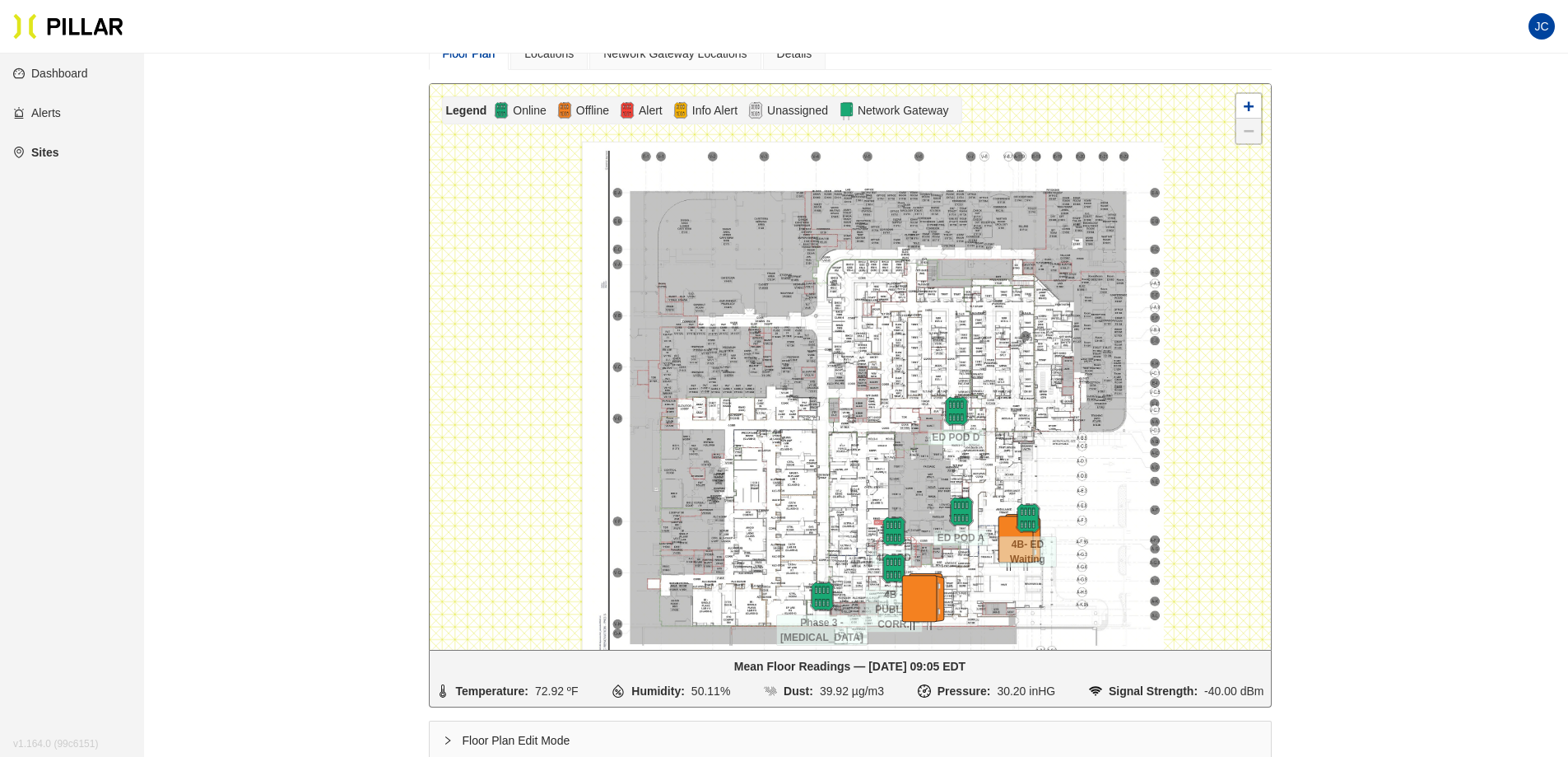
scroll to position [45, 0]
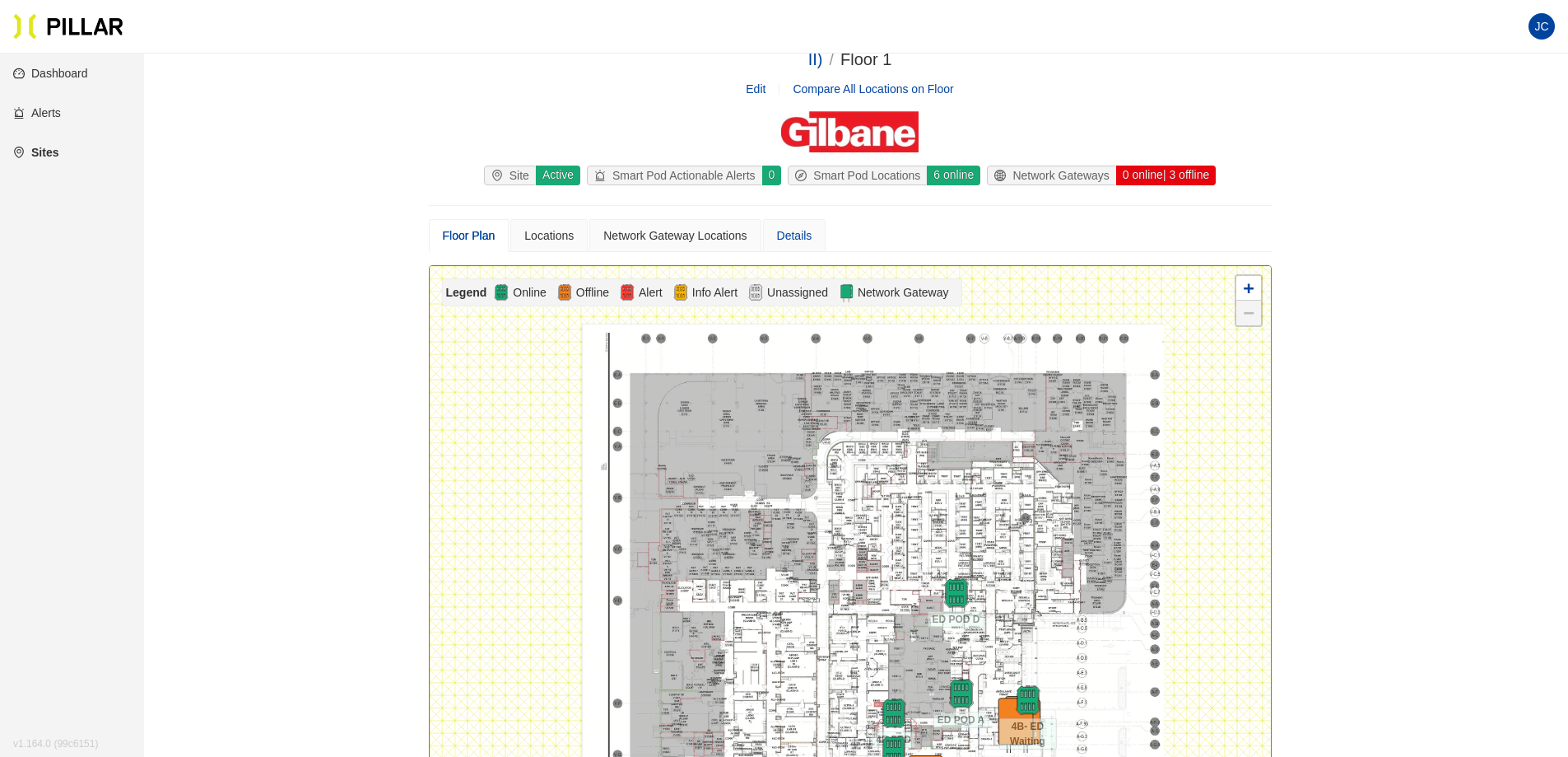
drag, startPoint x: 831, startPoint y: 239, endPoint x: 816, endPoint y: 239, distance: 15.0
click at [826, 239] on div "Floor Plan Locations Network Gateway Locations Details" at bounding box center [849, 236] width 842 height 33
click at [814, 239] on div "Details" at bounding box center [794, 236] width 63 height 33
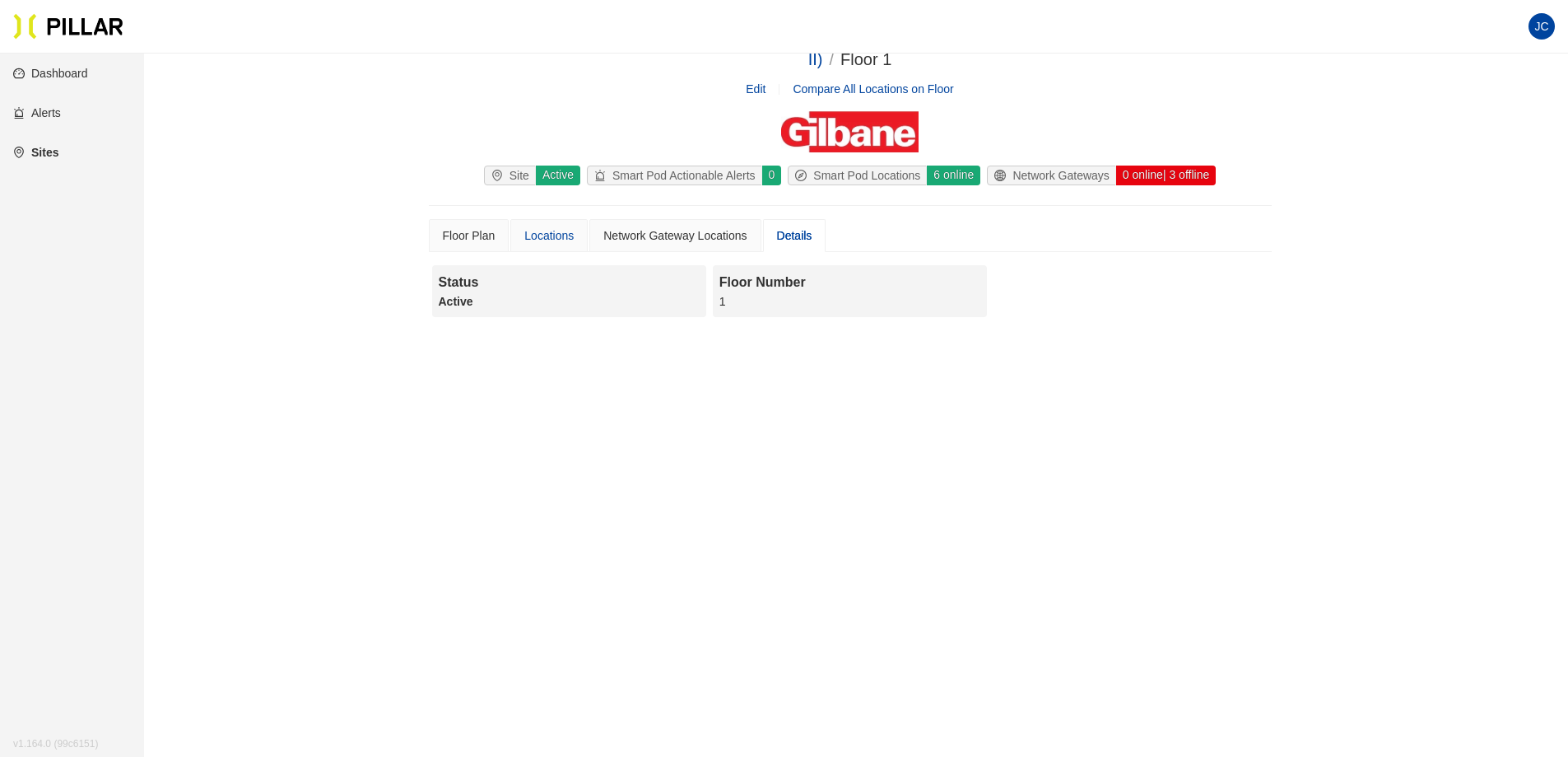
click at [559, 221] on div "Locations" at bounding box center [548, 236] width 77 height 33
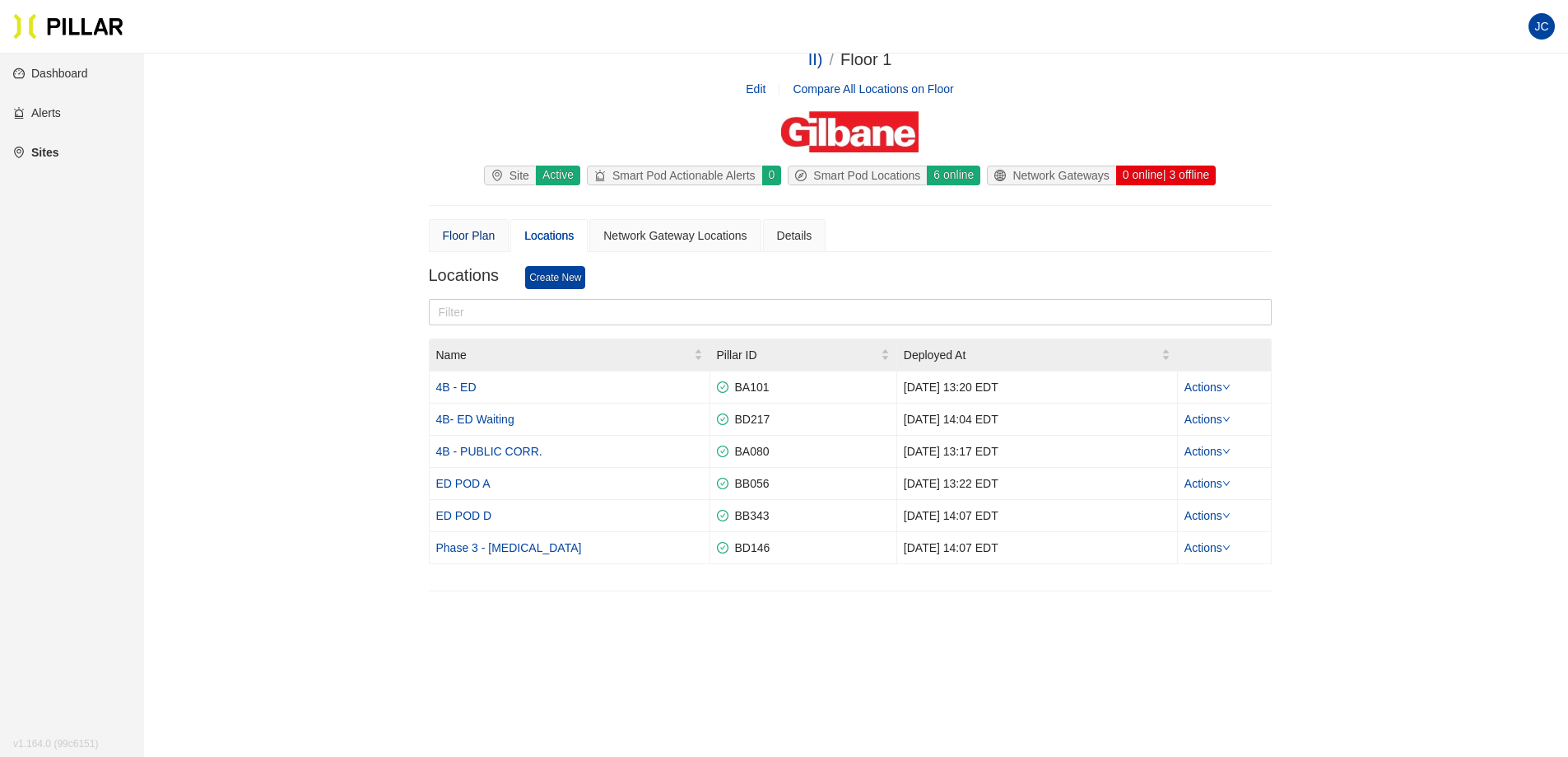
click at [465, 233] on div "Floor Plan" at bounding box center [469, 235] width 53 height 19
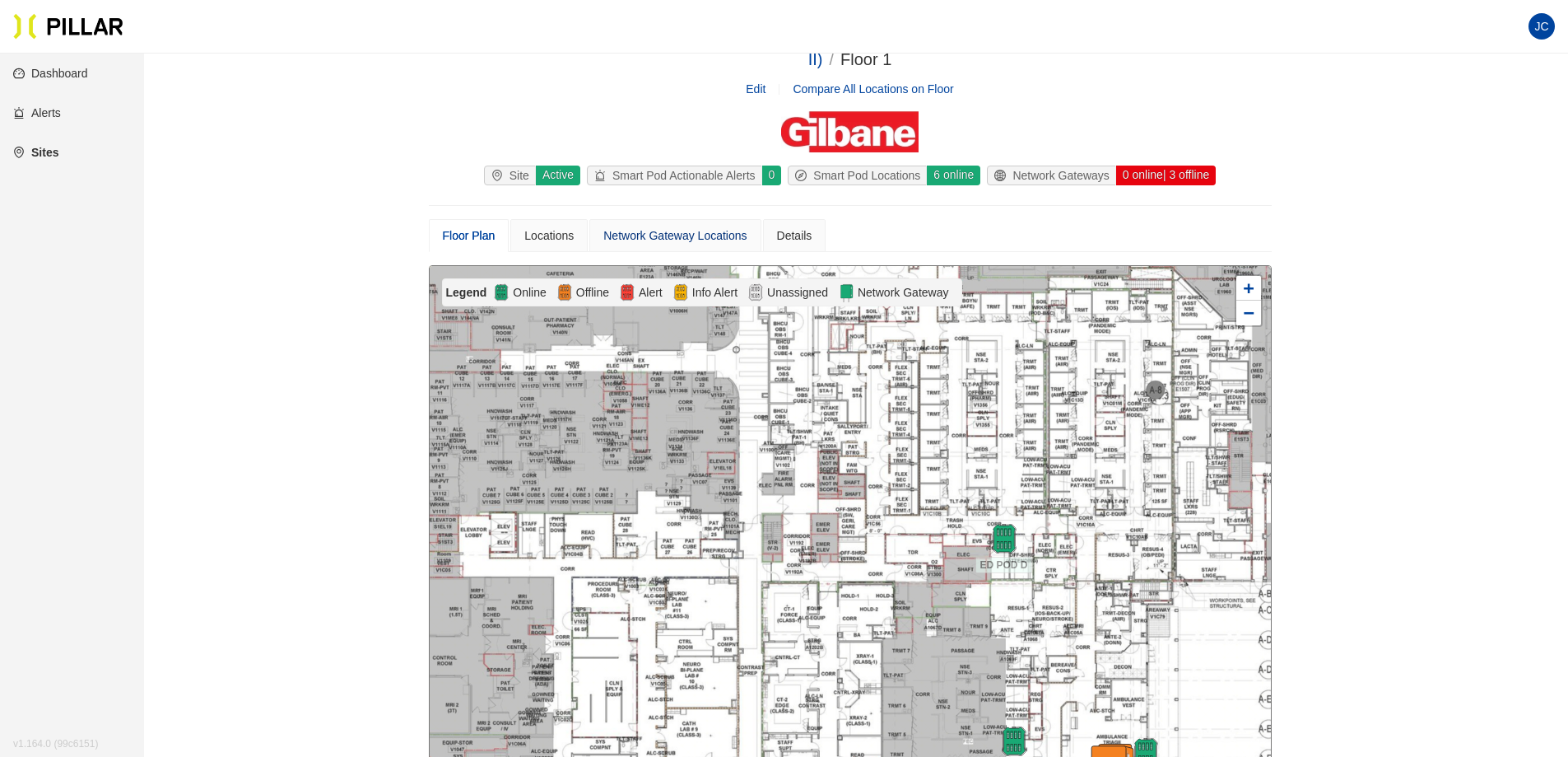
click at [675, 239] on div "Network Gateway Locations" at bounding box center [674, 235] width 143 height 19
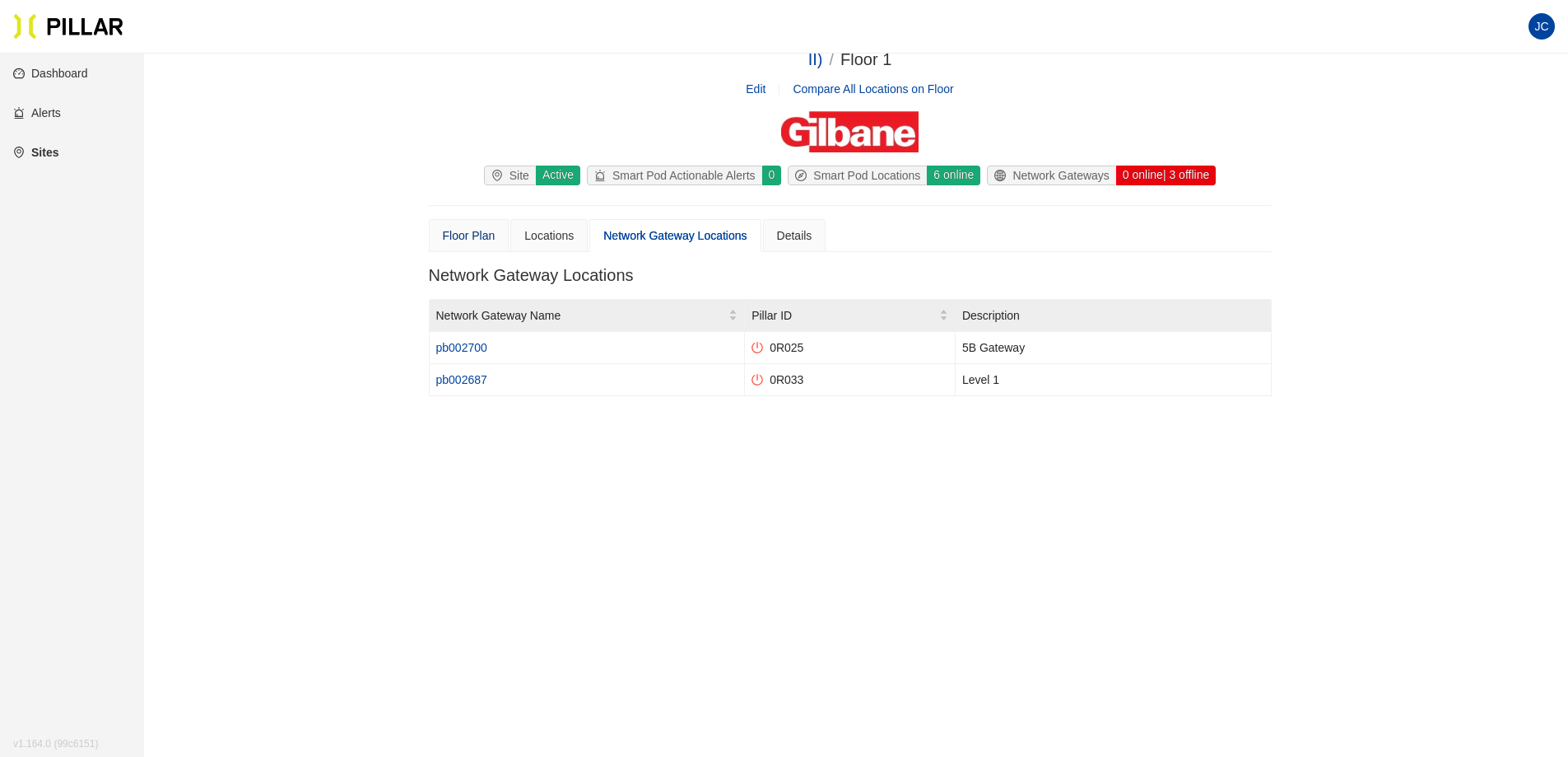
click at [457, 242] on div "Floor Plan" at bounding box center [469, 235] width 53 height 19
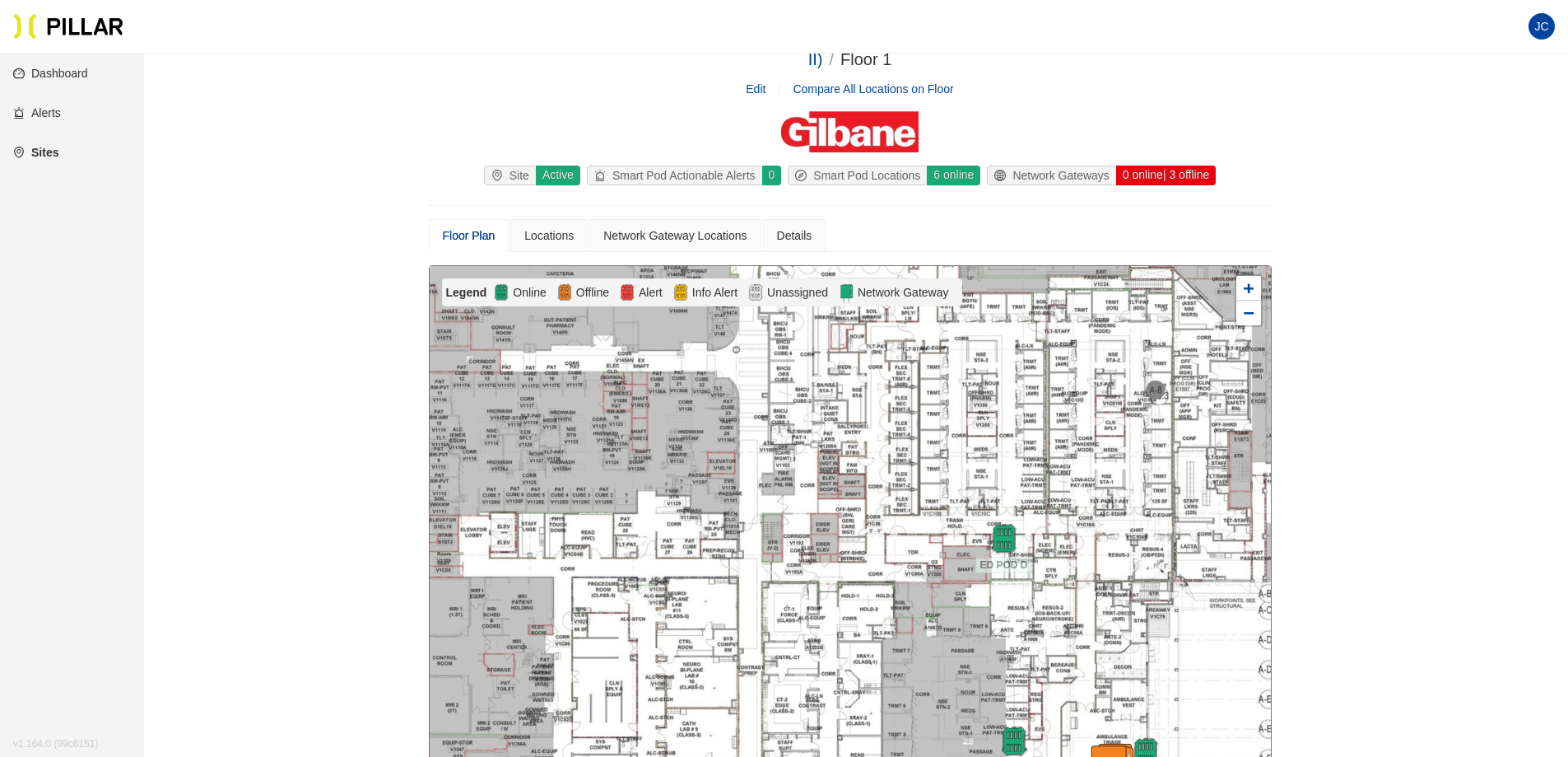
click at [662, 174] on div "Smart Pod Actionable Alerts" at bounding box center [674, 175] width 174 height 19
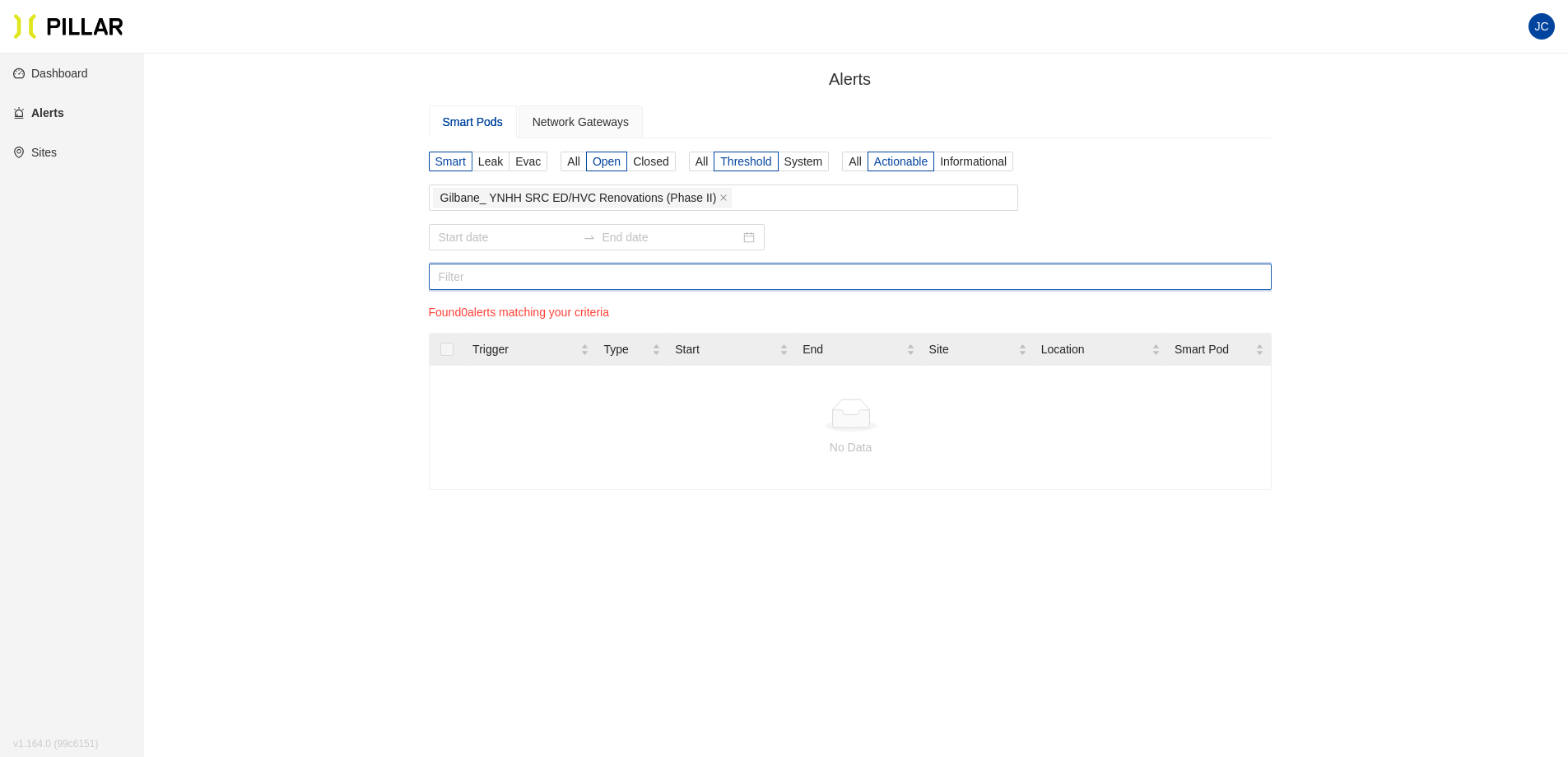
click at [589, 274] on input "text" at bounding box center [849, 276] width 842 height 26
click at [565, 122] on div "Network Gateways" at bounding box center [580, 122] width 96 height 19
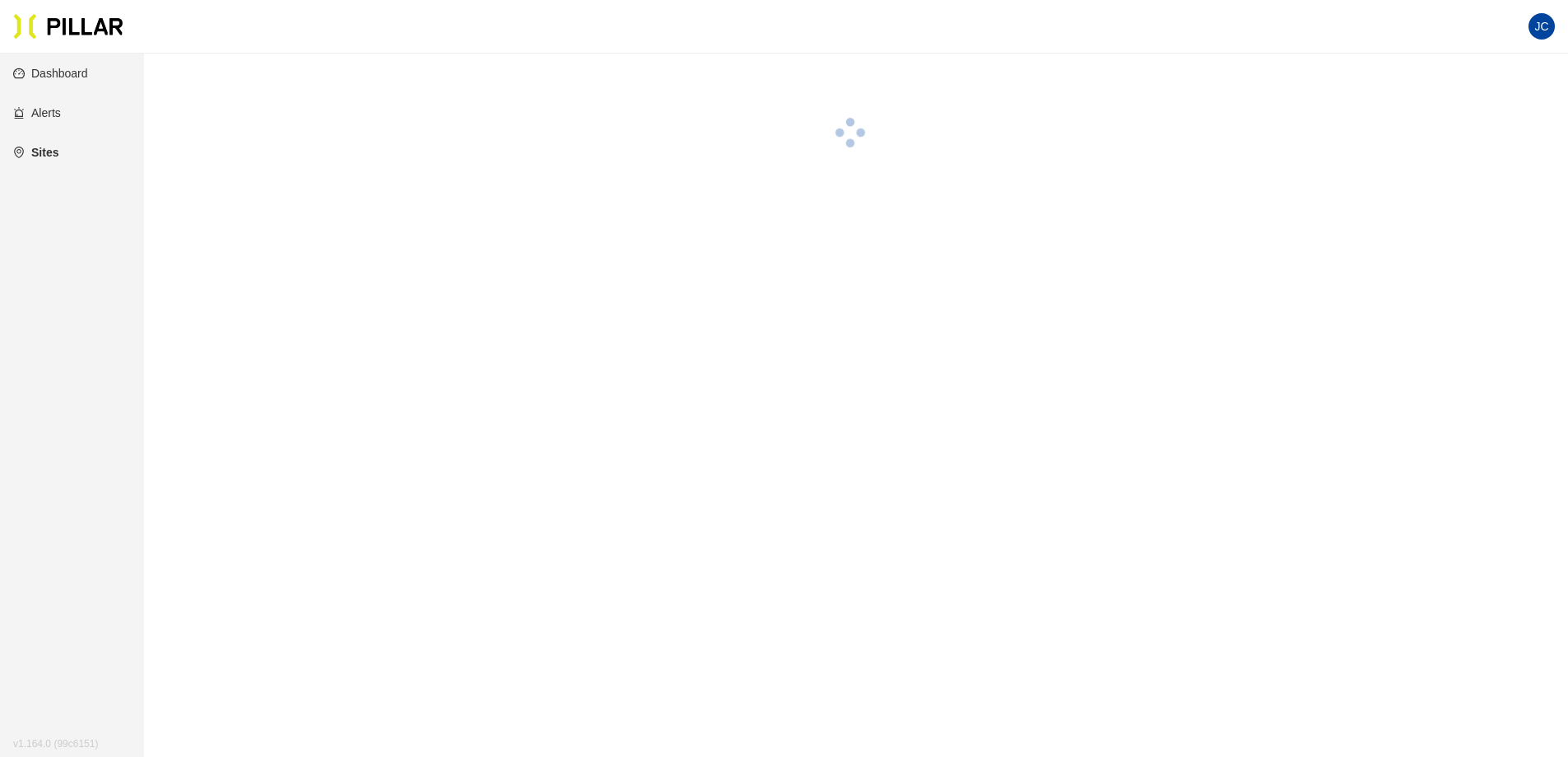
scroll to position [45, 0]
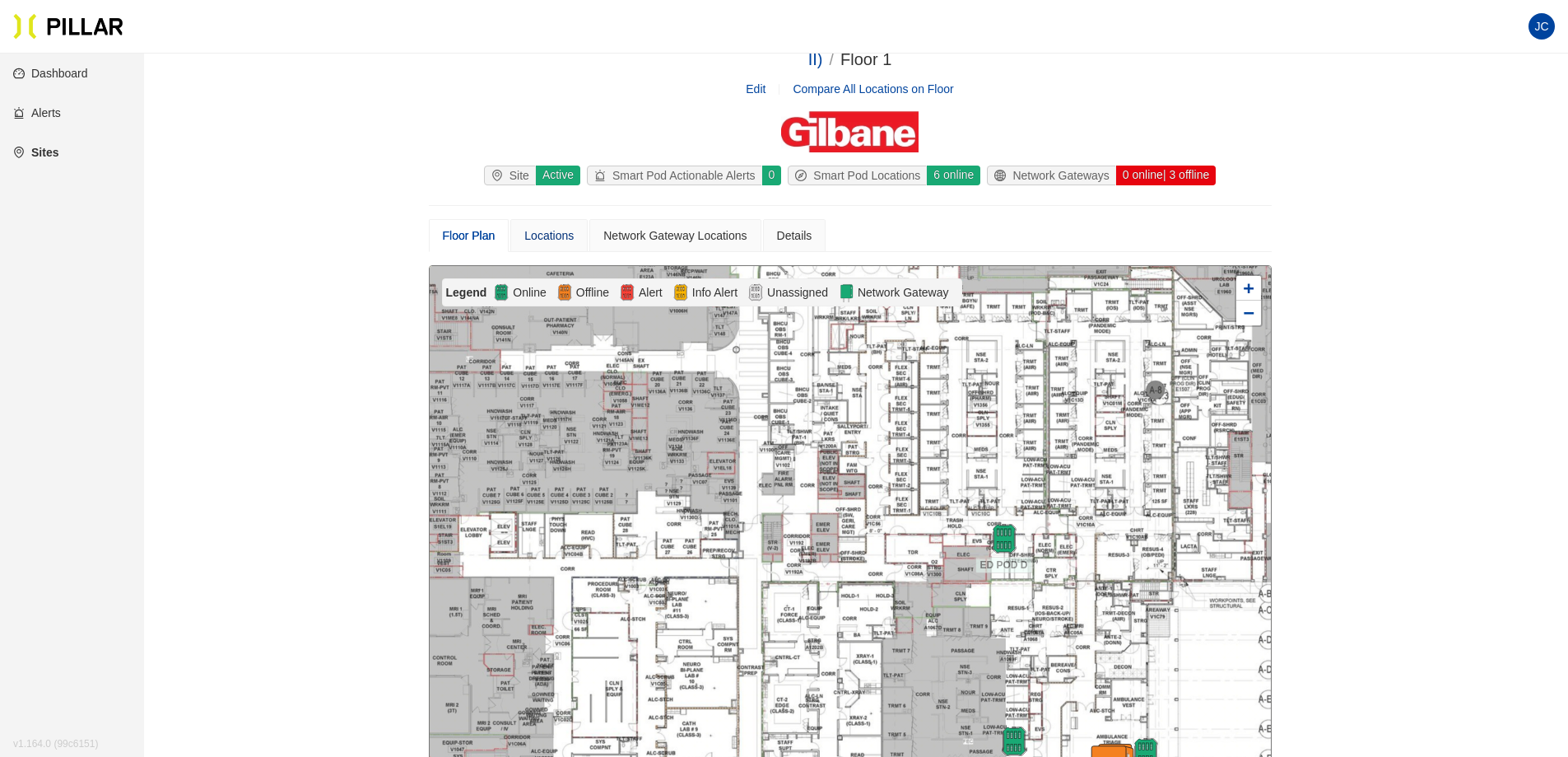
click at [554, 240] on div "Locations" at bounding box center [548, 235] width 50 height 19
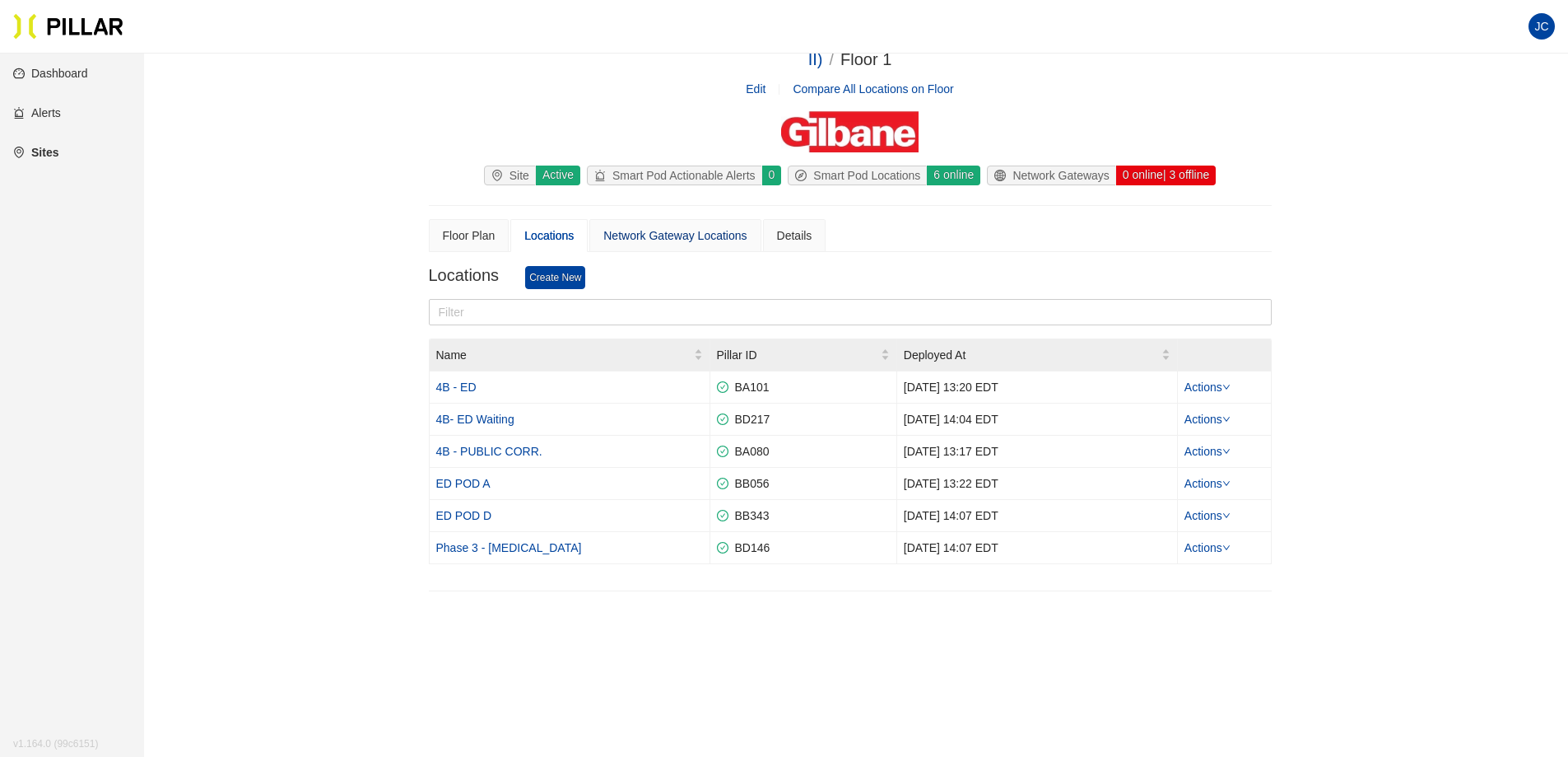
click at [640, 233] on div "Network Gateway Locations" at bounding box center [674, 235] width 143 height 19
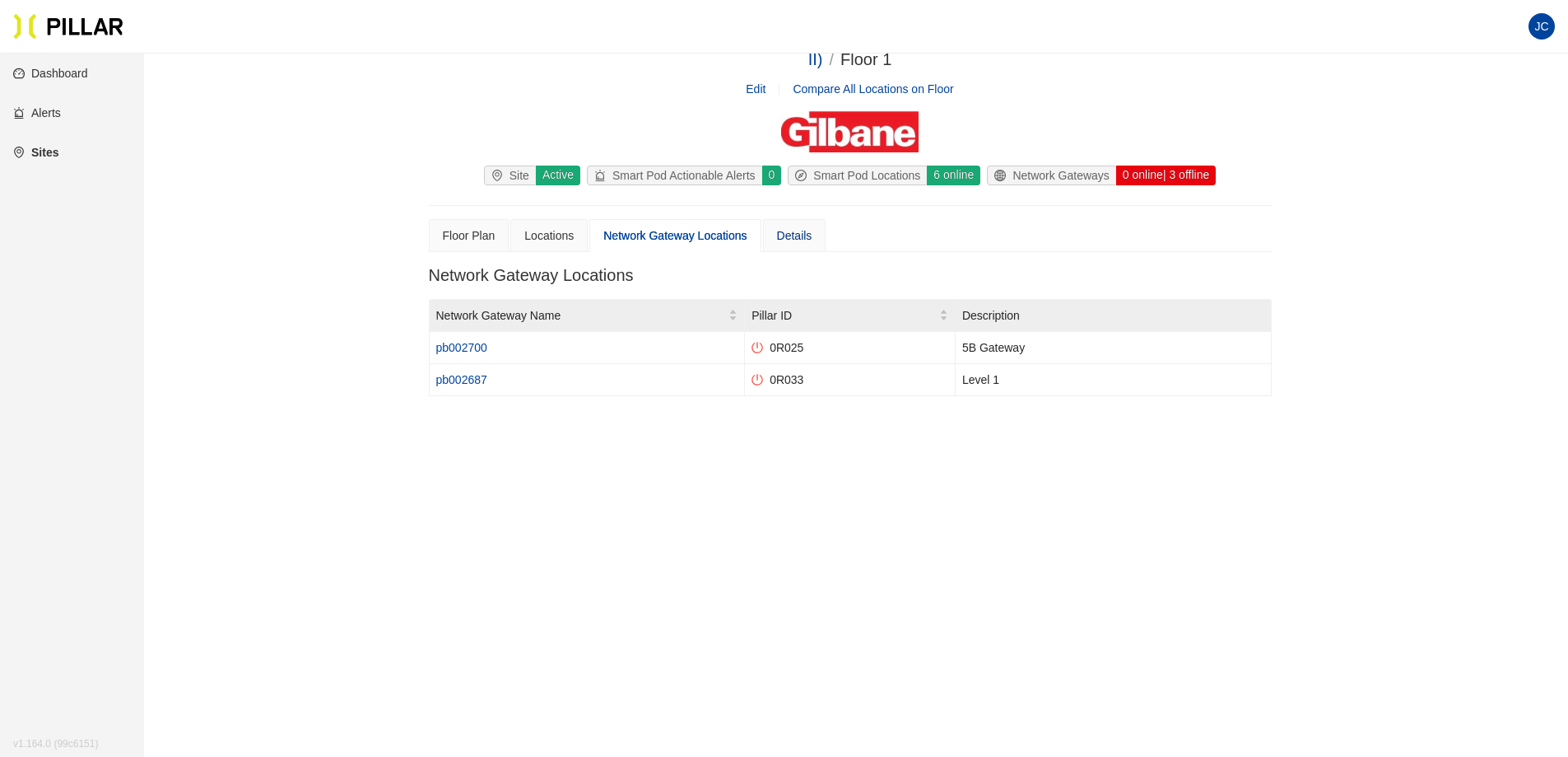
click at [803, 234] on div "Details" at bounding box center [795, 235] width 35 height 19
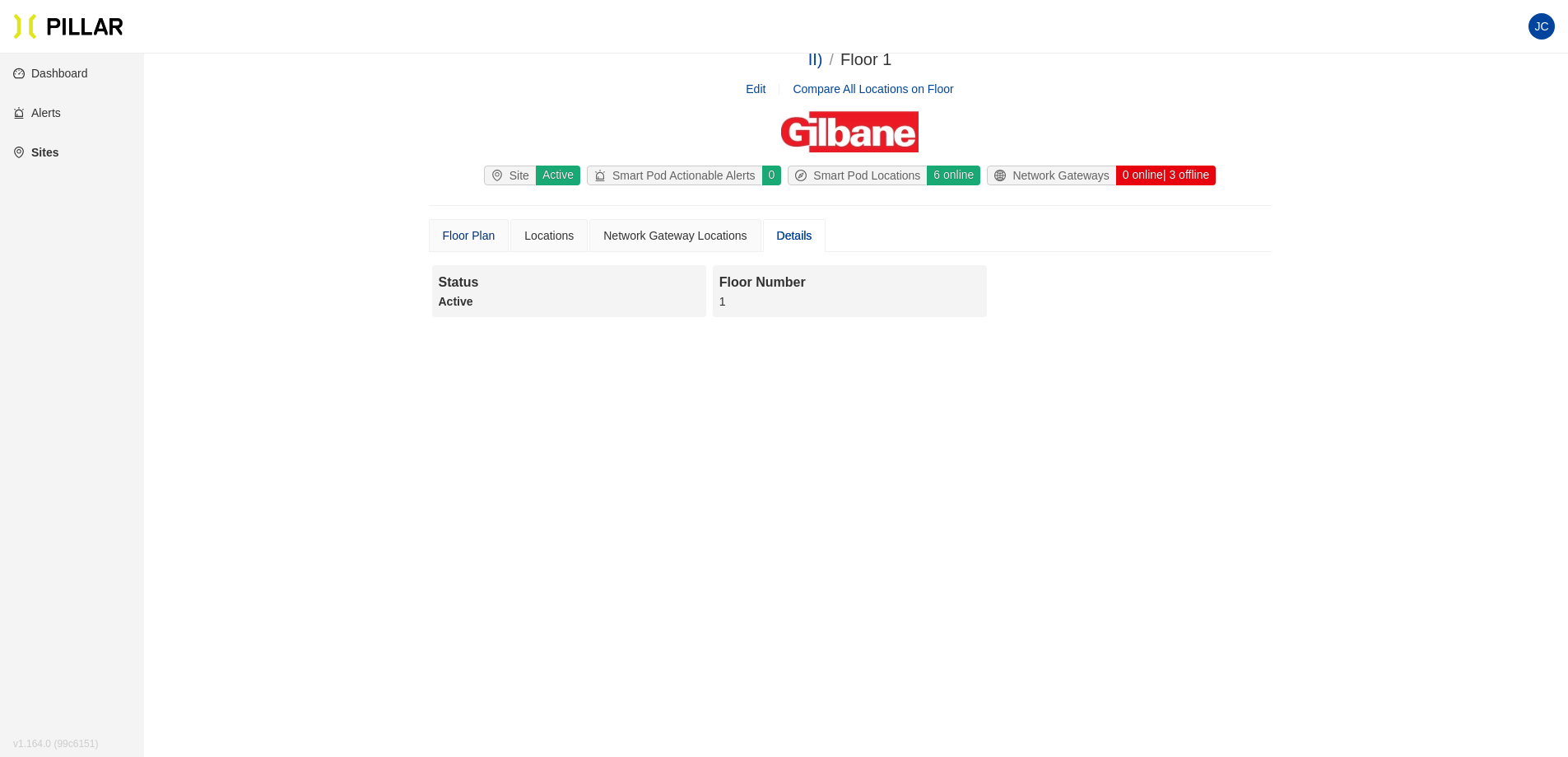
click at [486, 231] on div "Floor Plan" at bounding box center [469, 235] width 53 height 19
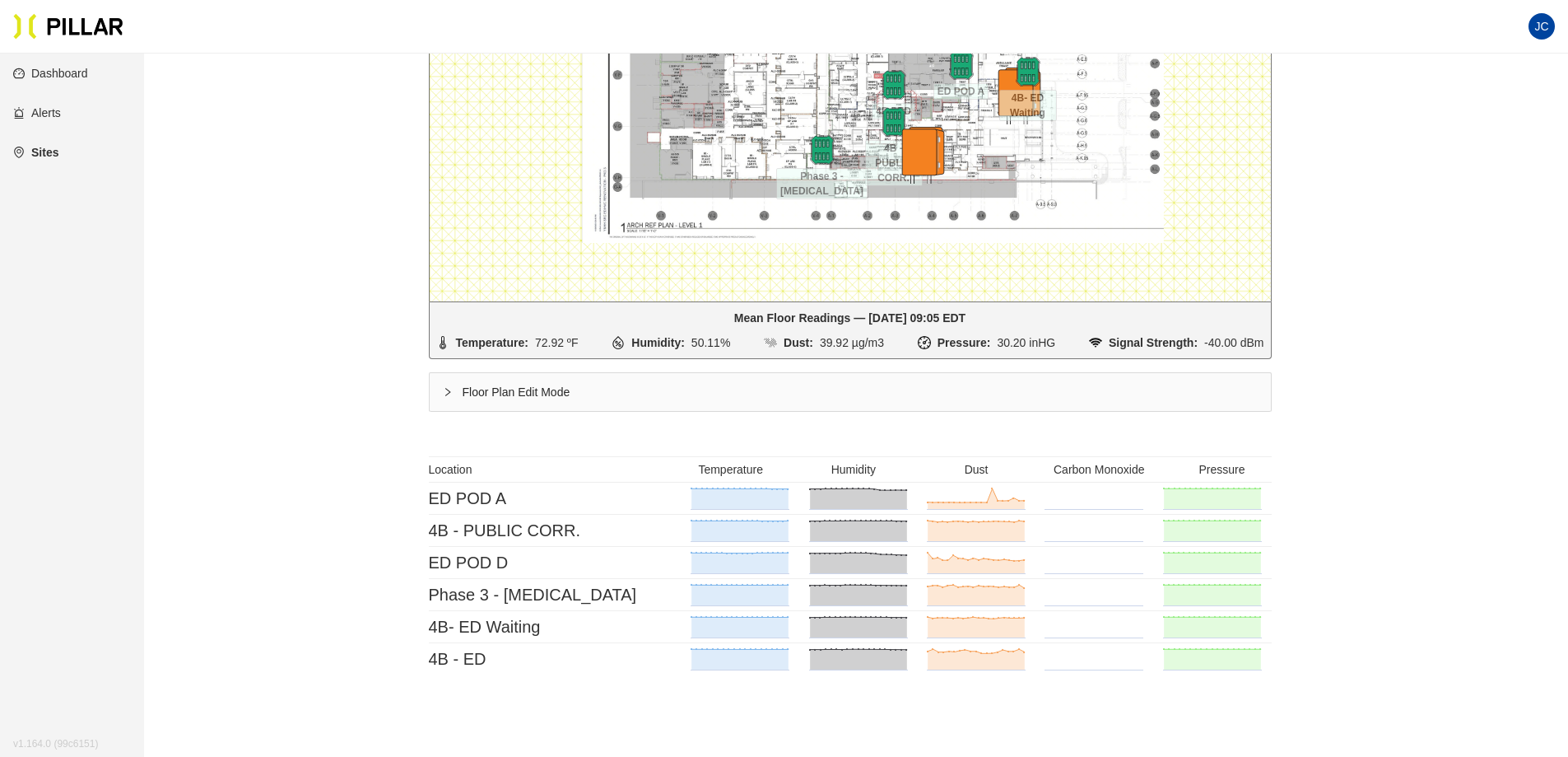
scroll to position [704, 0]
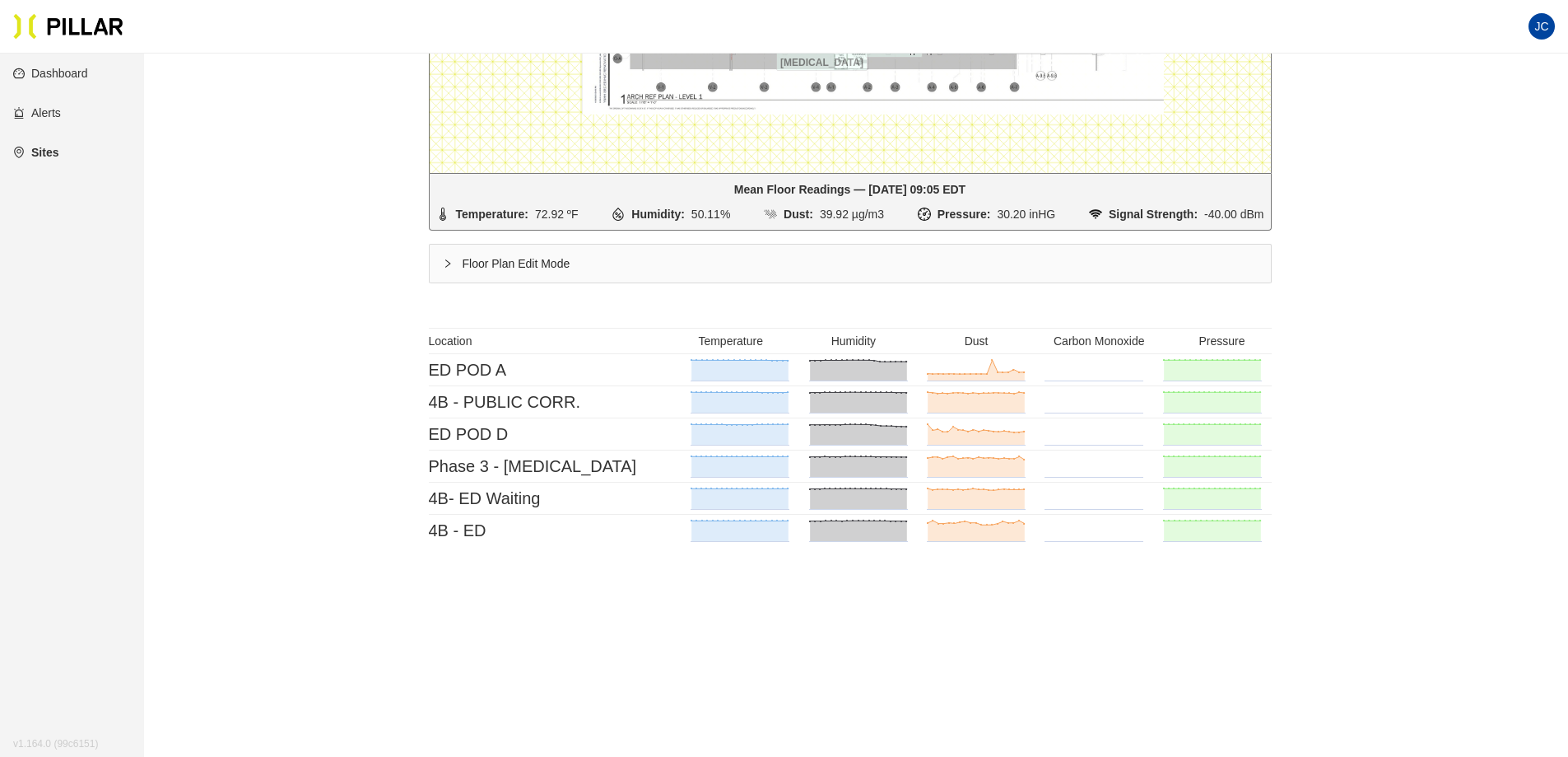
click at [499, 268] on div "Floor Plan Edit Mode" at bounding box center [850, 263] width 841 height 38
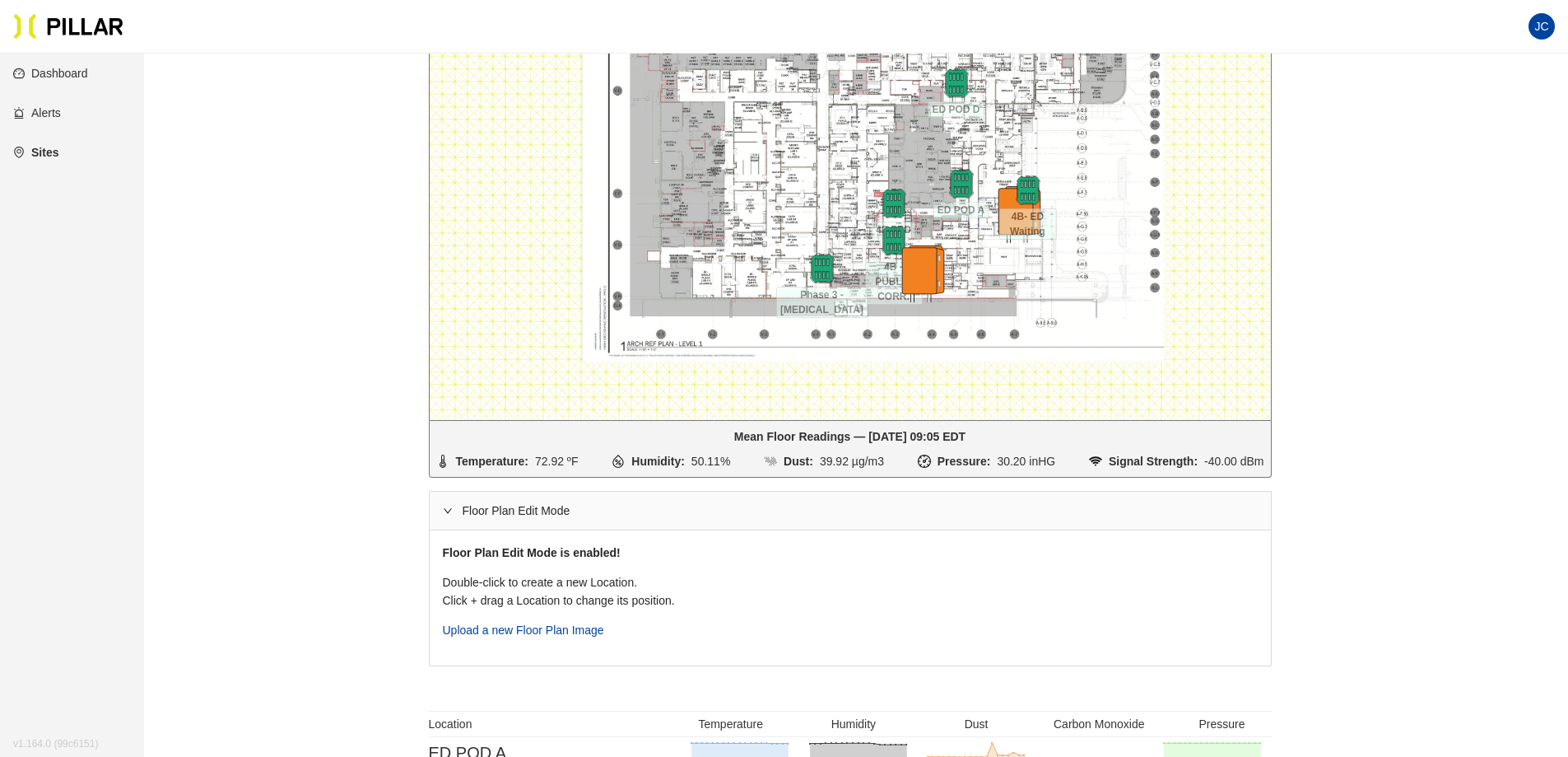
drag, startPoint x: 1512, startPoint y: 282, endPoint x: 1457, endPoint y: 291, distance: 55.7
click at [1509, 282] on div "Sites / Gilbane_ YNHH SRC ED/HVC Renovations (Phase II) / YNHH SRC ED/HVC Renov…" at bounding box center [849, 269] width 1331 height 1319
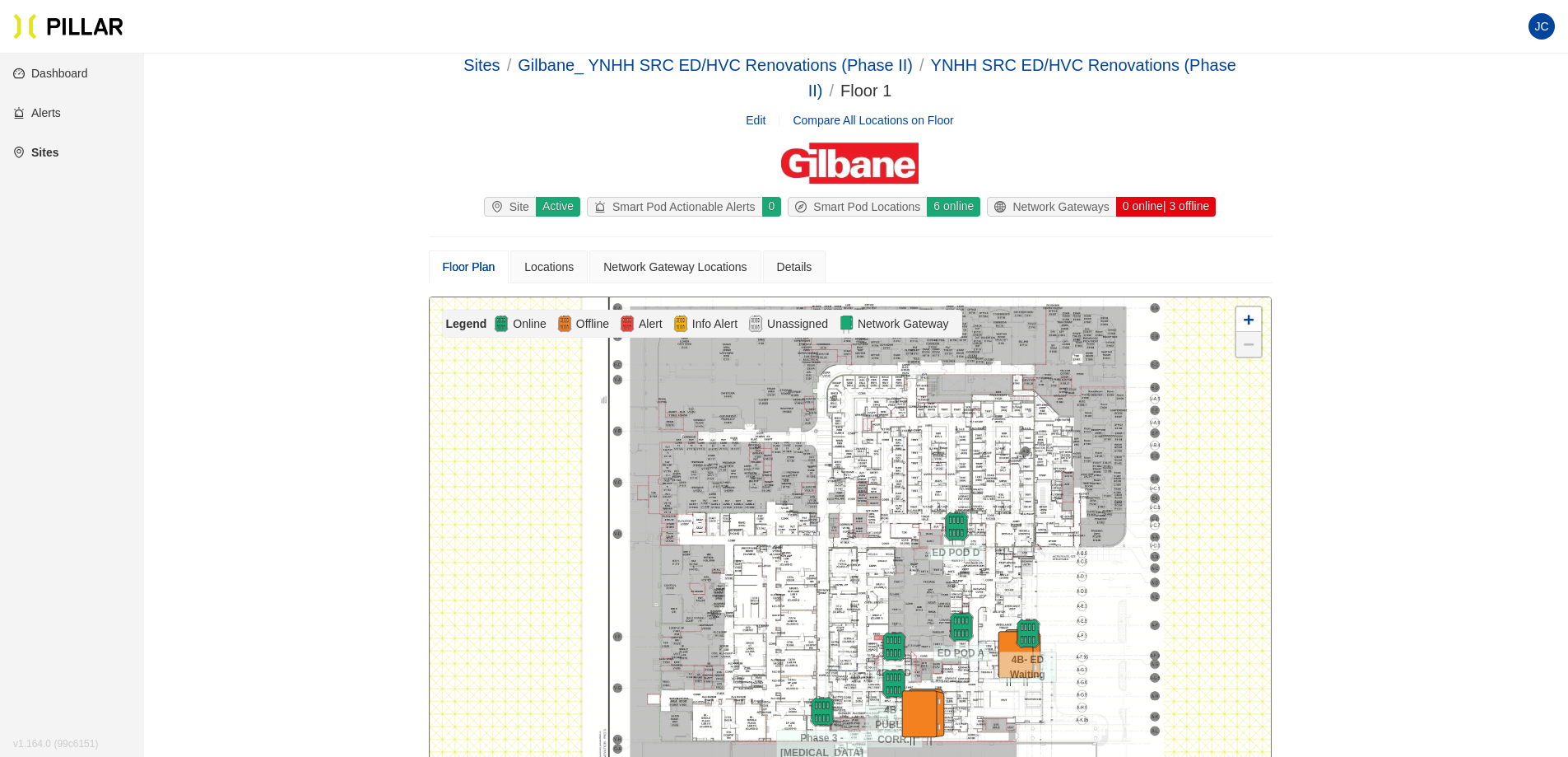
scroll to position [0, 0]
